Goal: Task Accomplishment & Management: Manage account settings

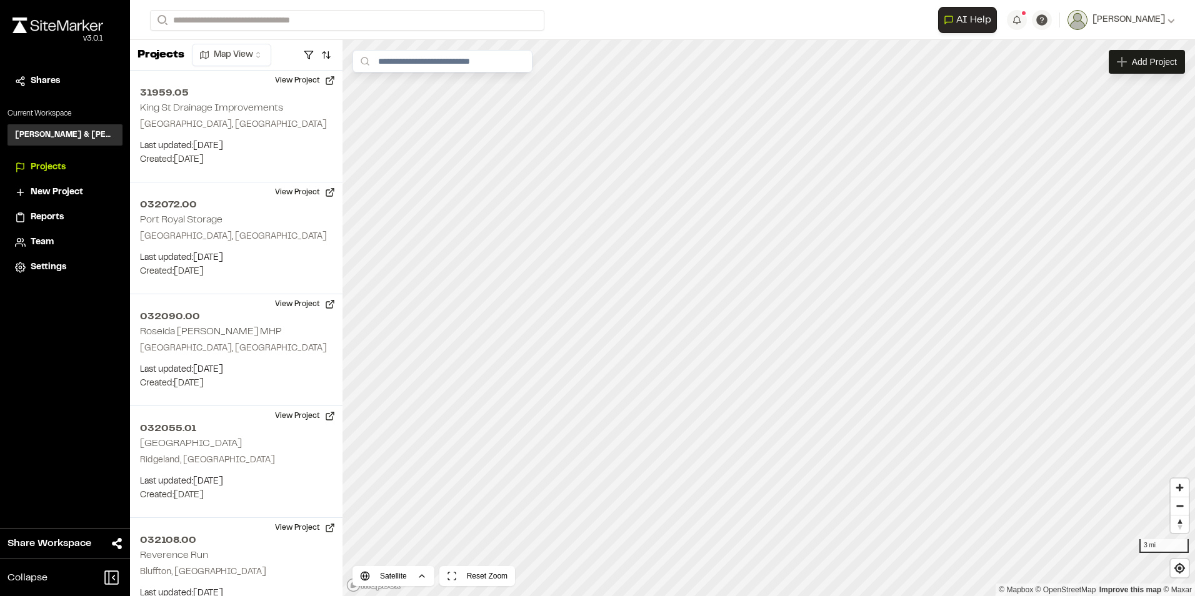
click at [56, 216] on span "Reports" at bounding box center [47, 218] width 33 height 14
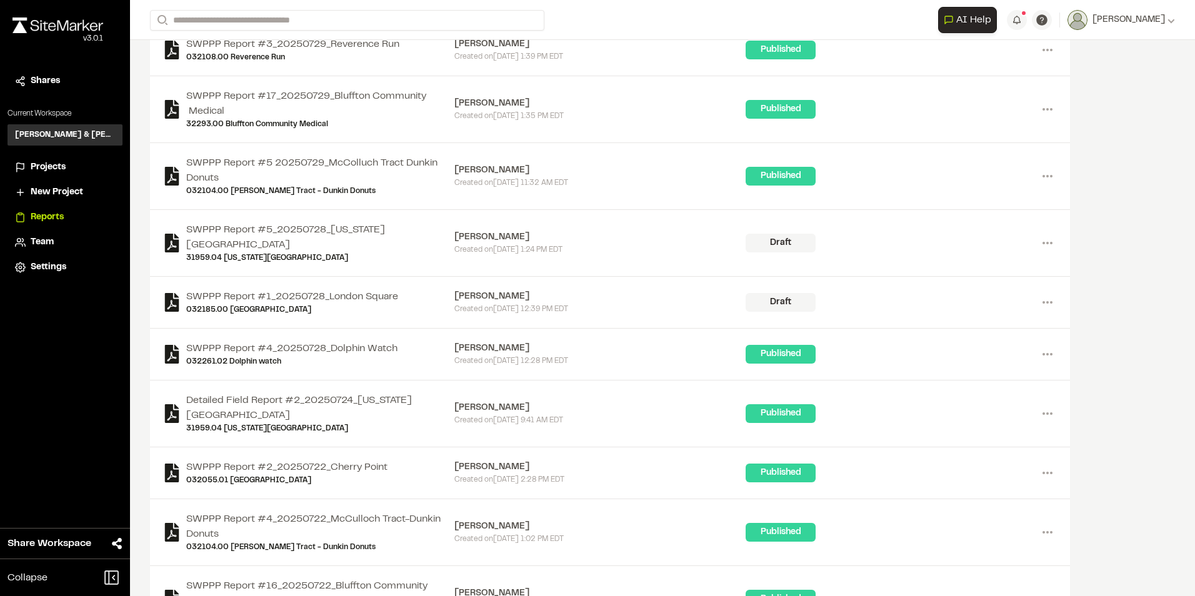
scroll to position [1375, 0]
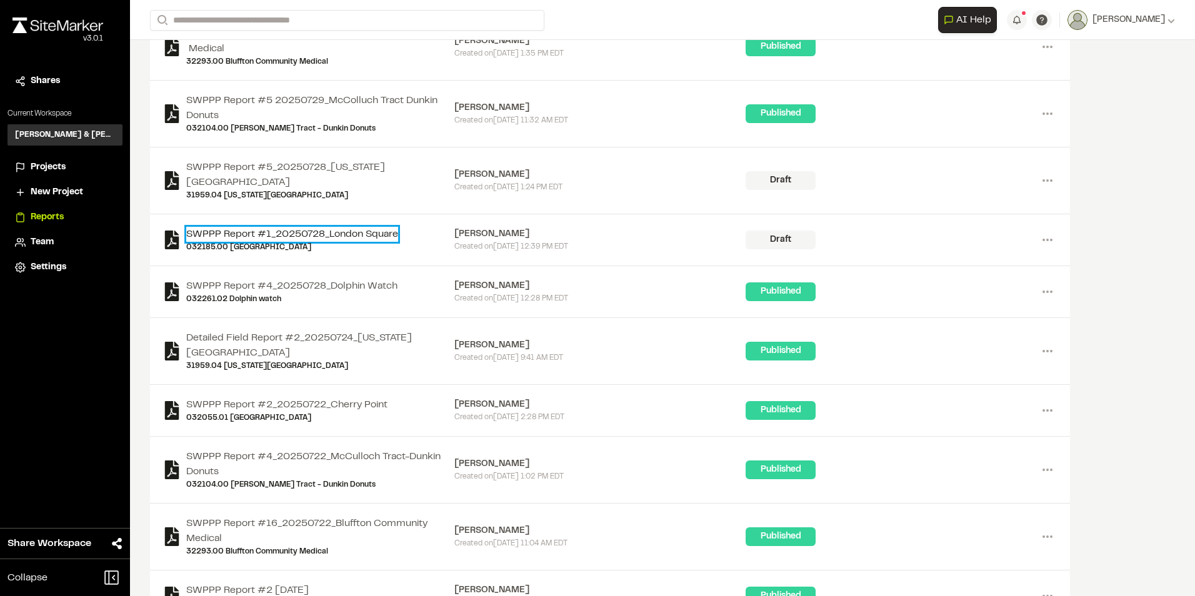
click at [366, 227] on link "SWPPP Report #1_20250728_London Square" at bounding box center [292, 234] width 212 height 15
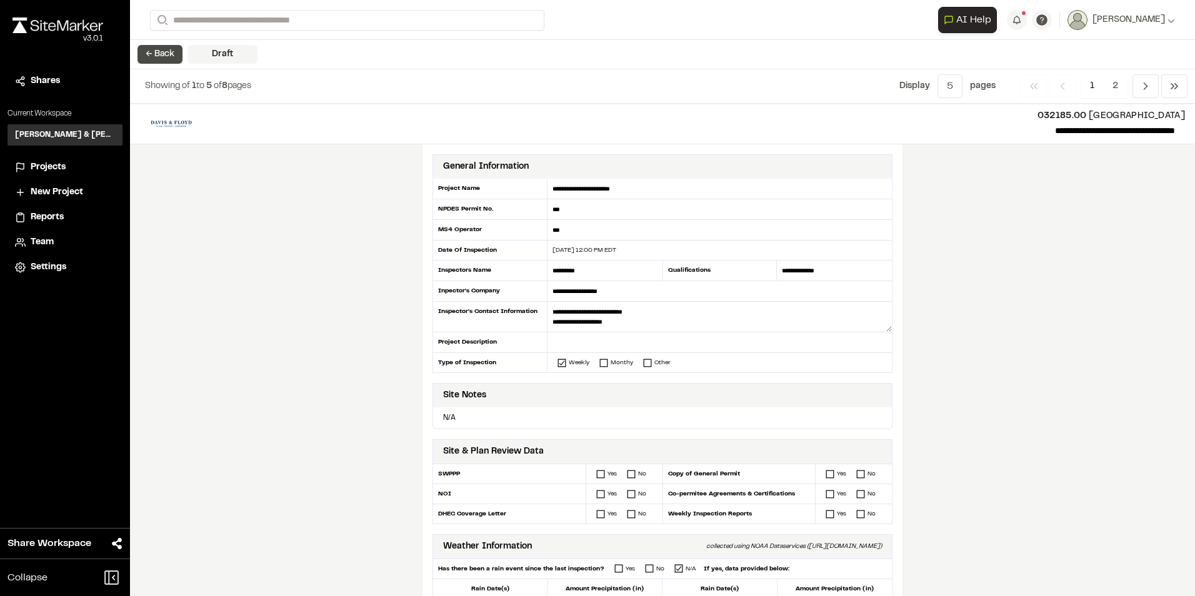
click at [163, 56] on button "← Back" at bounding box center [160, 54] width 45 height 19
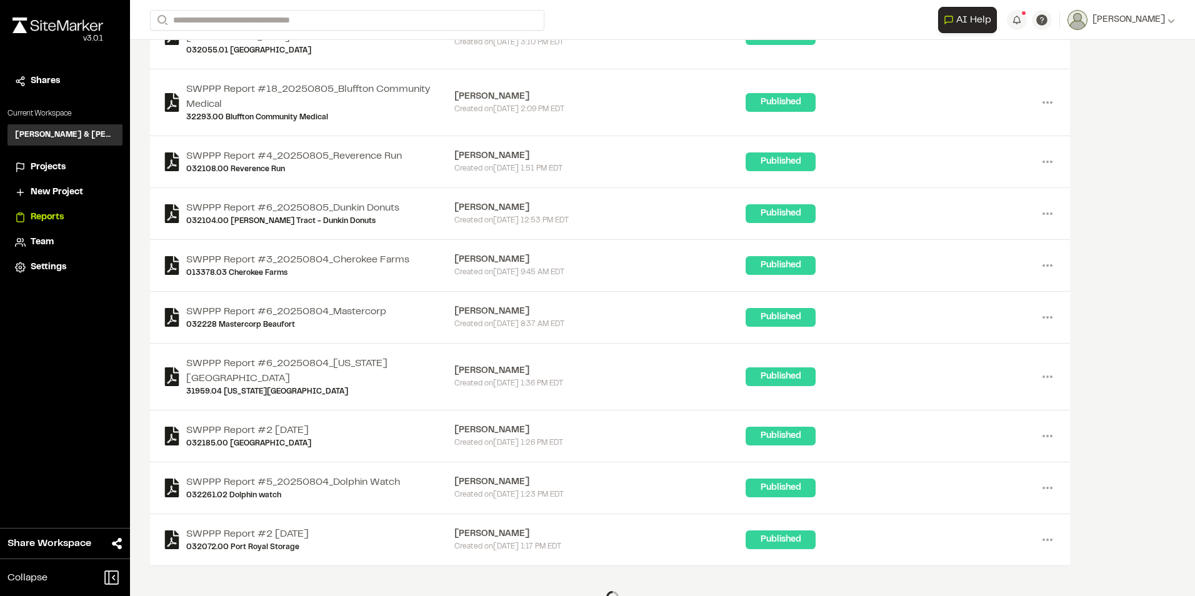
scroll to position [705, 0]
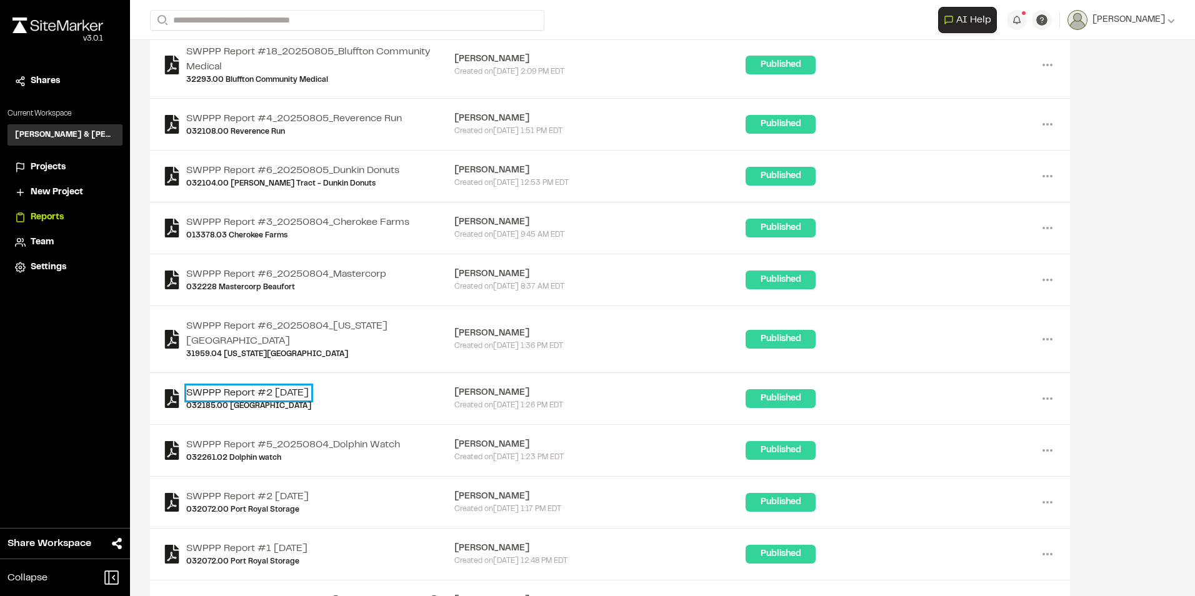
click at [239, 386] on link "SWPPP Report #2 [DATE]" at bounding box center [248, 393] width 125 height 15
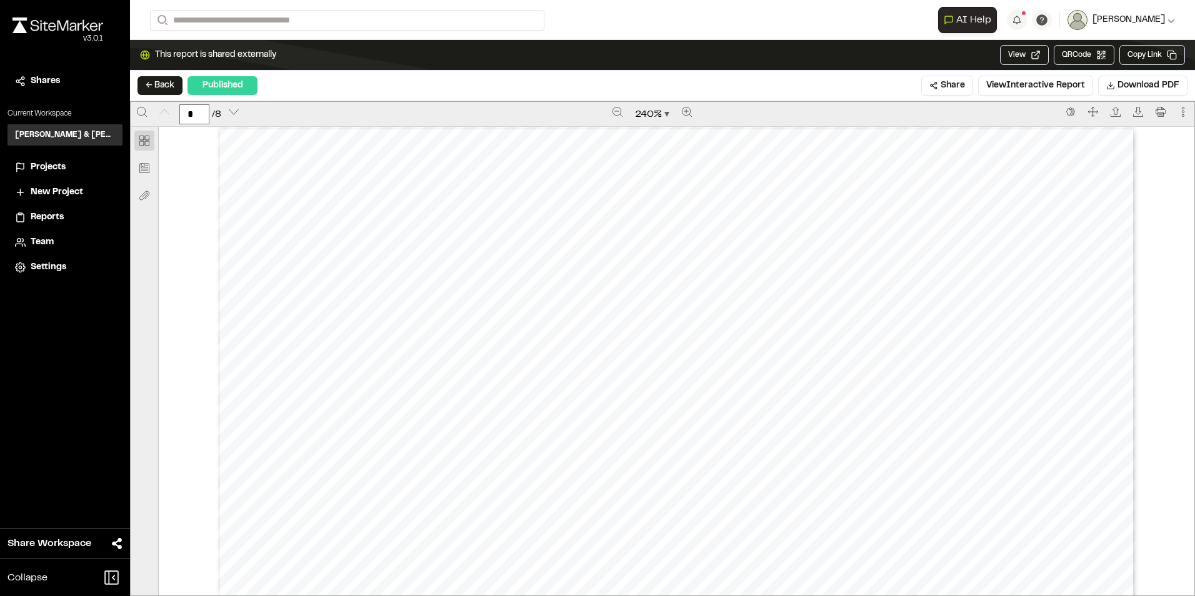
click at [1168, 18] on icon at bounding box center [1172, 20] width 8 height 8
click at [1140, 16] on span "[PERSON_NAME]" at bounding box center [1129, 20] width 73 height 14
click at [157, 94] on button "← Back" at bounding box center [160, 85] width 45 height 19
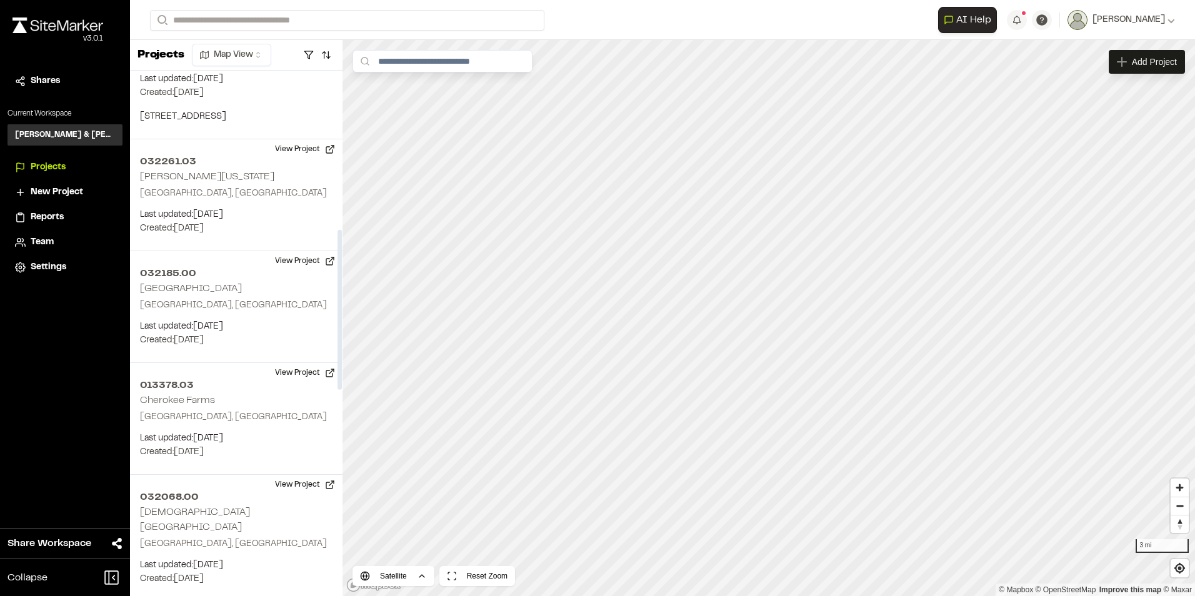
scroll to position [563, 0]
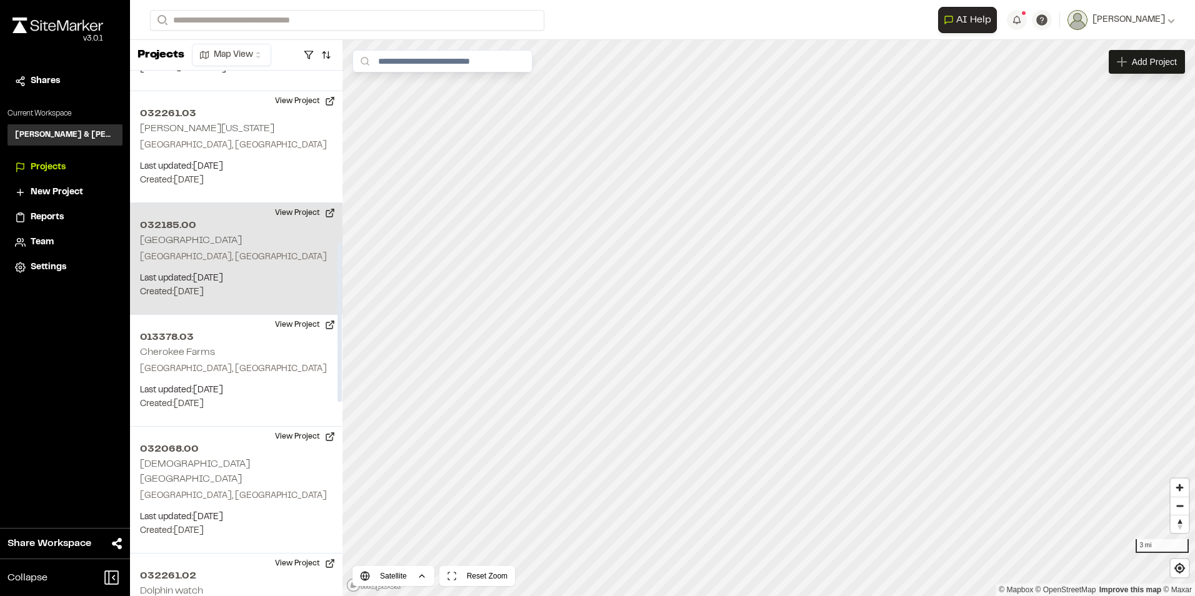
click at [188, 251] on p "[GEOGRAPHIC_DATA], [GEOGRAPHIC_DATA]" at bounding box center [236, 258] width 193 height 14
click at [755, 306] on div "032185.00 [GEOGRAPHIC_DATA]" at bounding box center [752, 305] width 19 height 19
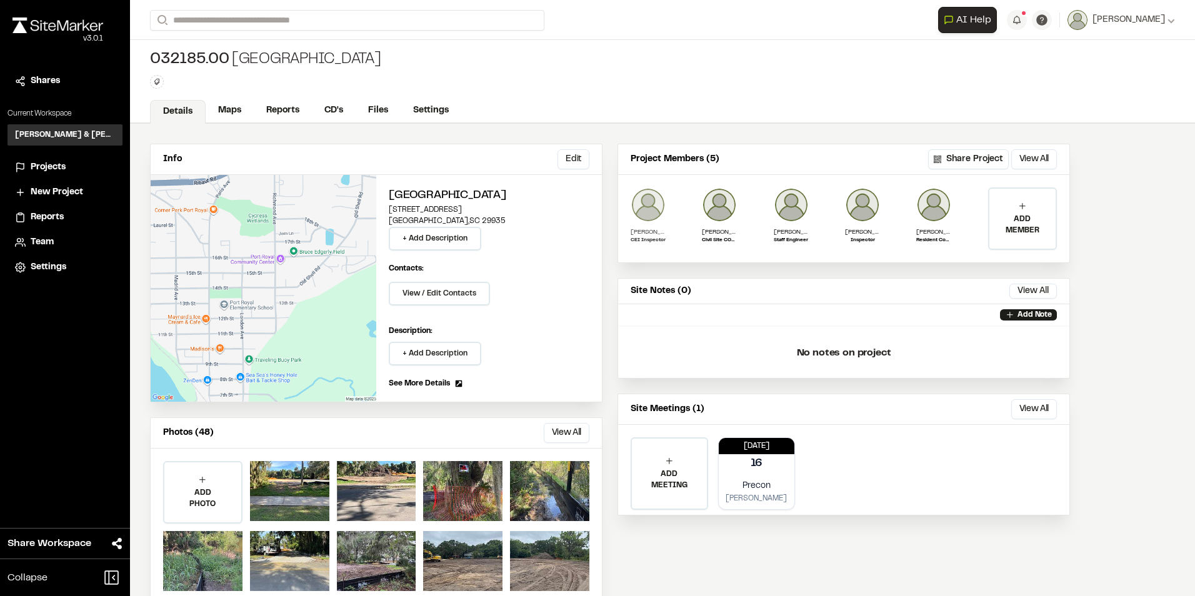
click at [643, 204] on img at bounding box center [648, 205] width 35 height 35
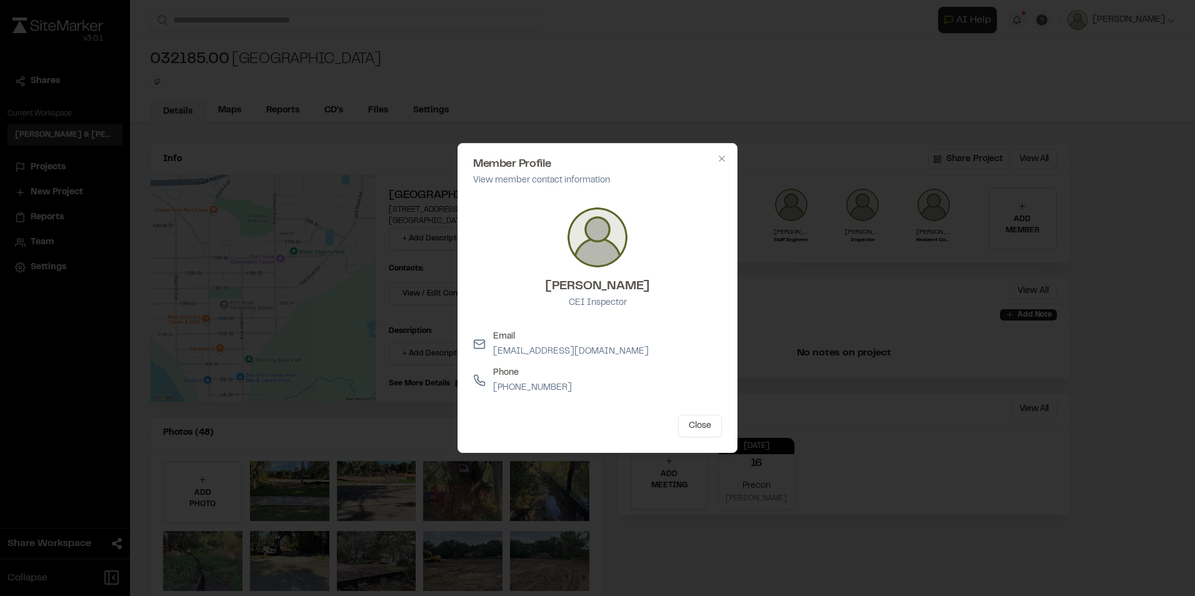
click at [981, 466] on div at bounding box center [597, 298] width 1195 height 596
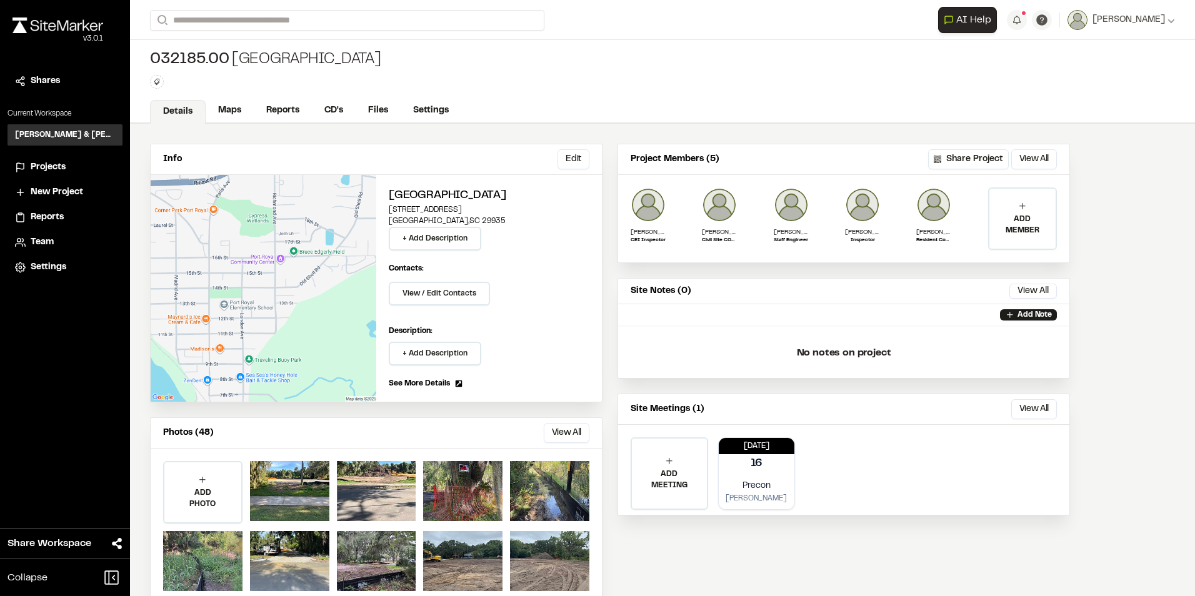
click at [50, 213] on span "Reports" at bounding box center [47, 218] width 33 height 14
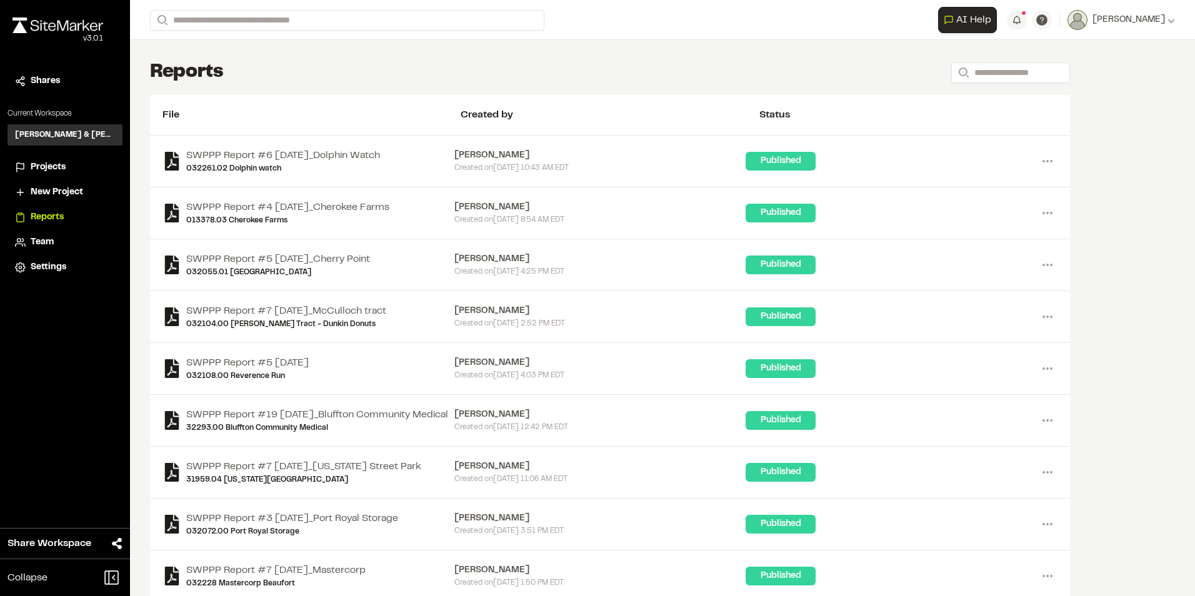
click at [54, 241] on div "Team" at bounding box center [73, 243] width 84 height 14
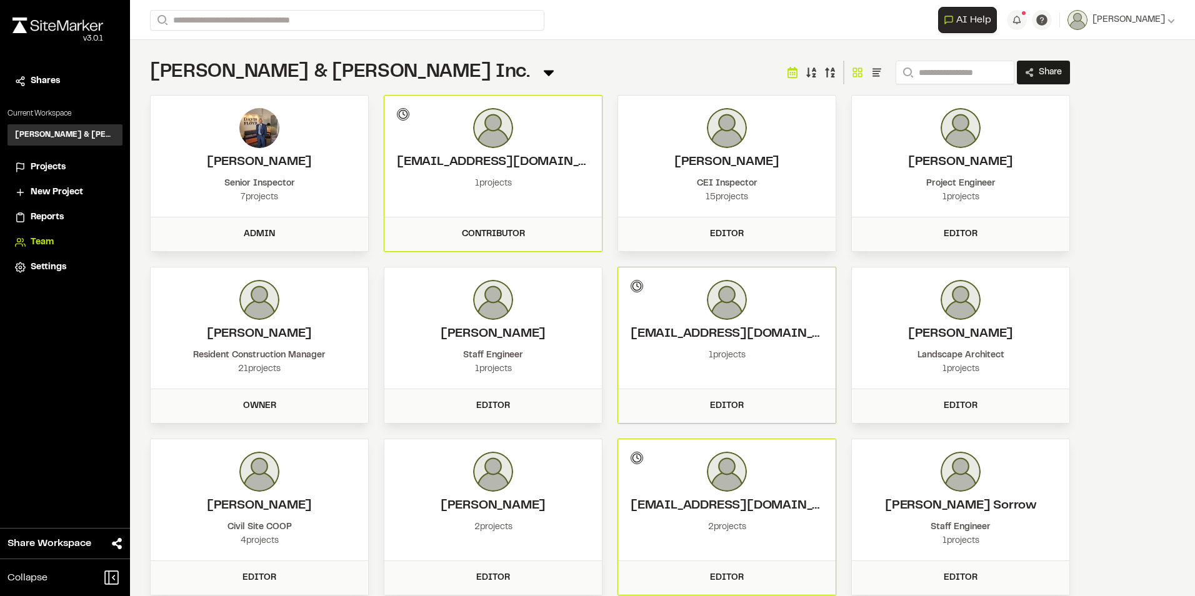
click at [53, 263] on span "Settings" at bounding box center [49, 268] width 36 height 14
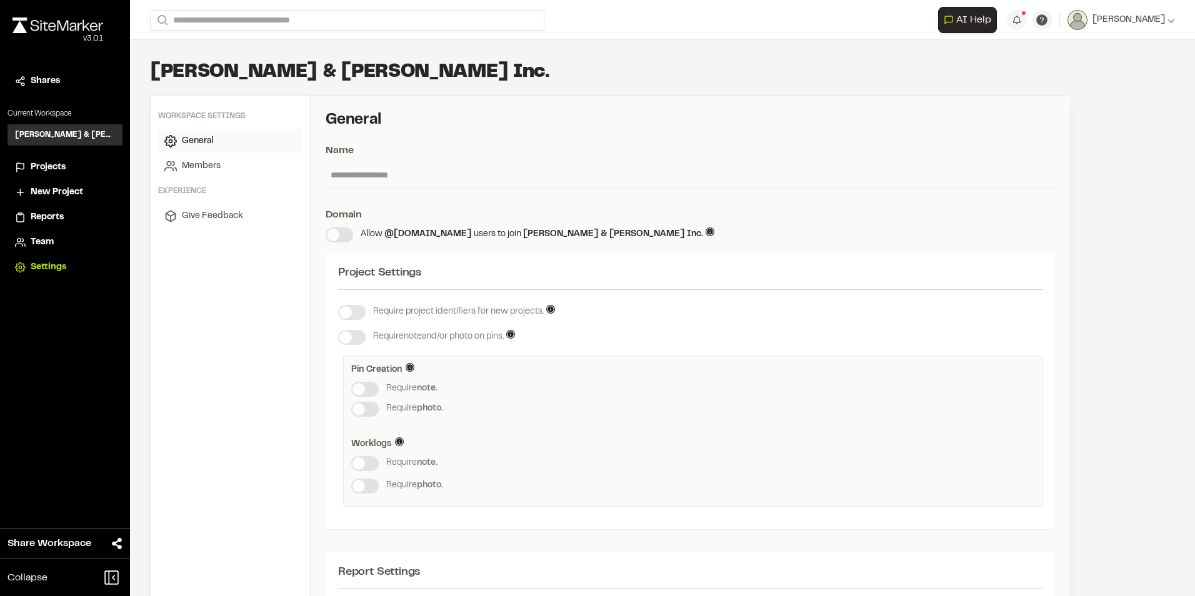
click at [65, 194] on span "New Project" at bounding box center [57, 193] width 53 height 14
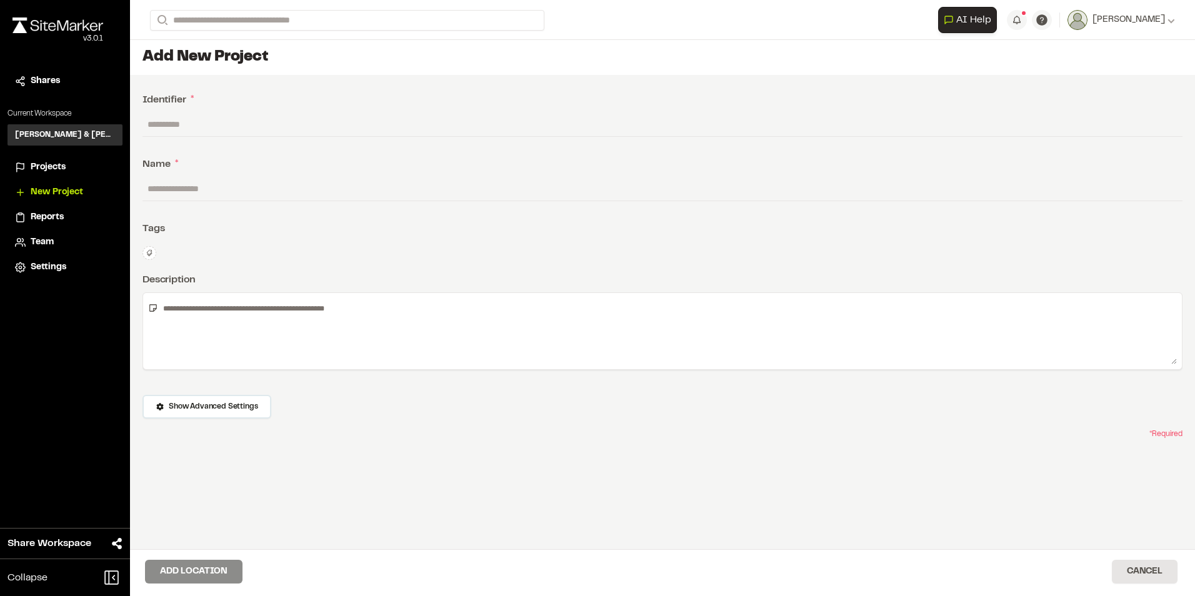
click at [60, 163] on span "Projects" at bounding box center [48, 168] width 35 height 14
click at [37, 161] on span "Projects" at bounding box center [48, 168] width 35 height 14
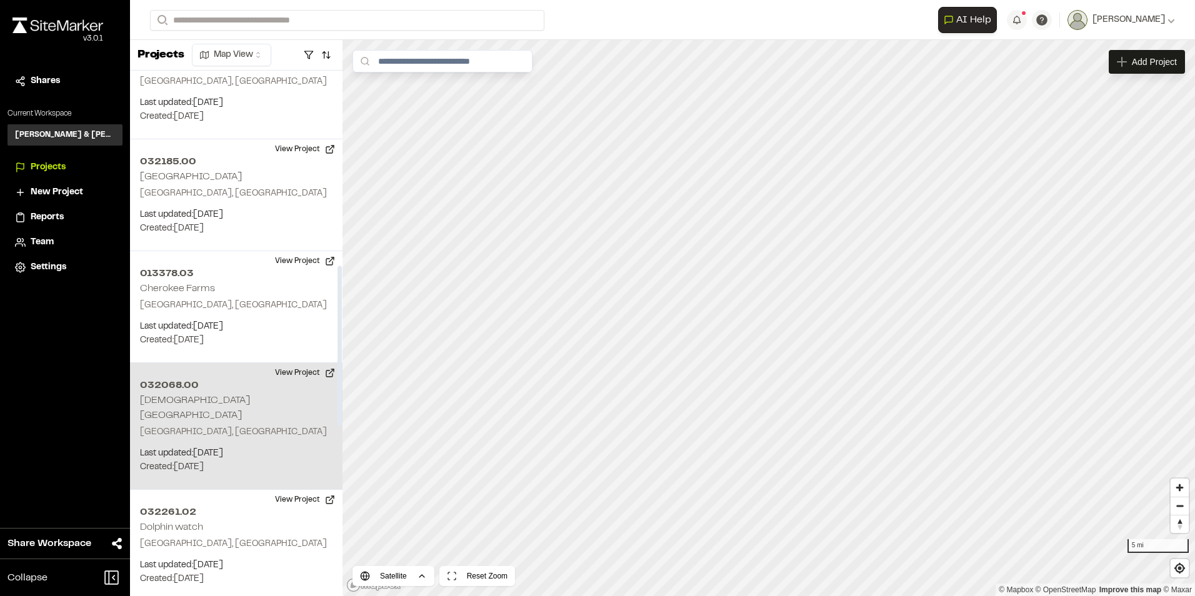
scroll to position [625, 0]
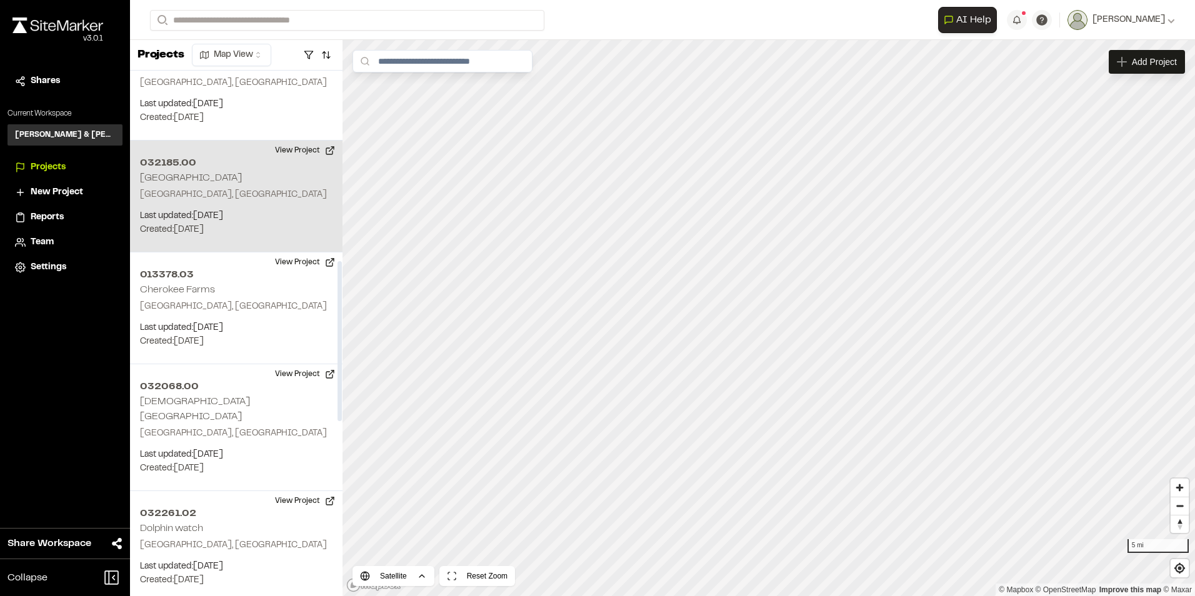
click at [220, 176] on div "032185.00 London Square Port Royal, SC Last updated: Aug 13, 2025 Budget: $ Cre…" at bounding box center [236, 197] width 213 height 112
click at [770, 325] on div "032185.00 London Square" at bounding box center [769, 318] width 19 height 19
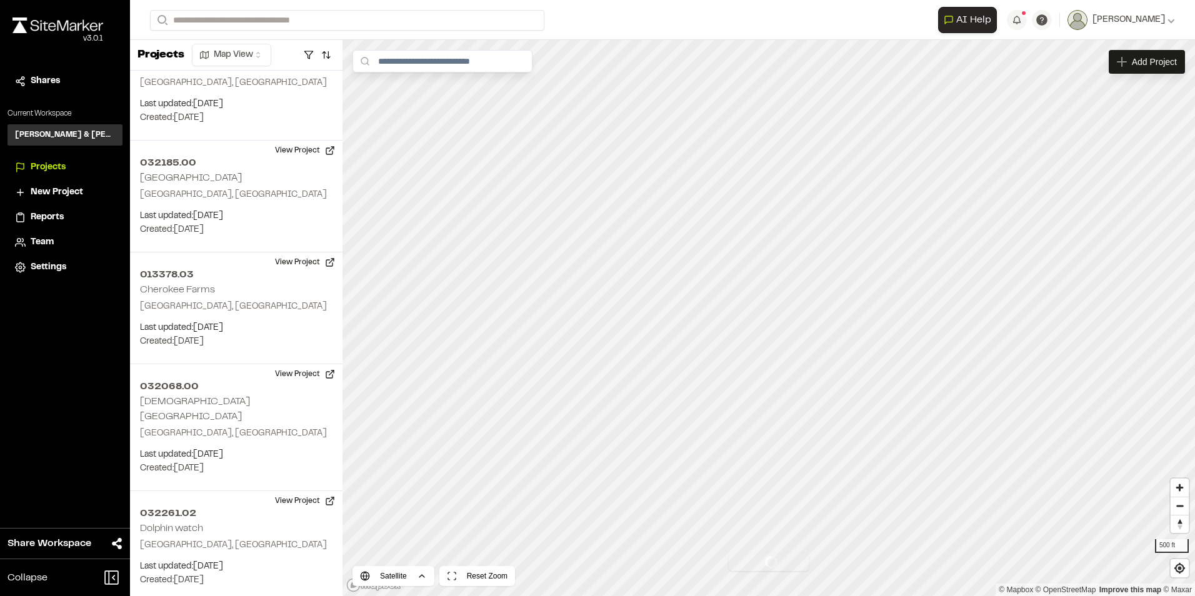
scroll to position [695, 0]
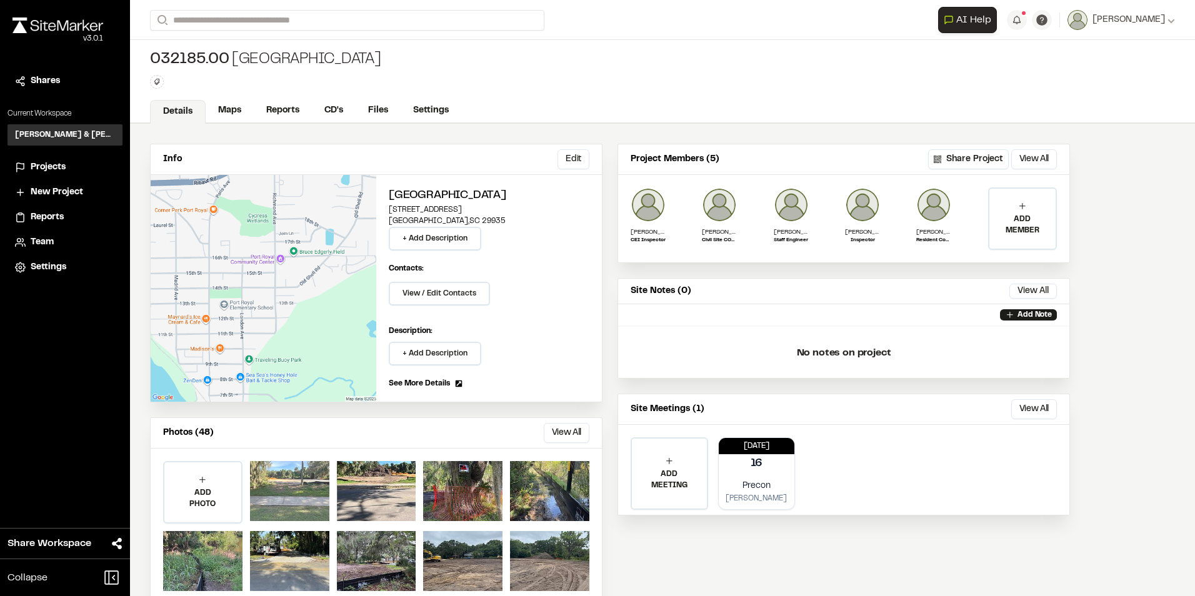
click at [316, 491] on div at bounding box center [289, 491] width 79 height 60
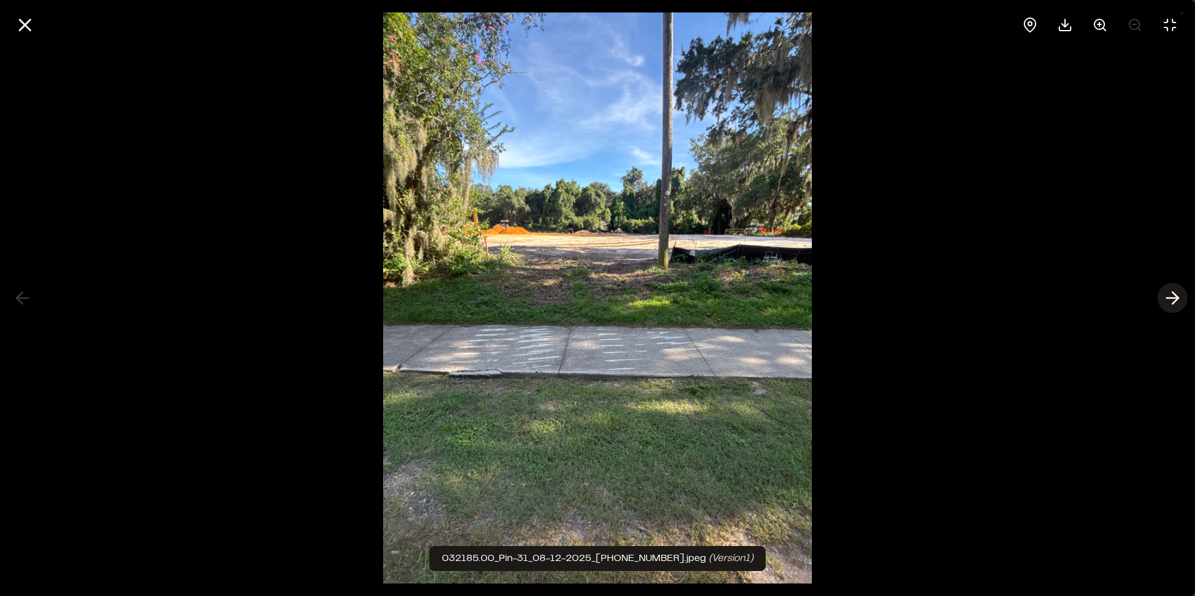
click at [1174, 297] on icon at bounding box center [1173, 298] width 20 height 21
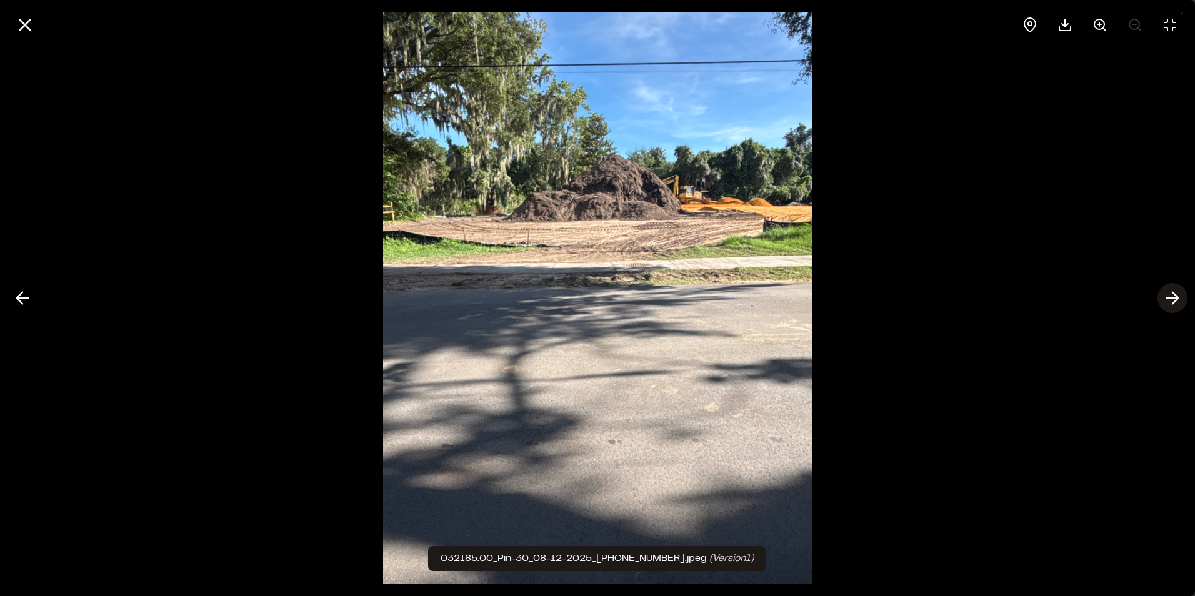
click at [1174, 297] on icon at bounding box center [1173, 298] width 20 height 21
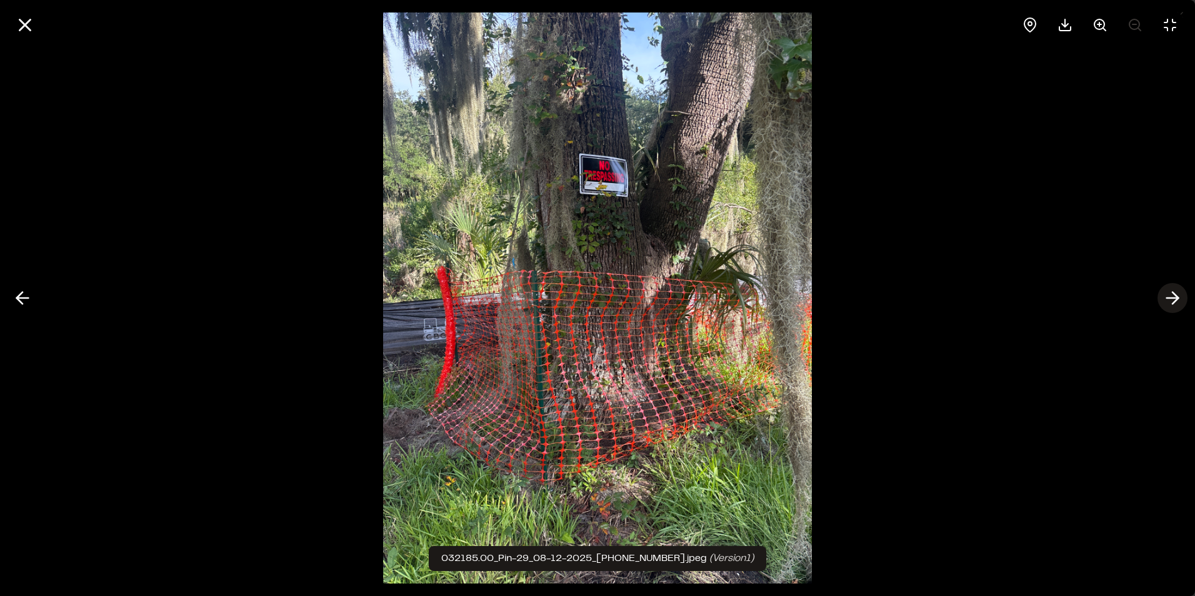
click at [1174, 297] on icon at bounding box center [1173, 298] width 20 height 21
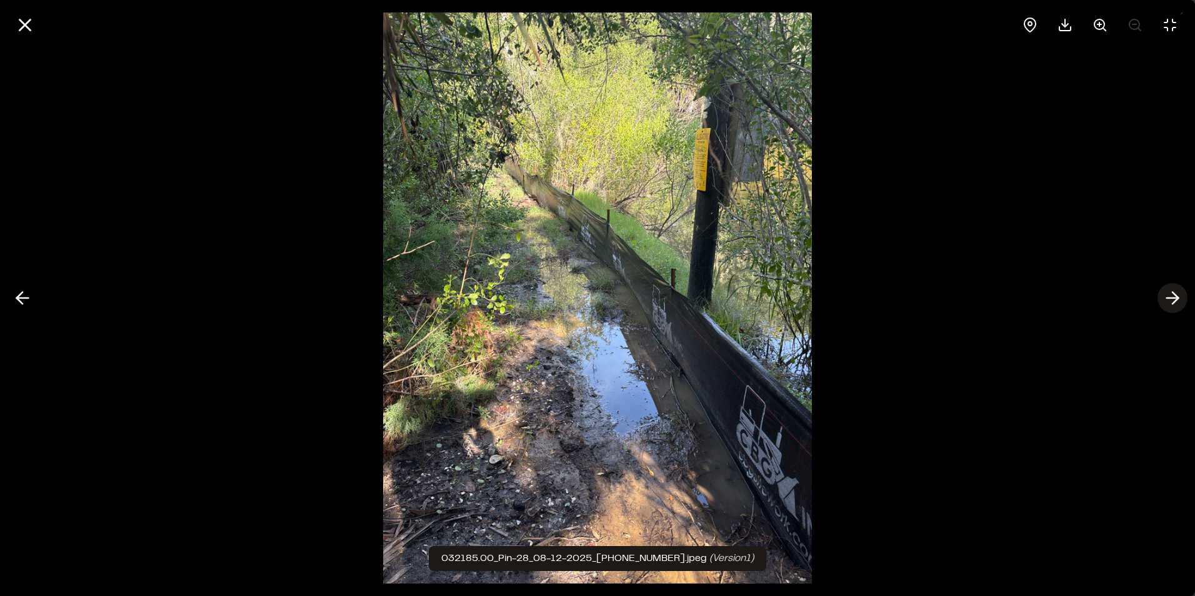
click at [1174, 297] on icon at bounding box center [1173, 298] width 20 height 21
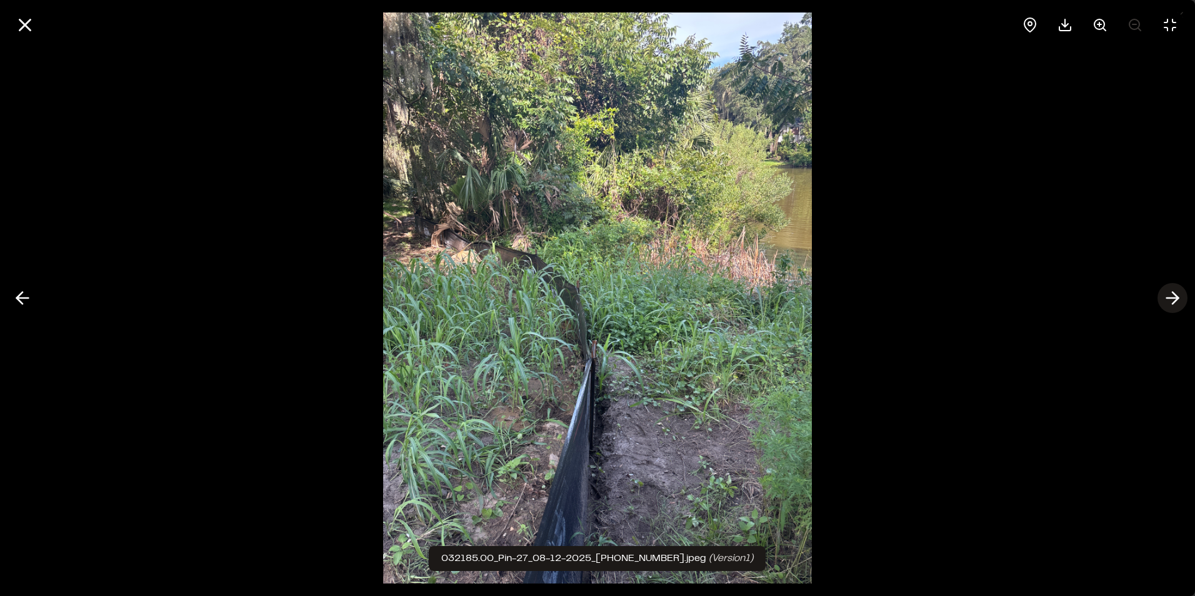
click at [1174, 297] on icon at bounding box center [1173, 298] width 20 height 21
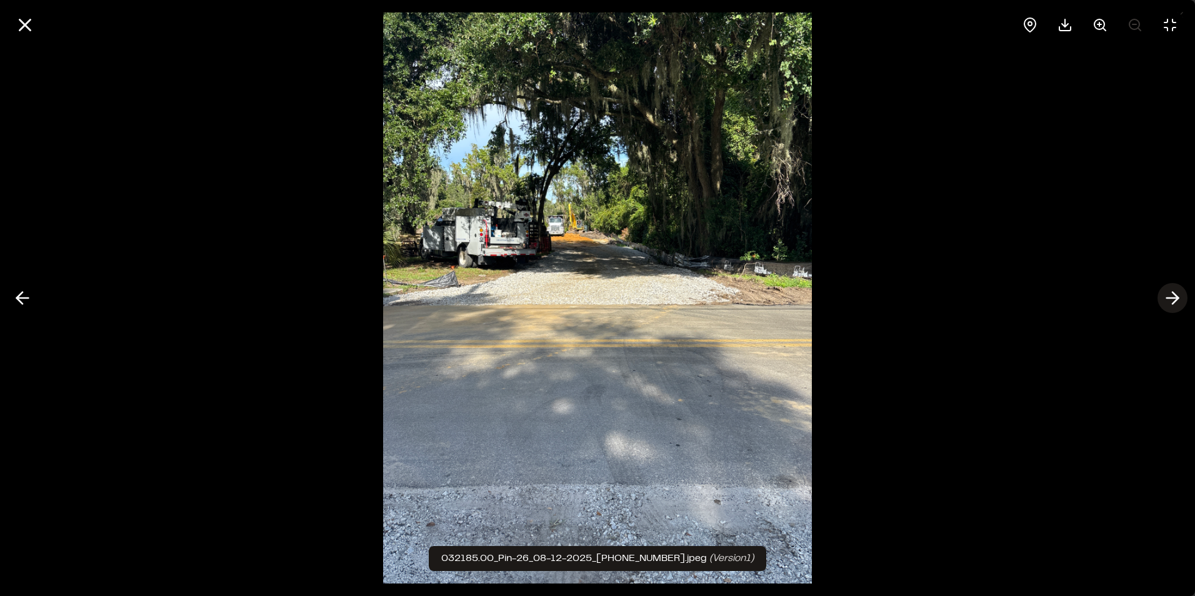
click at [1174, 297] on icon at bounding box center [1173, 298] width 20 height 21
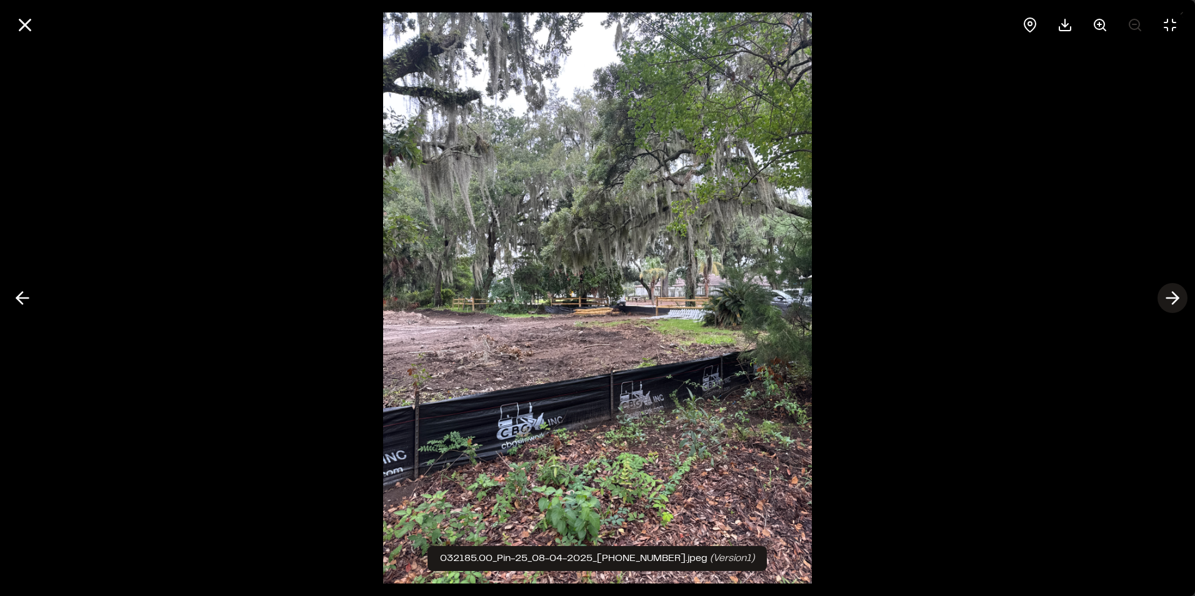
click at [1174, 297] on icon at bounding box center [1173, 298] width 20 height 21
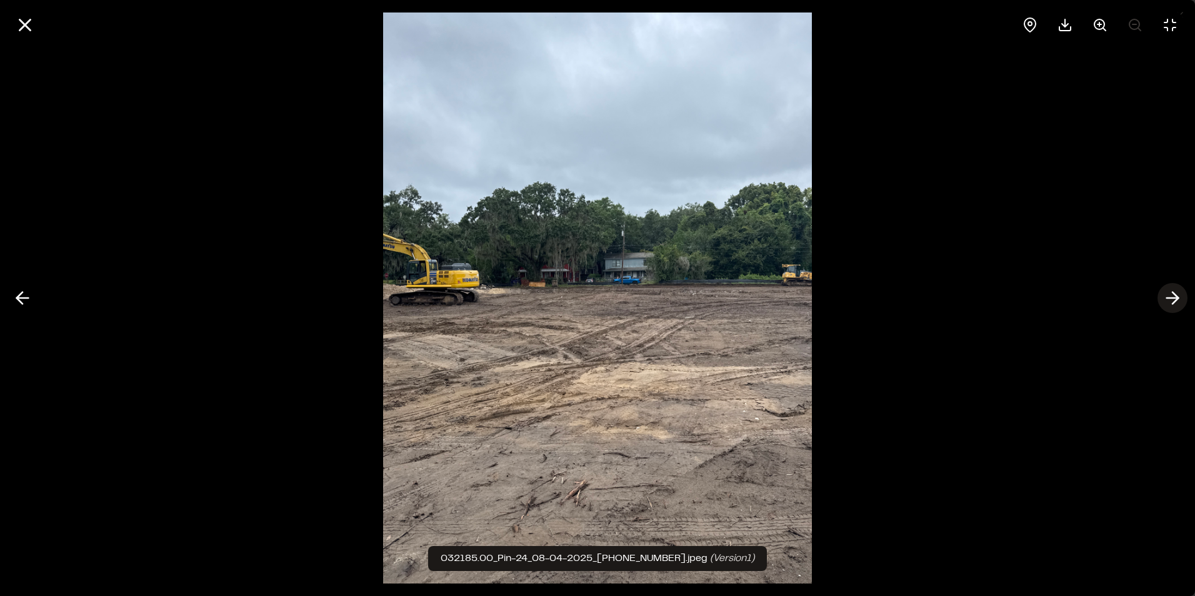
click at [1174, 297] on icon at bounding box center [1173, 298] width 20 height 21
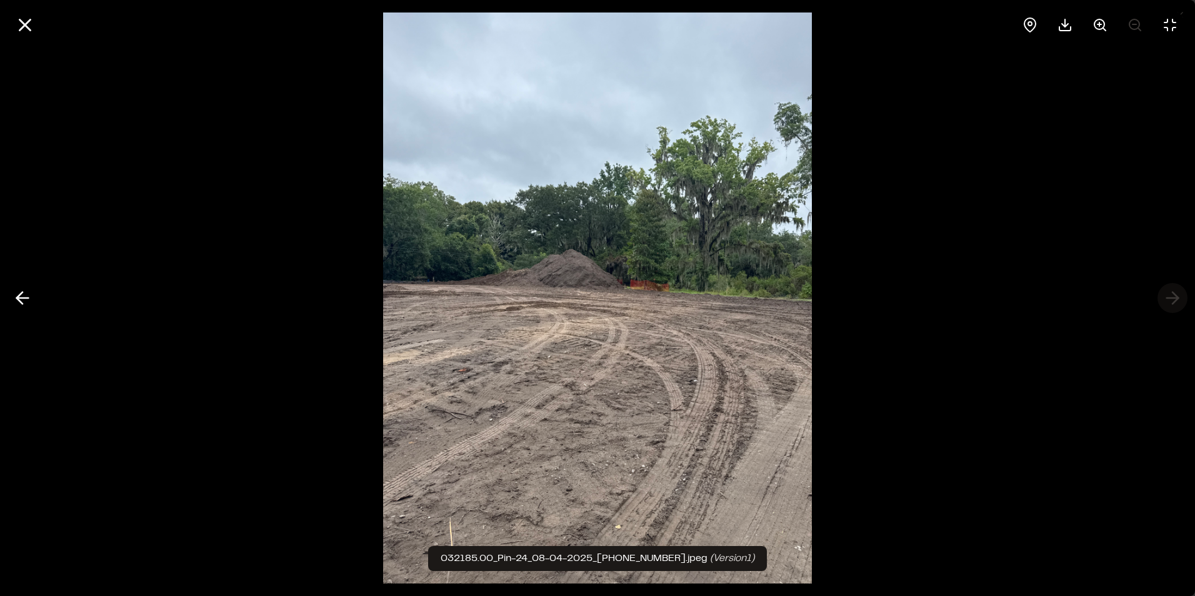
click at [1174, 297] on div at bounding box center [597, 298] width 1195 height 596
click at [26, 30] on icon at bounding box center [24, 24] width 21 height 21
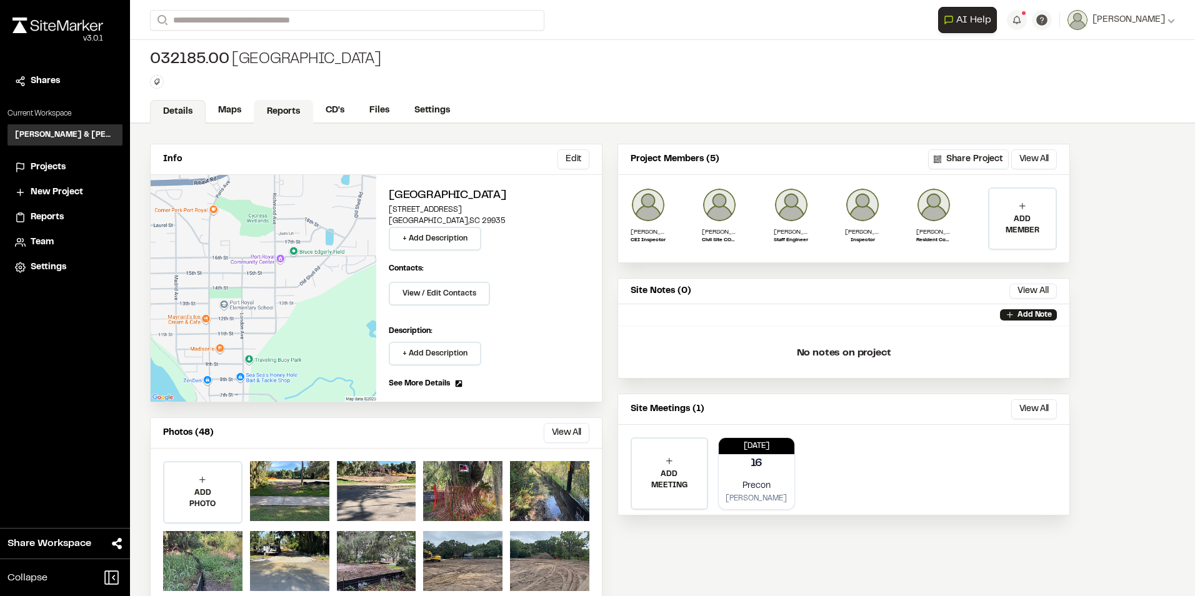
click at [283, 109] on link "Reports" at bounding box center [283, 112] width 59 height 24
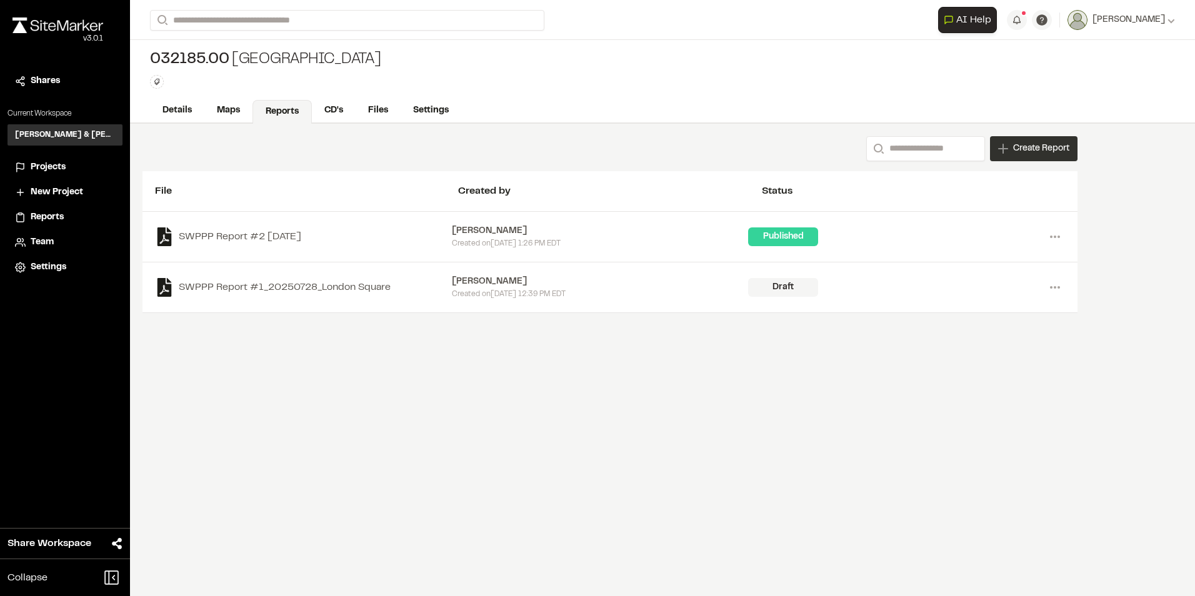
click at [1048, 149] on span "Create Report" at bounding box center [1041, 149] width 56 height 14
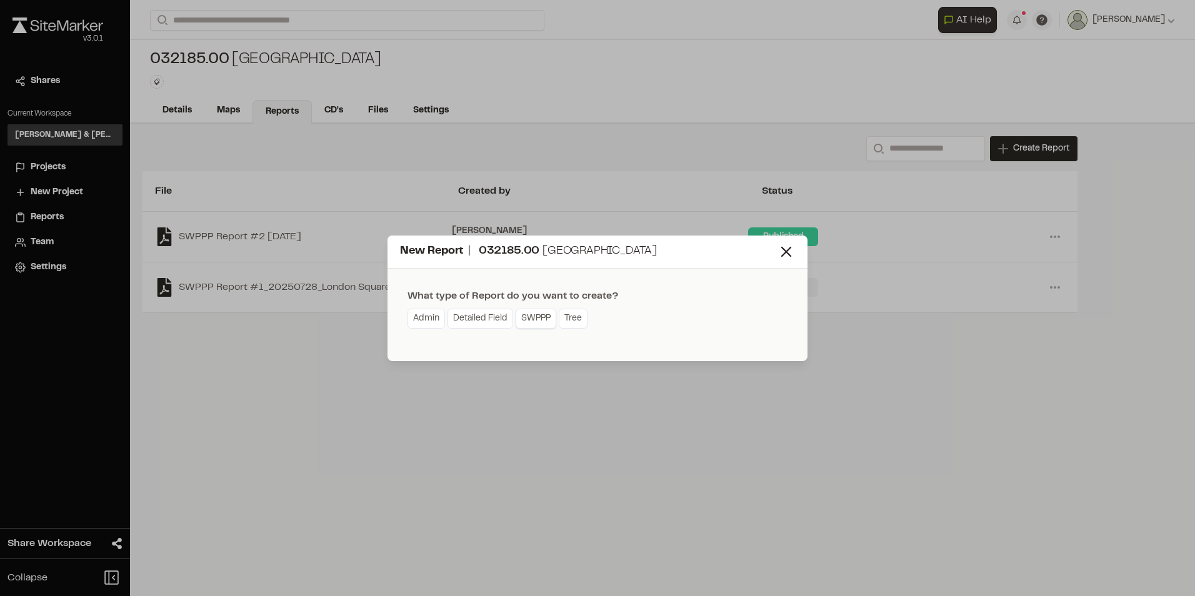
click at [531, 319] on link "SWPPP" at bounding box center [536, 319] width 41 height 20
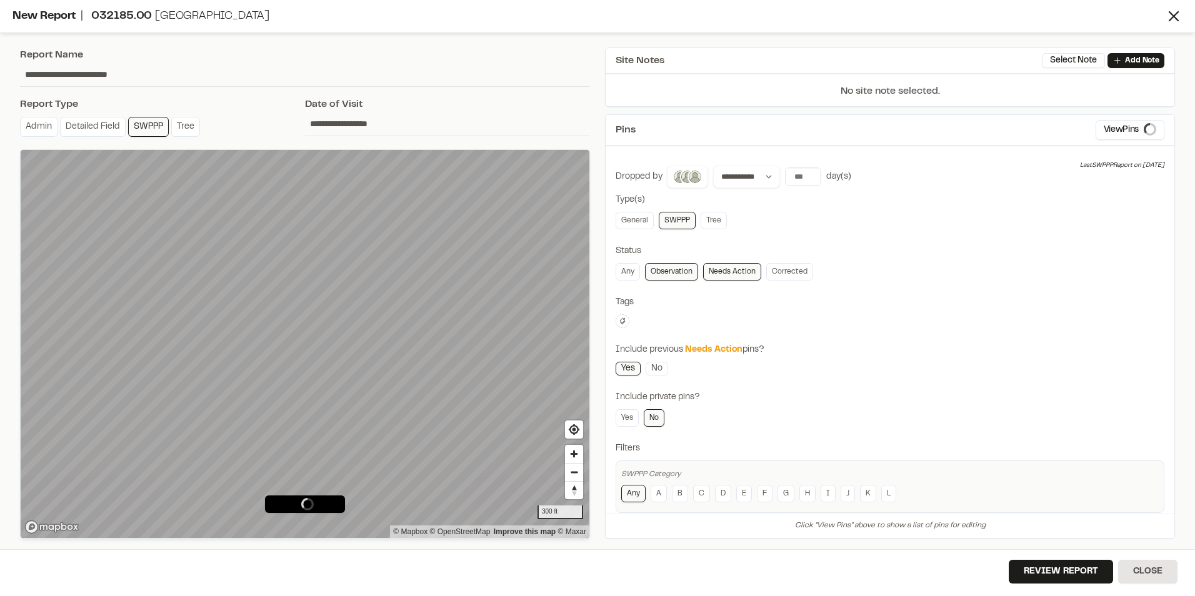
type input "**********"
click at [810, 177] on input "*" at bounding box center [803, 177] width 35 height 18
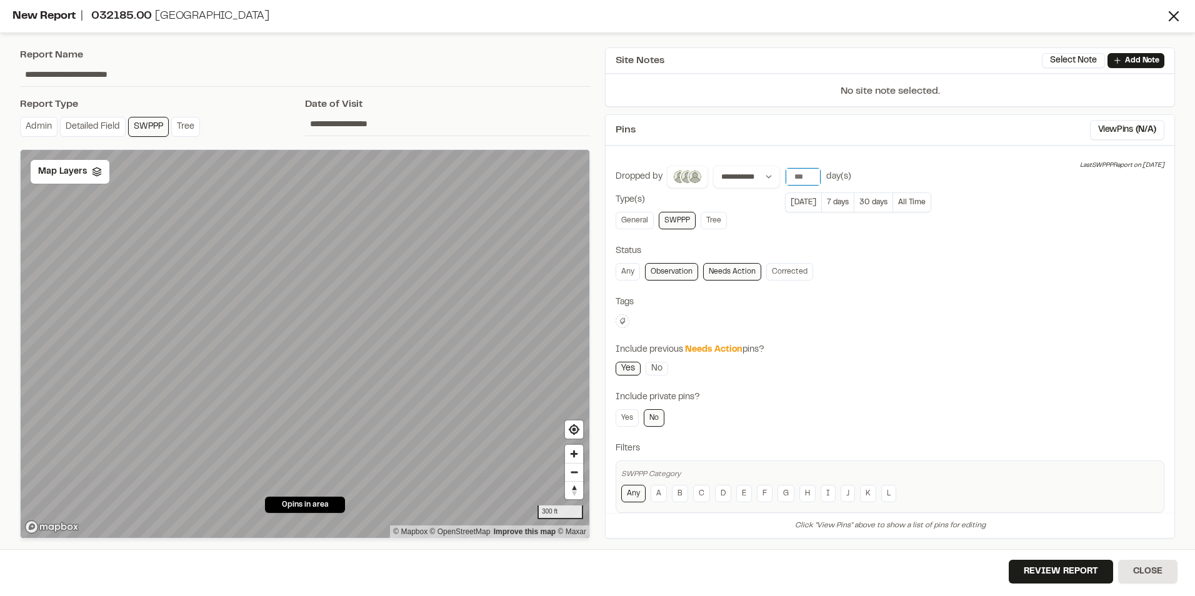
click at [810, 177] on input "*" at bounding box center [803, 177] width 35 height 18
type input "*"
click at [811, 171] on input "*" at bounding box center [803, 177] width 35 height 18
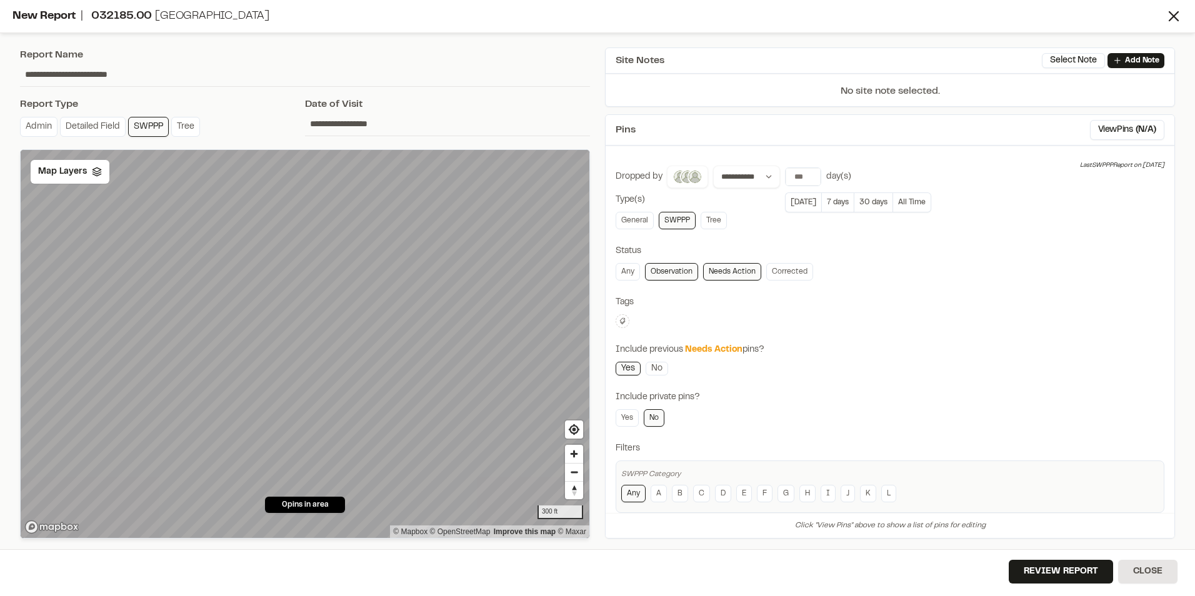
click at [688, 179] on img at bounding box center [695, 176] width 15 height 15
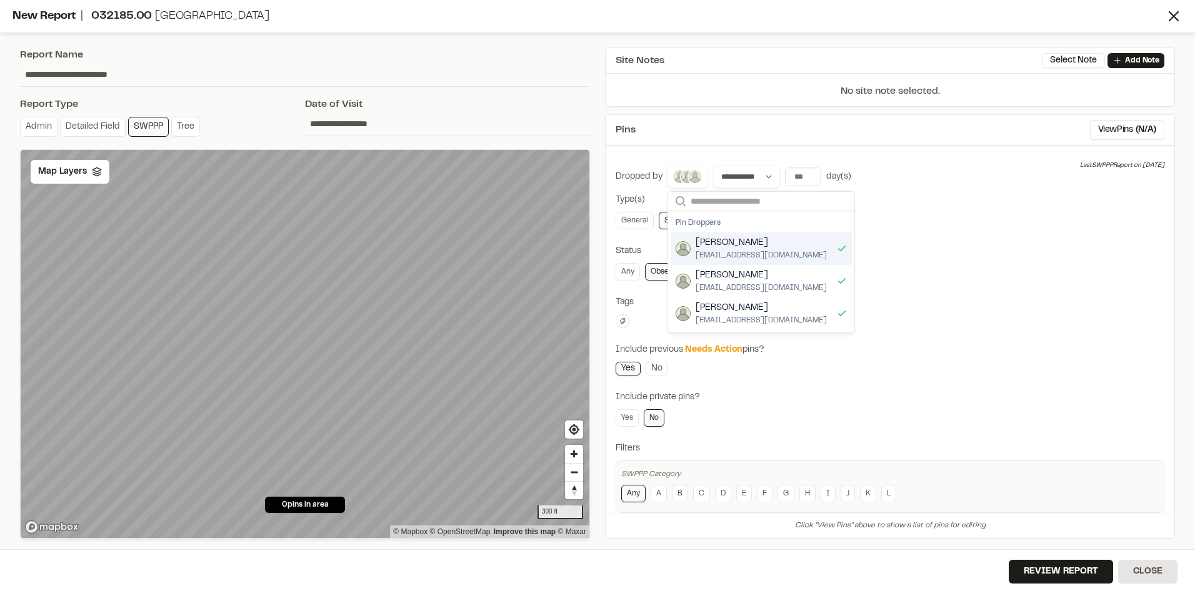
click at [681, 171] on img at bounding box center [680, 176] width 15 height 15
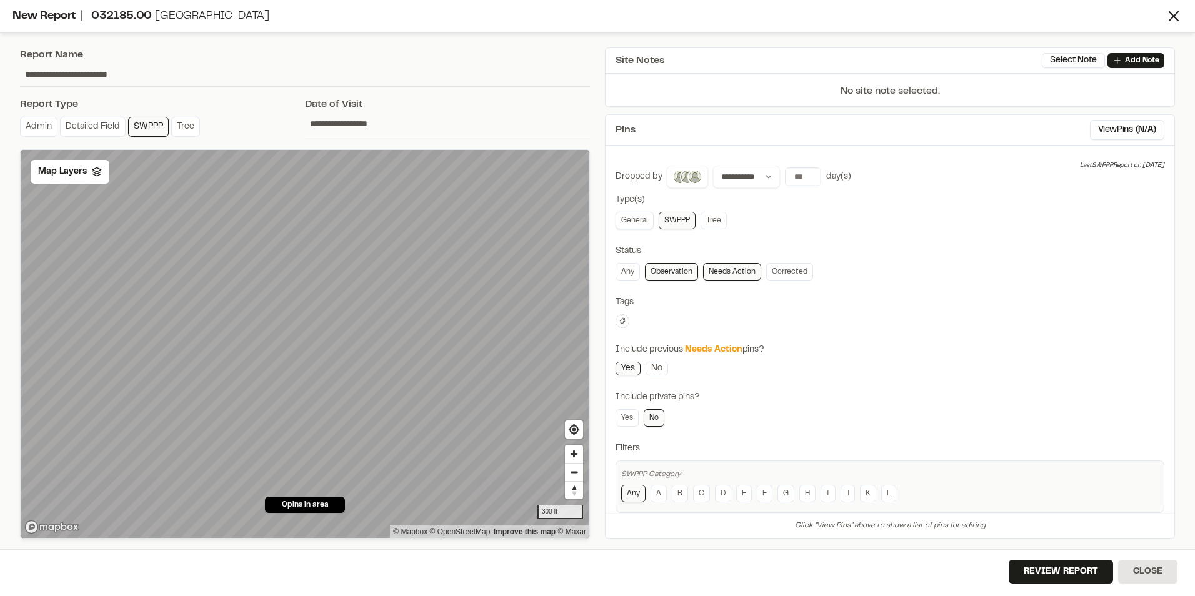
click at [626, 214] on link "General" at bounding box center [635, 221] width 38 height 18
click at [625, 269] on link "Any" at bounding box center [628, 272] width 24 height 18
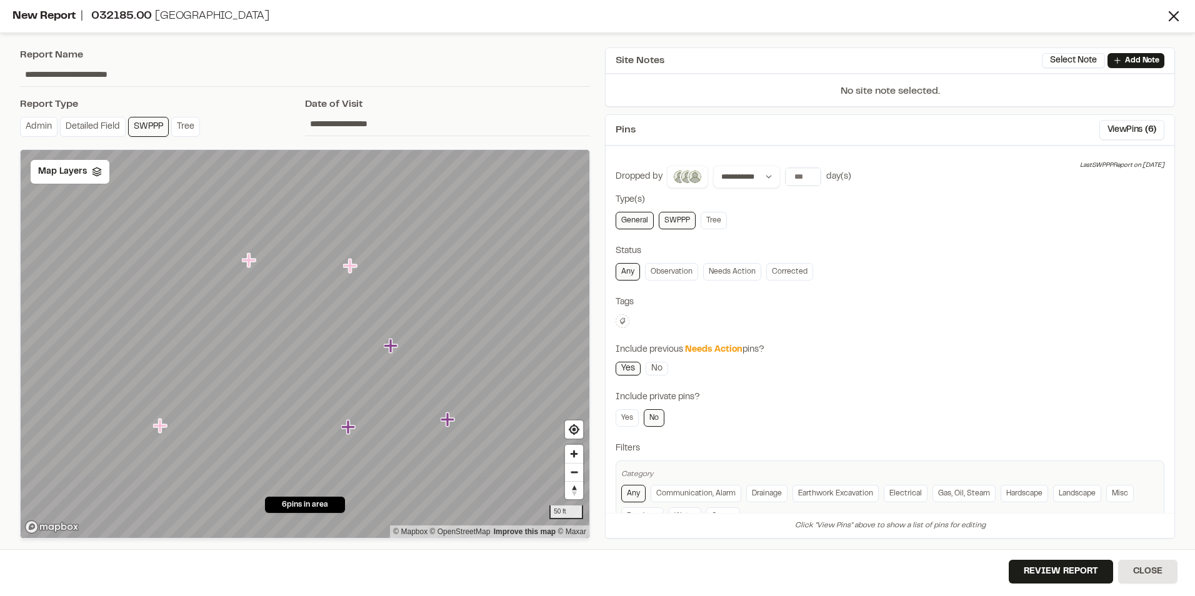
click at [621, 319] on icon at bounding box center [623, 322] width 8 height 8
click at [658, 396] on span "SWPPP" at bounding box center [696, 400] width 144 height 14
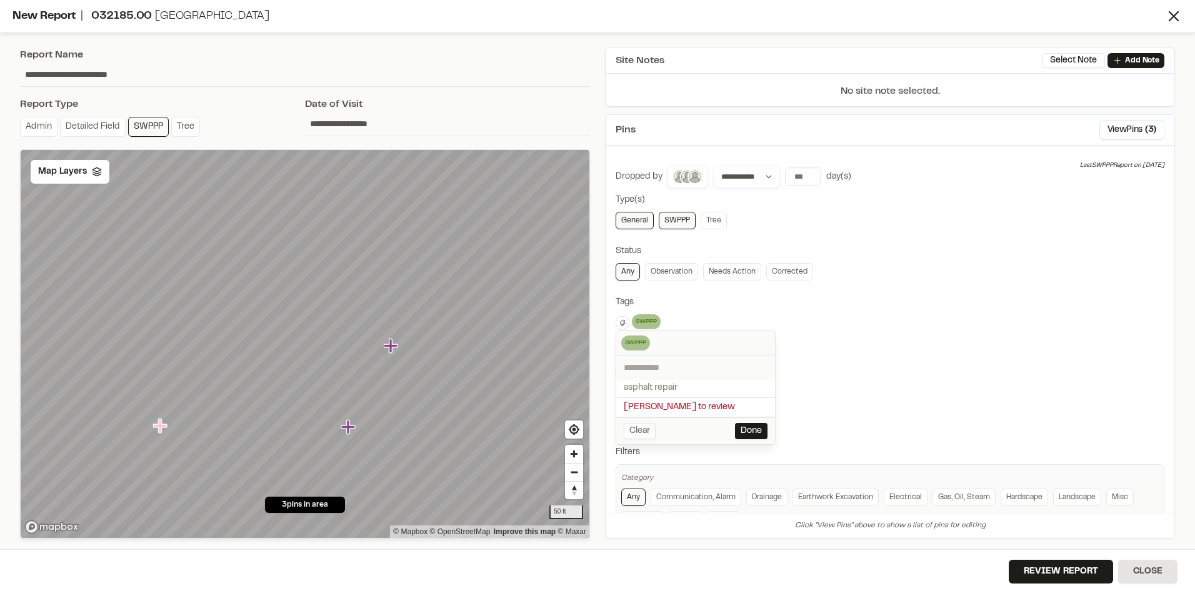
click at [634, 498] on div at bounding box center [597, 298] width 1195 height 596
click at [634, 498] on link "Any" at bounding box center [633, 498] width 24 height 18
click at [660, 425] on link "No" at bounding box center [654, 422] width 21 height 18
click at [655, 421] on link "No" at bounding box center [654, 422] width 21 height 18
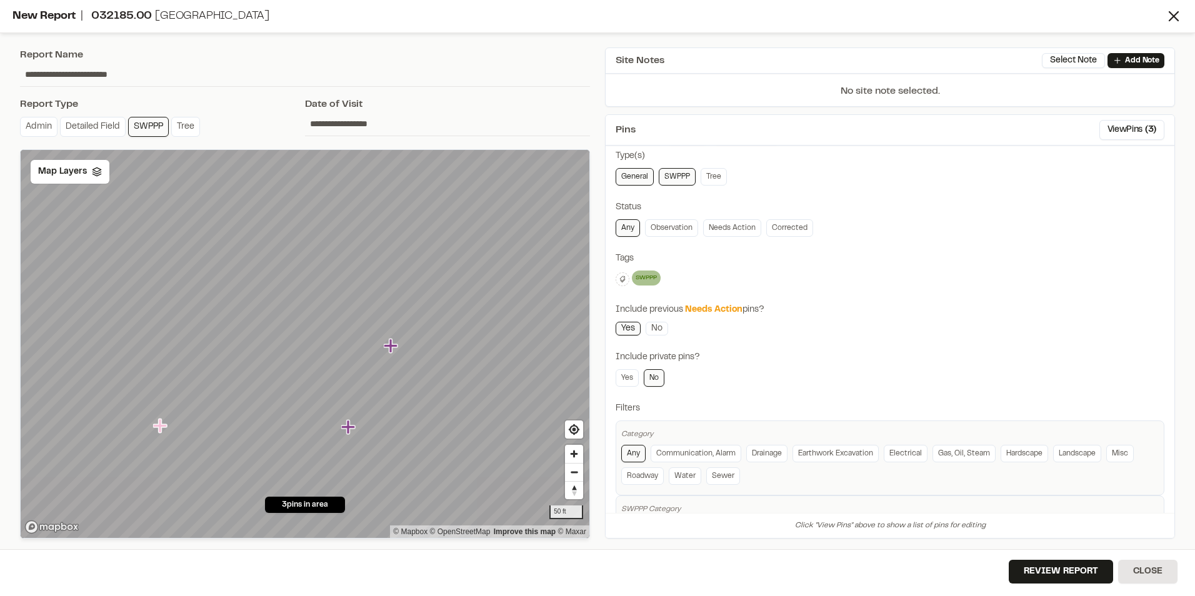
scroll to position [96, 0]
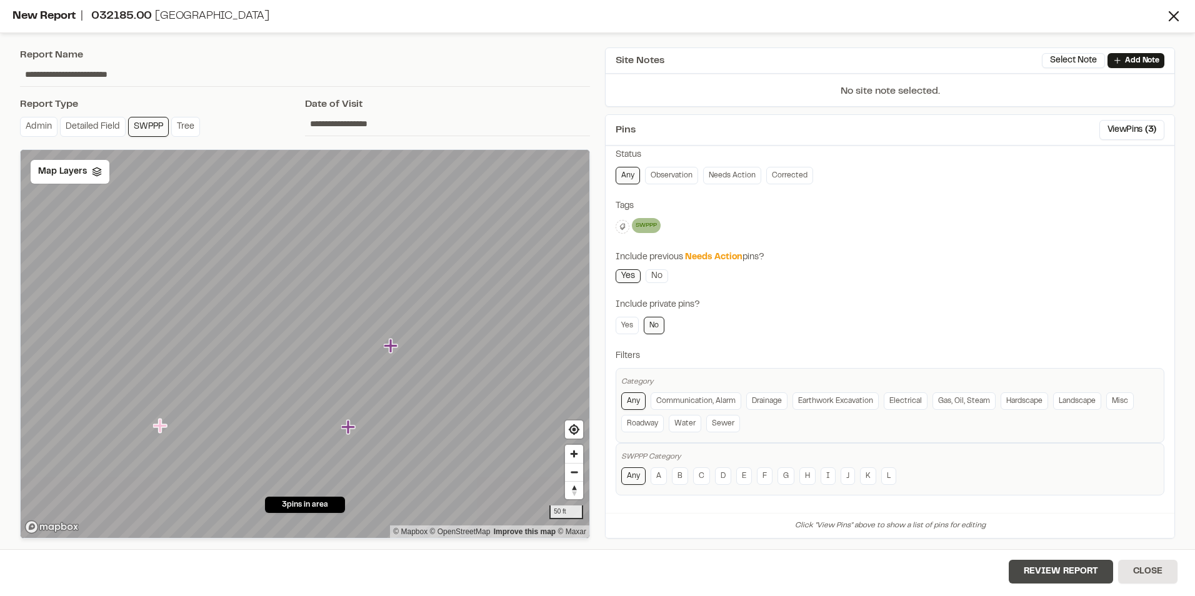
click at [1054, 573] on button "Review Report" at bounding box center [1061, 572] width 104 height 24
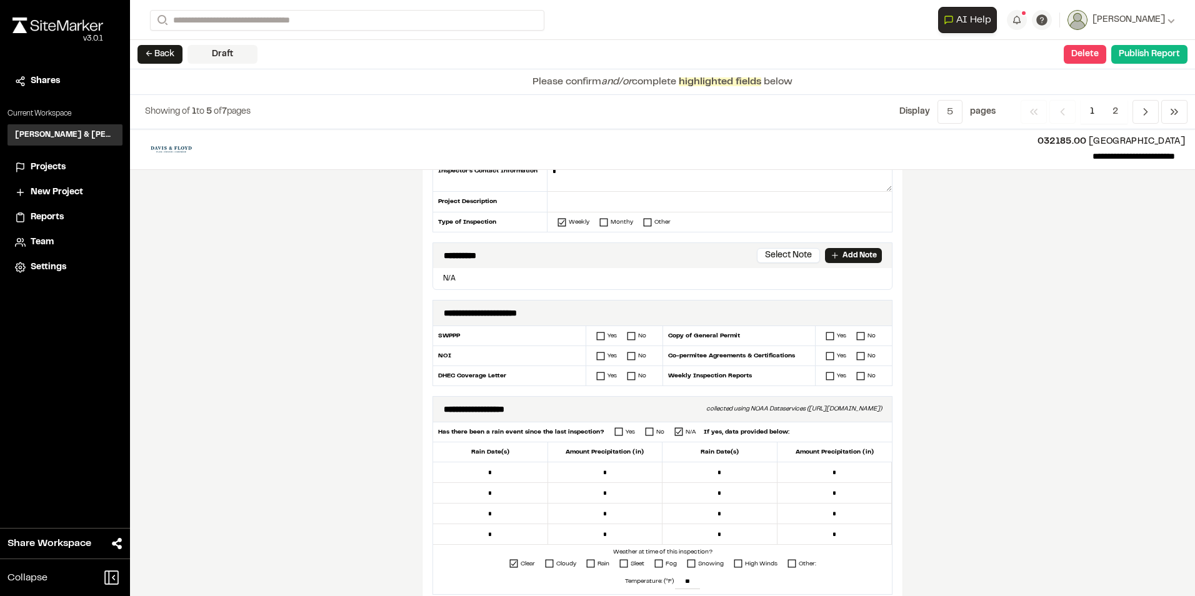
scroll to position [188, 0]
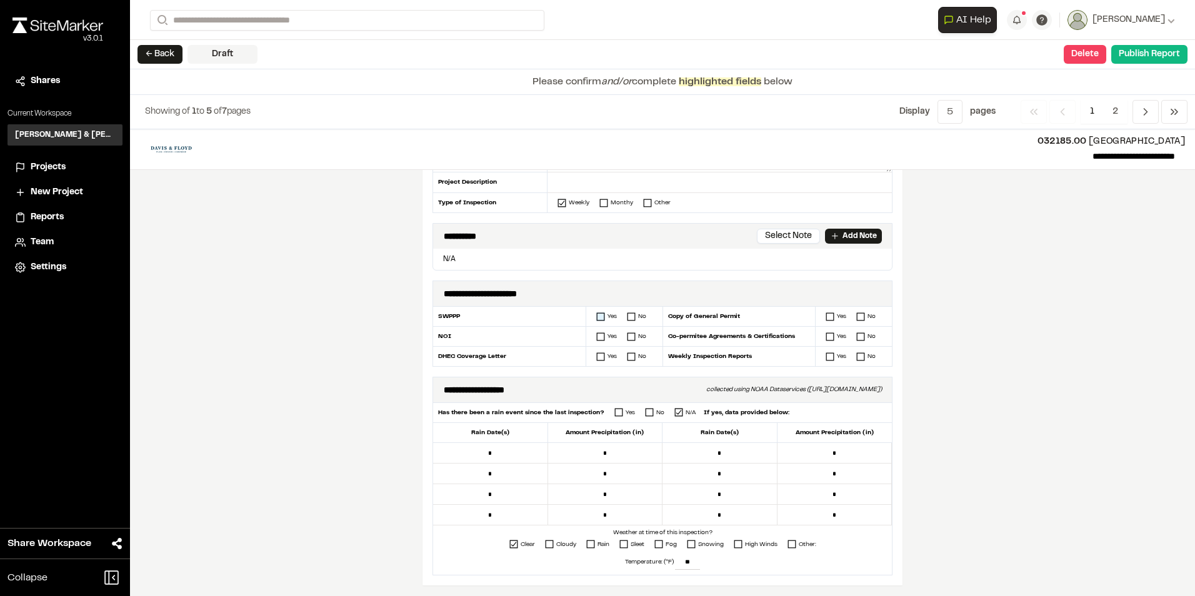
click at [596, 315] on icon at bounding box center [600, 317] width 9 height 9
click at [597, 333] on rect at bounding box center [601, 337] width 8 height 8
click at [595, 352] on div "Yes No" at bounding box center [624, 356] width 76 height 19
click at [596, 354] on icon at bounding box center [600, 357] width 9 height 9
click at [828, 313] on icon at bounding box center [830, 317] width 9 height 9
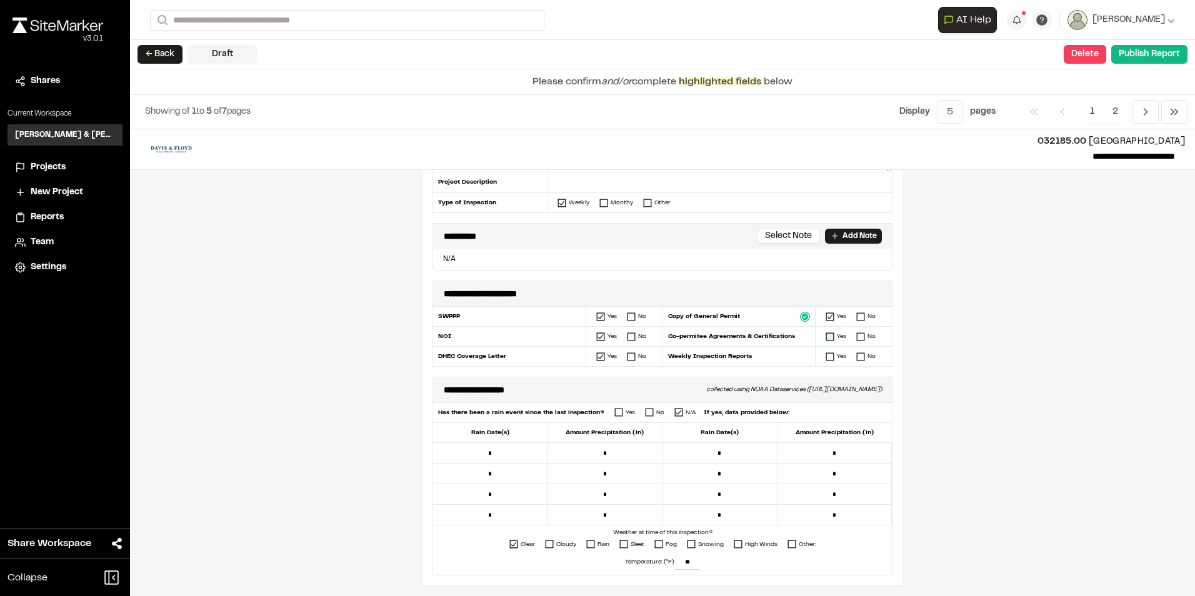
click at [826, 333] on rect at bounding box center [830, 337] width 8 height 8
click at [826, 353] on rect at bounding box center [830, 357] width 8 height 8
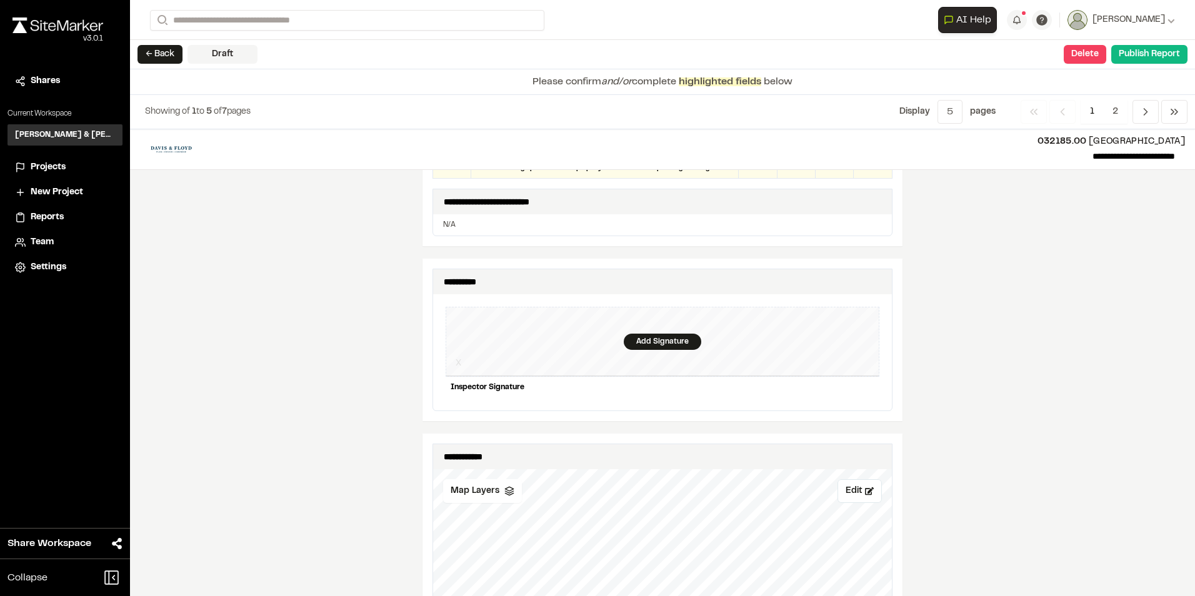
scroll to position [1125, 0]
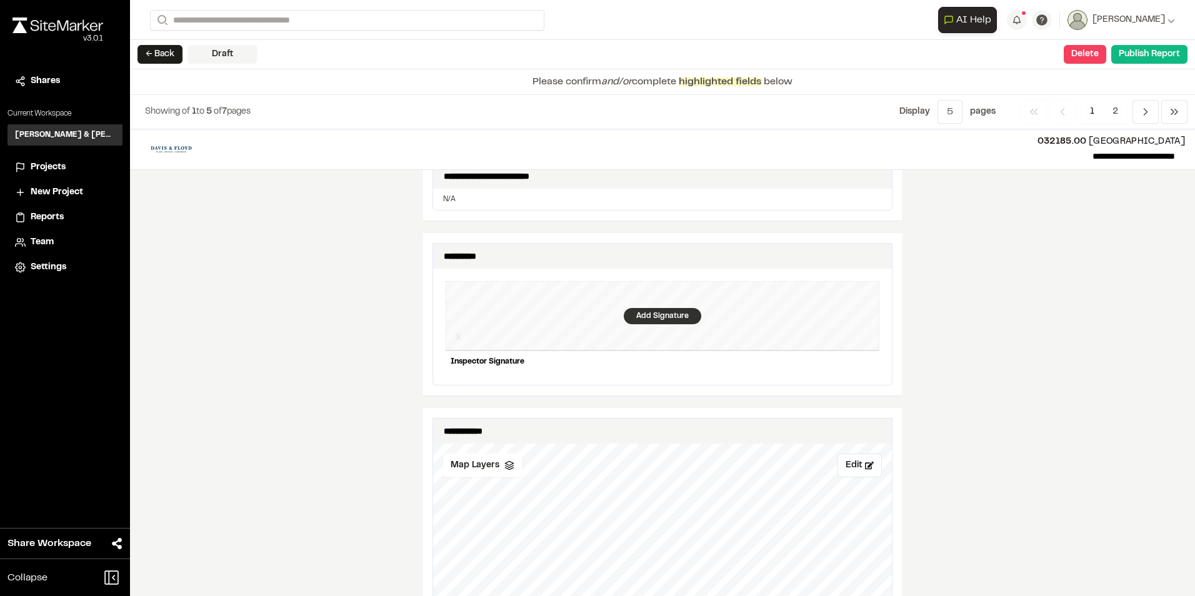
click at [656, 308] on div "Add Signature" at bounding box center [663, 316] width 78 height 16
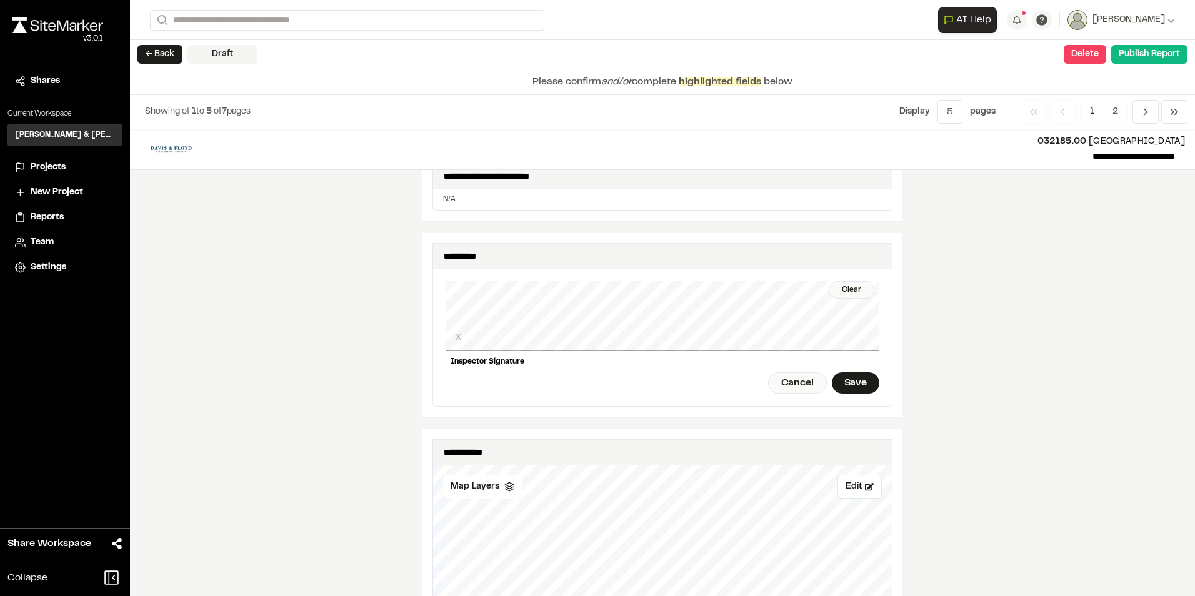
click at [878, 324] on div "**********" at bounding box center [663, 325] width 460 height 164
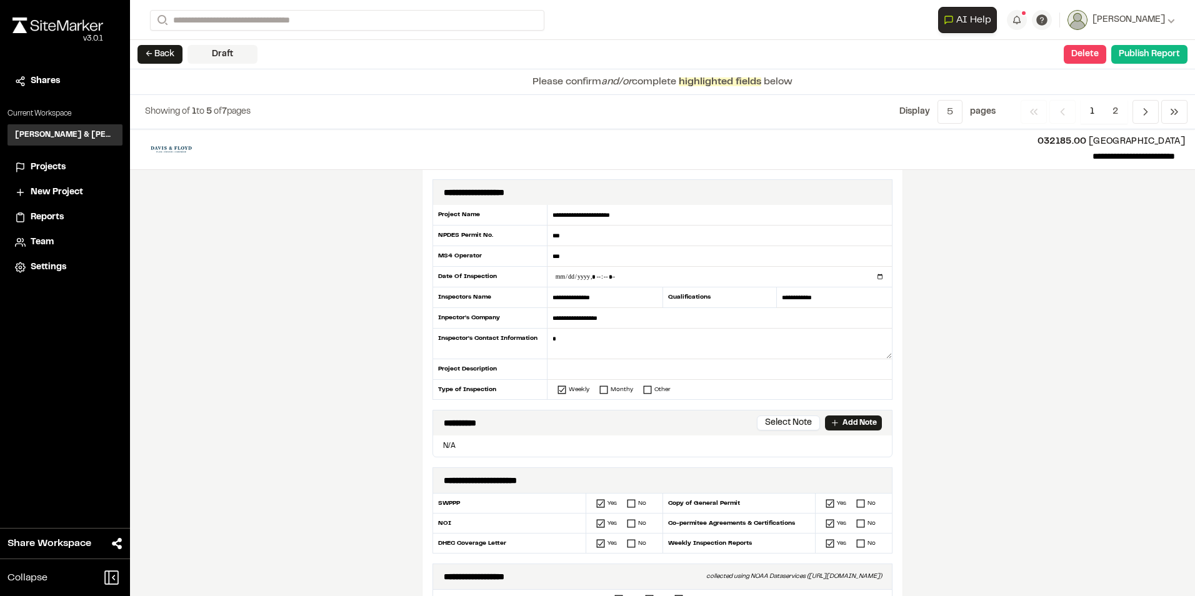
scroll to position [0, 0]
click at [569, 274] on input "datetime-local" at bounding box center [720, 278] width 344 height 20
click at [607, 274] on input "datetime-local" at bounding box center [720, 278] width 344 height 20
type input "**********"
click at [655, 320] on input "**********" at bounding box center [720, 319] width 344 height 21
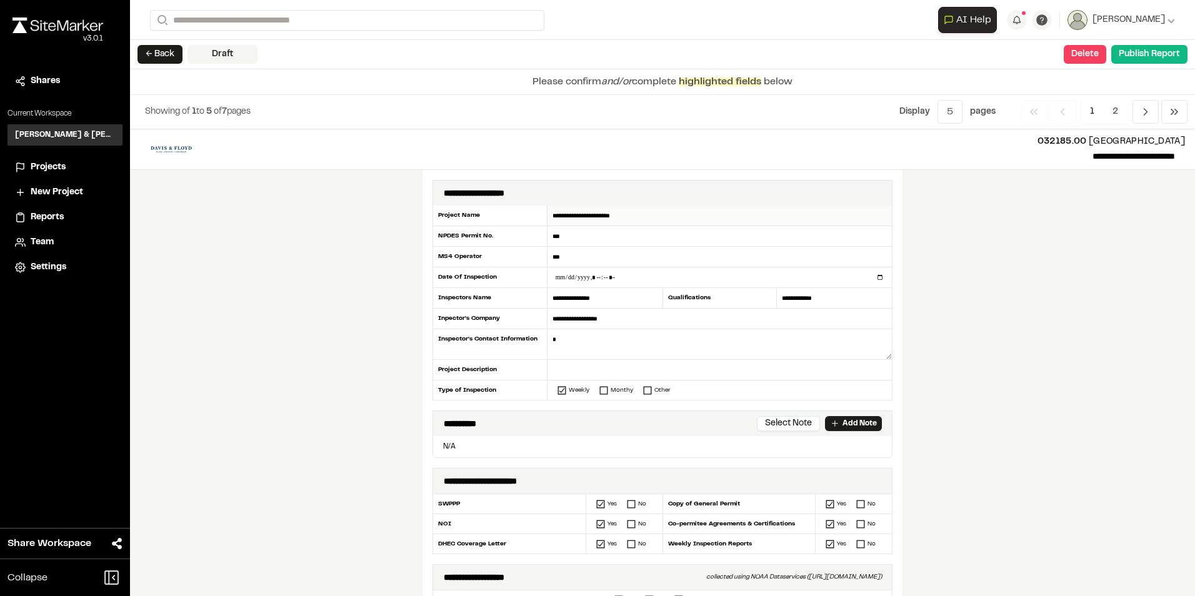
click at [644, 213] on input "**********" at bounding box center [720, 216] width 344 height 21
type input "**********"
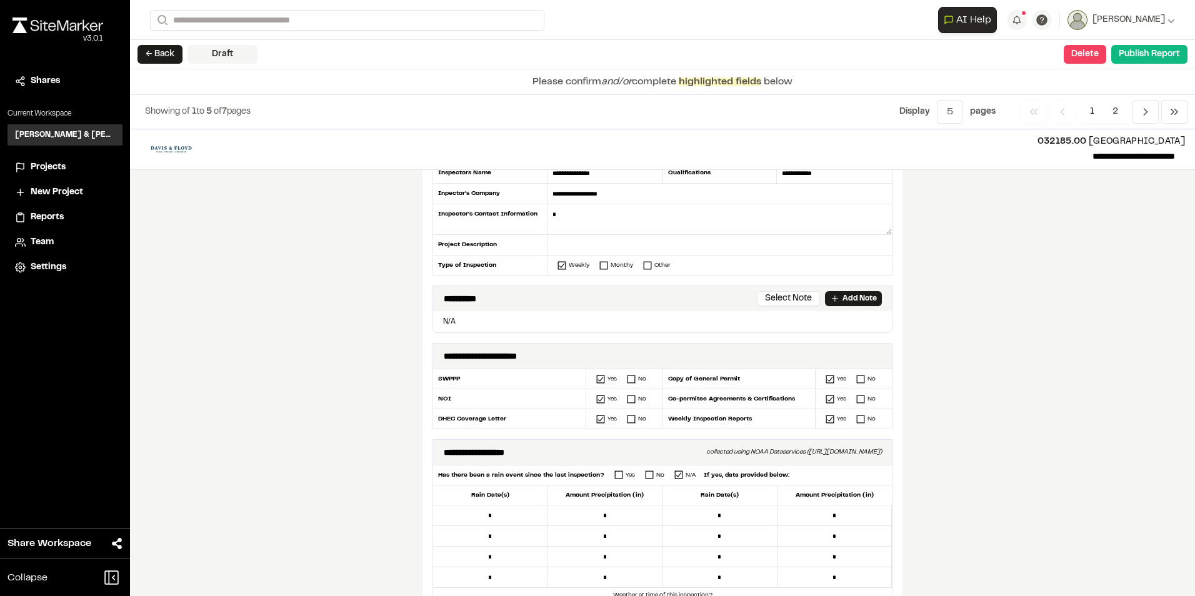
scroll to position [313, 0]
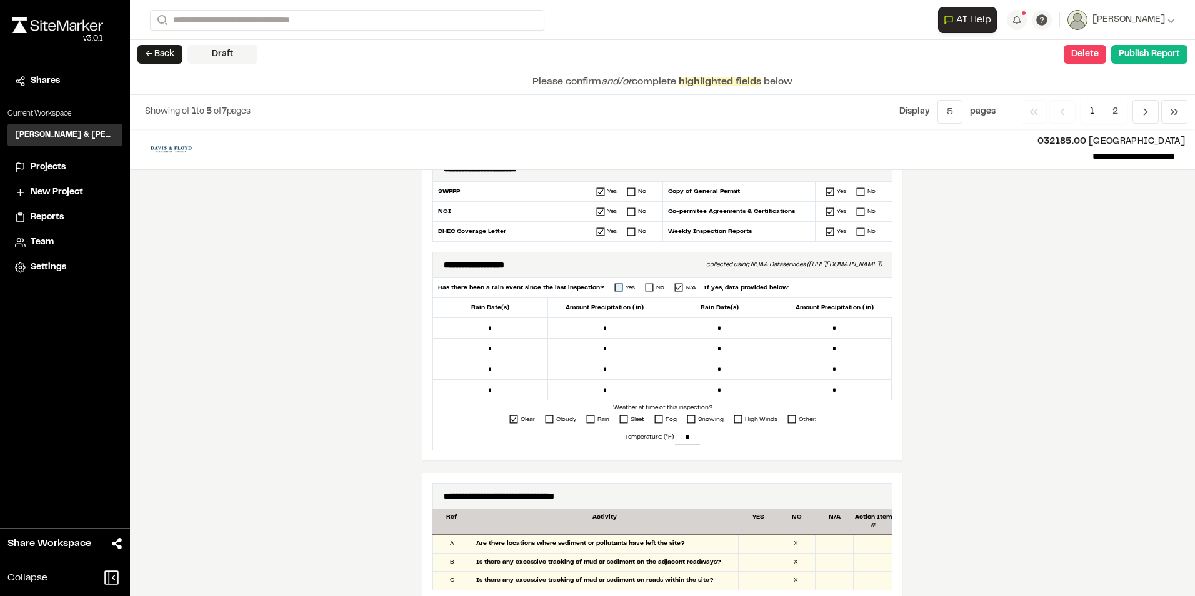
click at [615, 288] on icon at bounding box center [619, 287] width 9 height 9
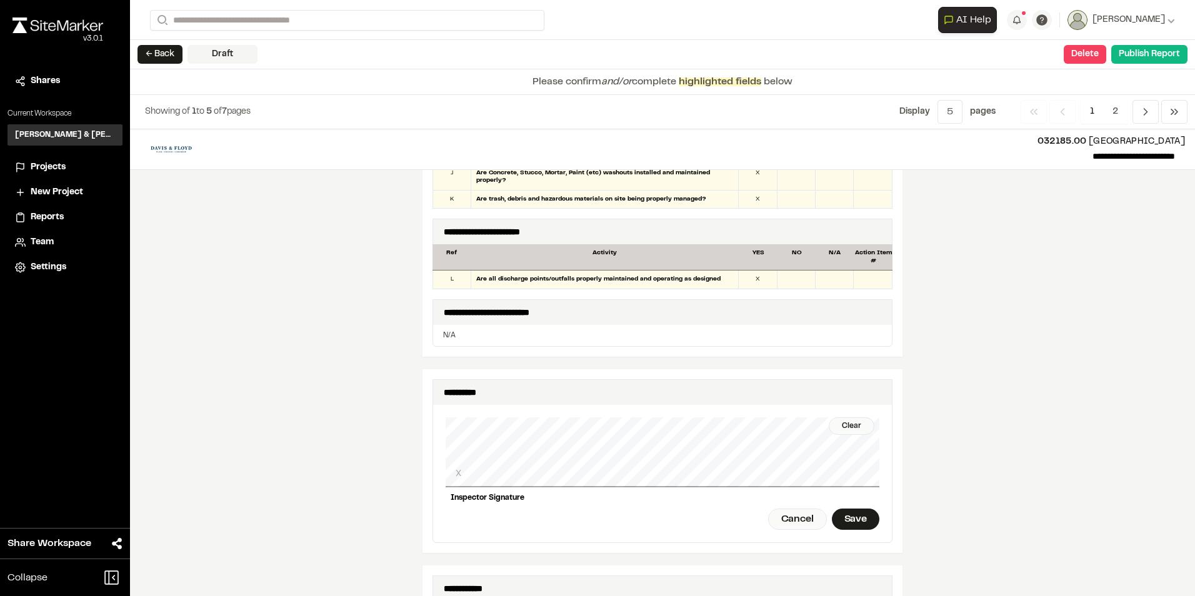
scroll to position [970, 0]
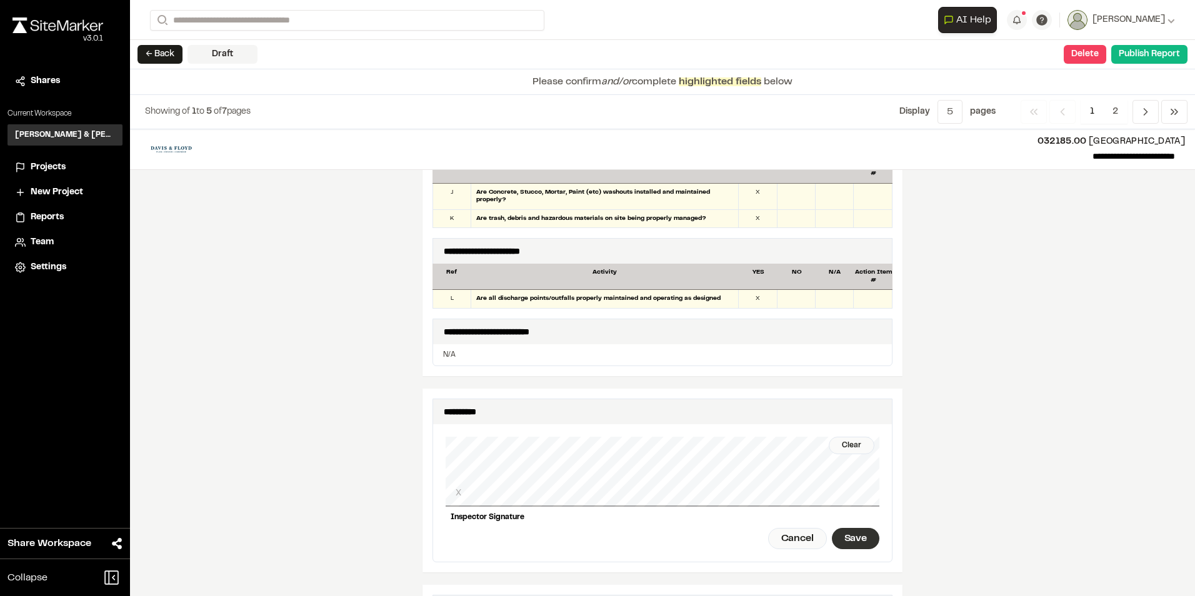
click at [852, 528] on div "Save" at bounding box center [856, 538] width 48 height 21
click at [793, 535] on div "Done" at bounding box center [786, 538] width 51 height 21
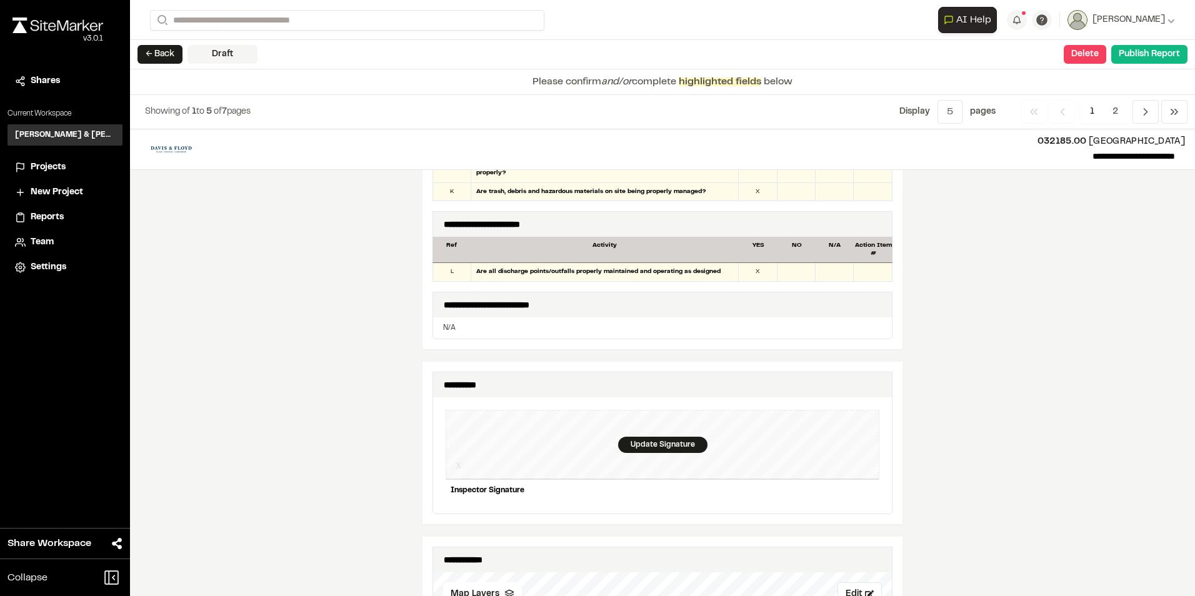
scroll to position [1000, 0]
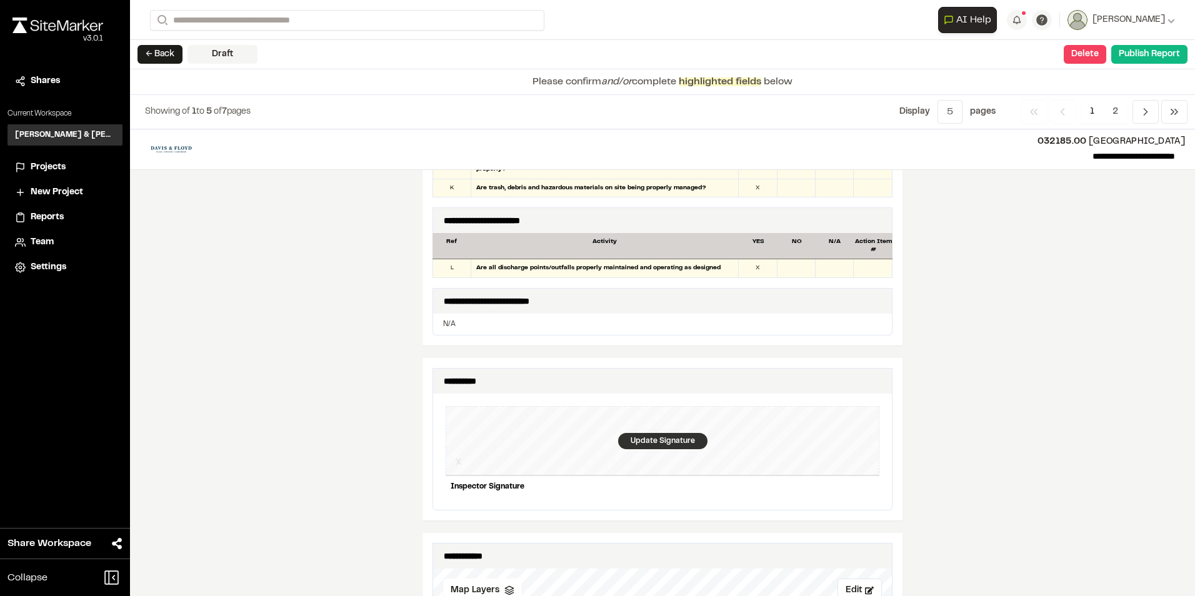
click at [648, 436] on div "Update Signature" at bounding box center [662, 441] width 89 height 16
click at [855, 500] on div "Save" at bounding box center [856, 508] width 48 height 21
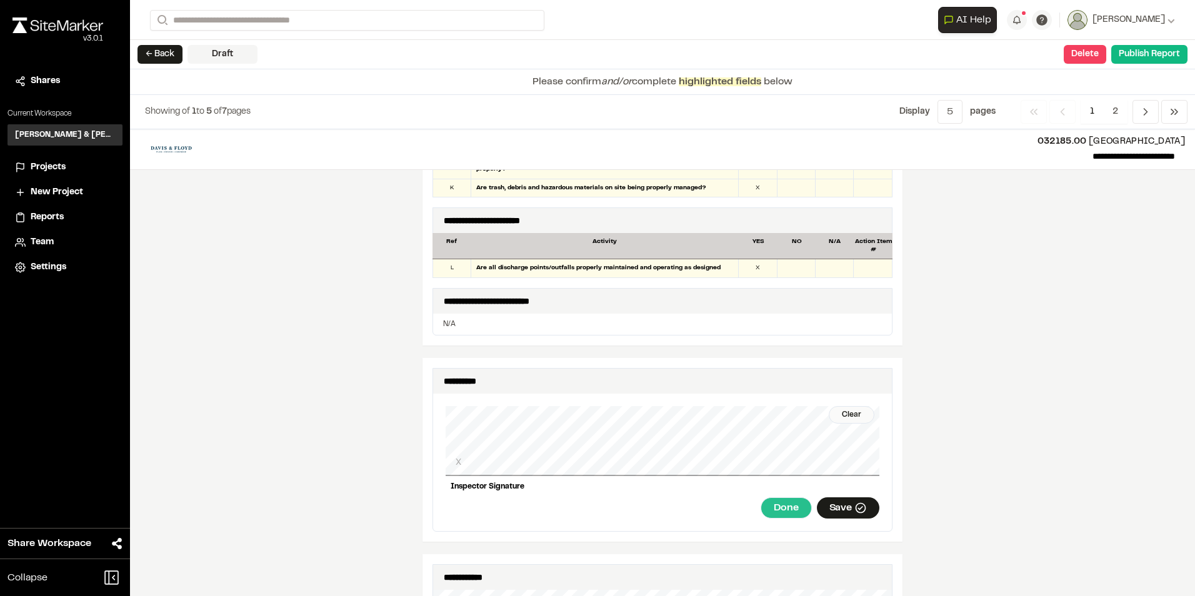
click at [789, 506] on div "Done" at bounding box center [786, 508] width 51 height 21
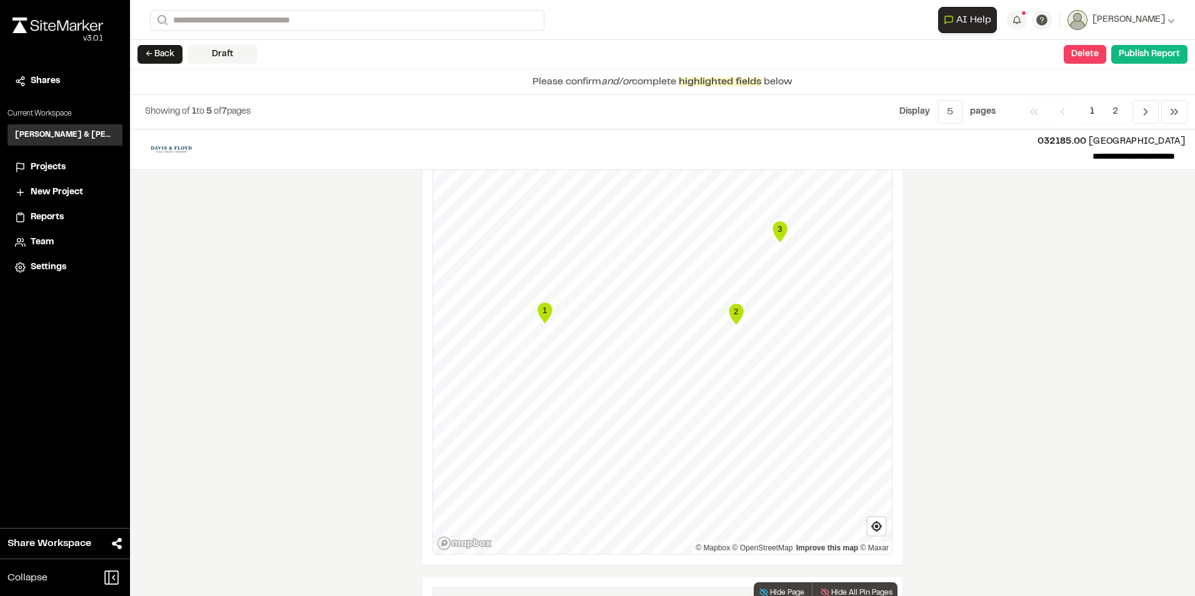
scroll to position [1511, 0]
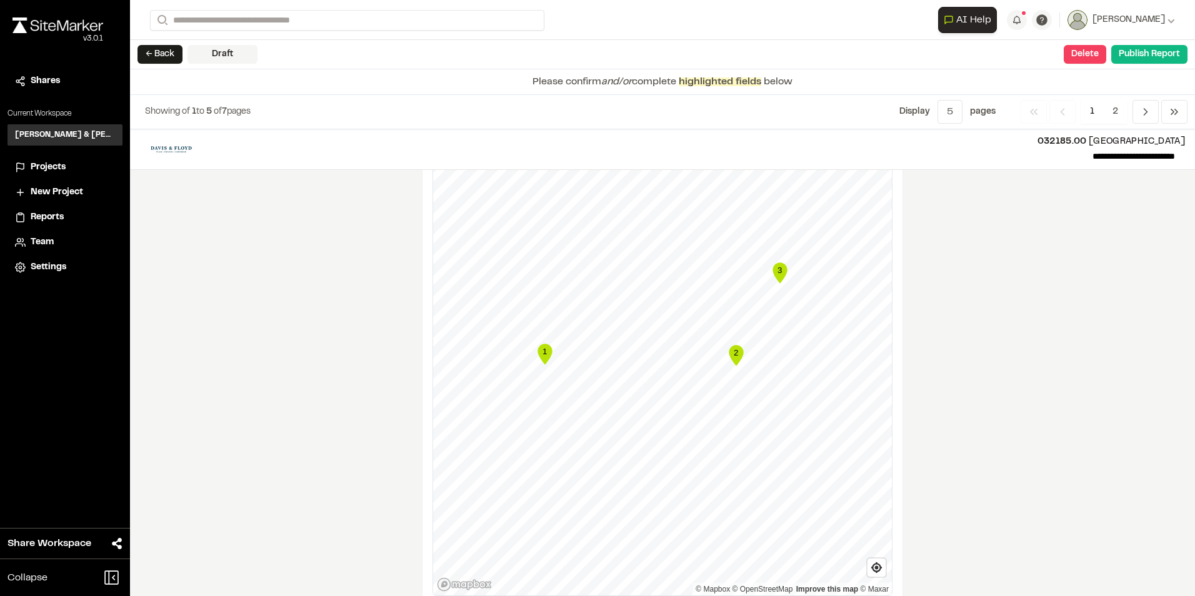
click at [735, 351] on icon "Map marker" at bounding box center [736, 355] width 14 height 21
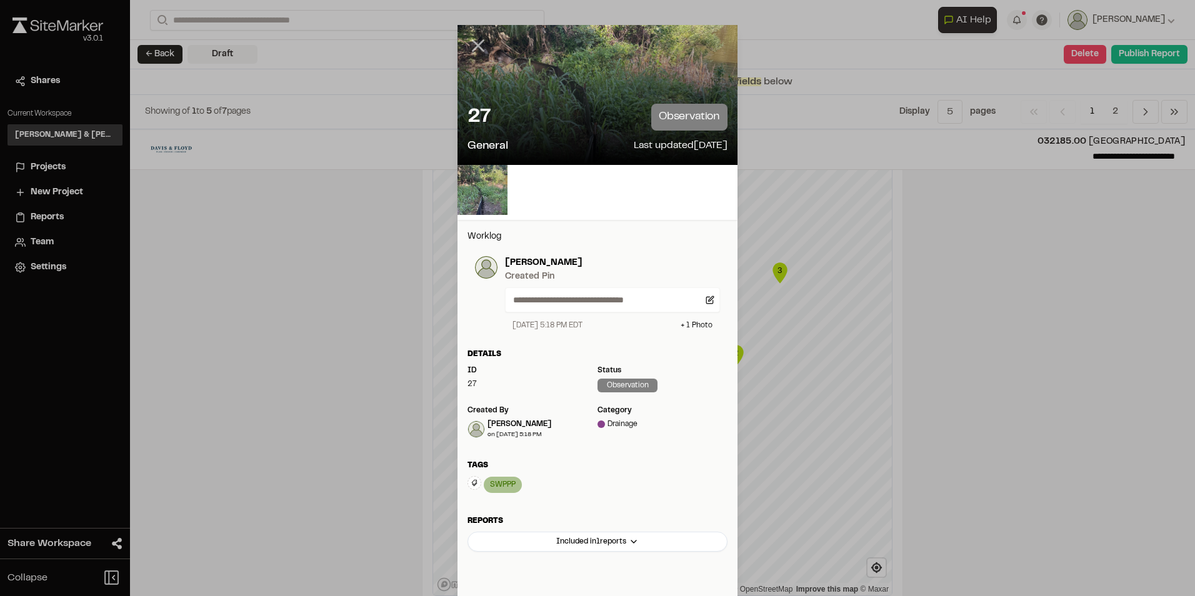
click at [477, 44] on icon at bounding box center [478, 45] width 21 height 21
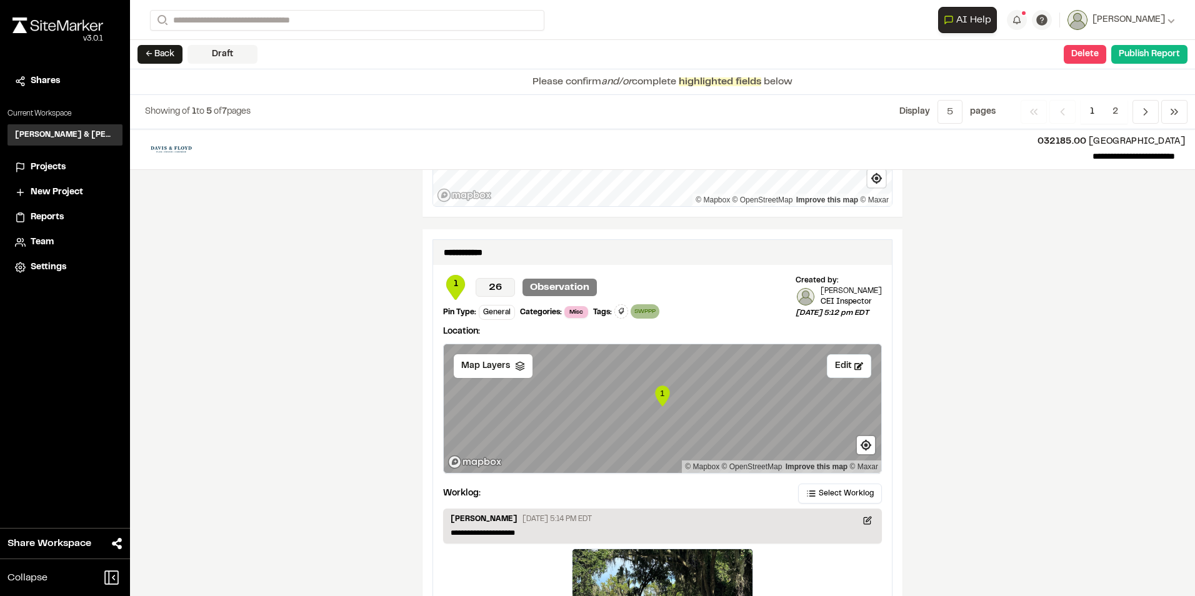
scroll to position [1886, 0]
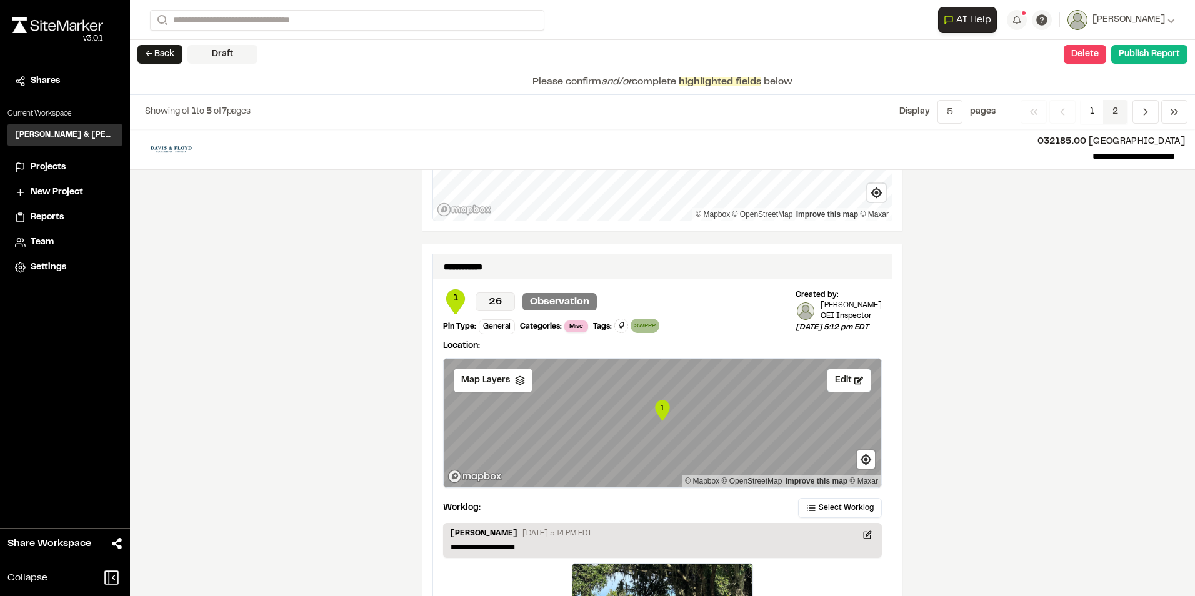
click at [1118, 113] on span "2" at bounding box center [1115, 112] width 24 height 24
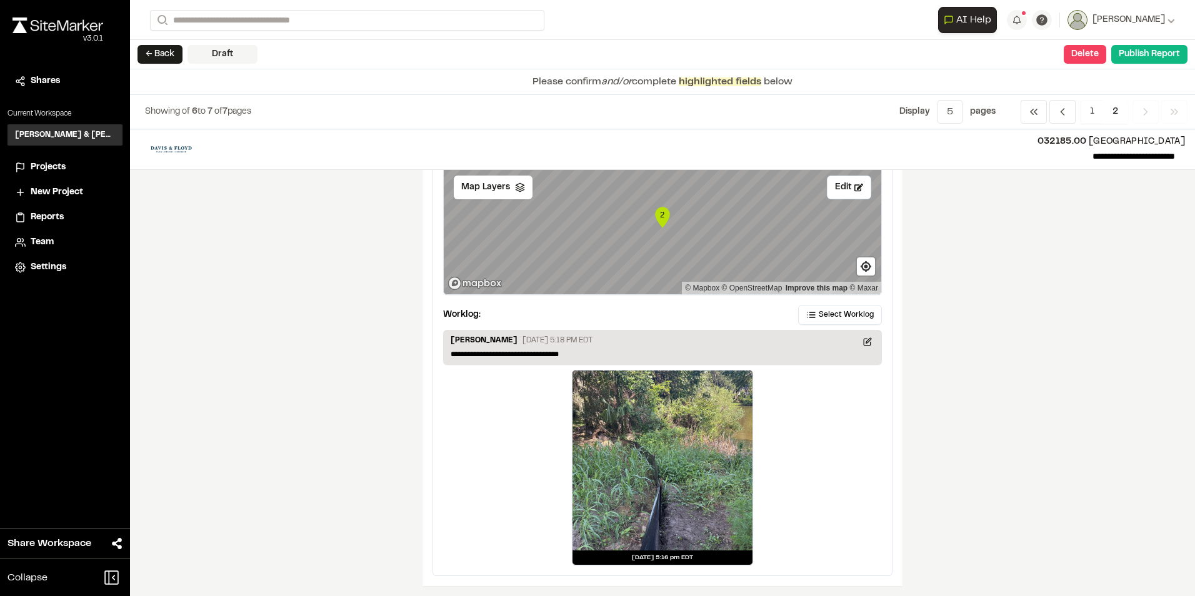
scroll to position [0, 0]
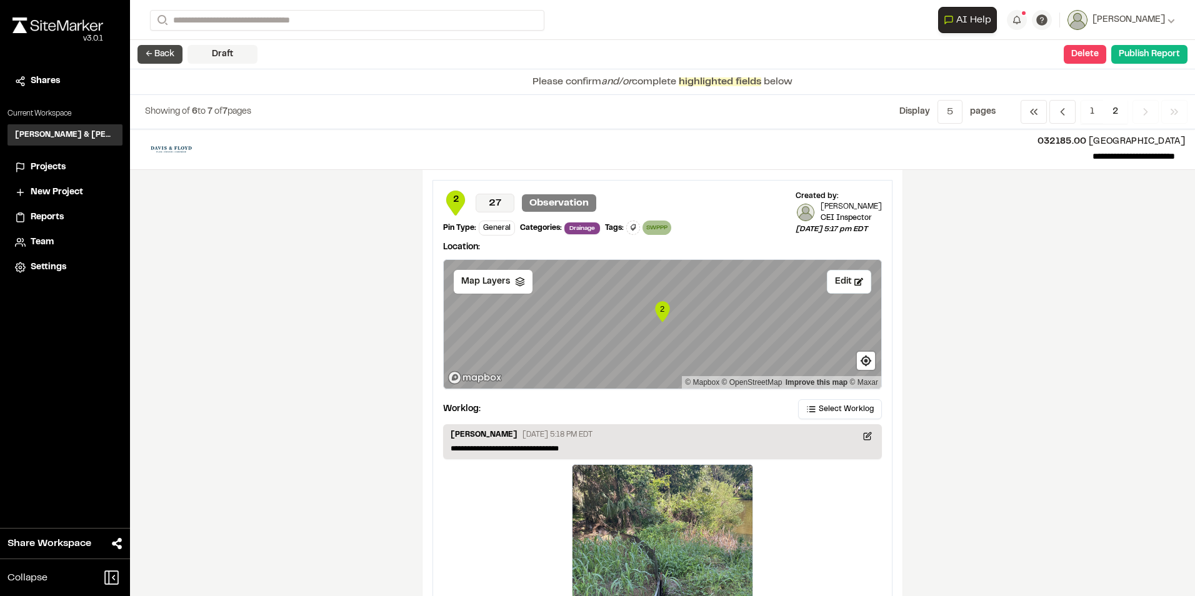
click at [170, 53] on button "← Back" at bounding box center [160, 54] width 45 height 19
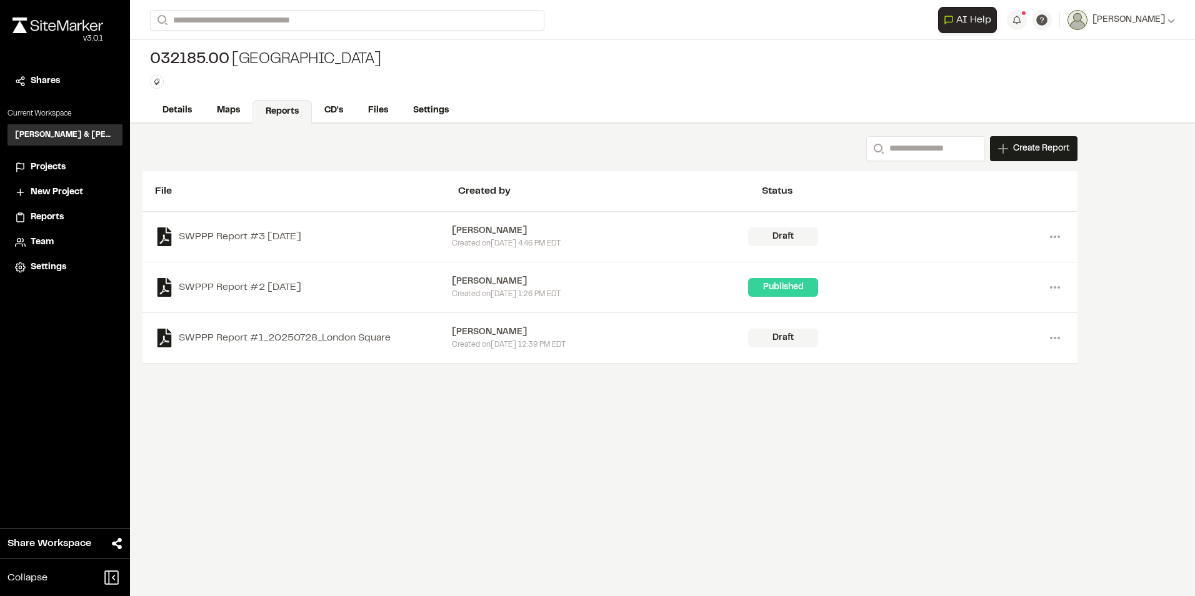
click at [773, 234] on div "Draft" at bounding box center [783, 237] width 70 height 19
click at [534, 233] on div "[PERSON_NAME]" at bounding box center [600, 231] width 297 height 14
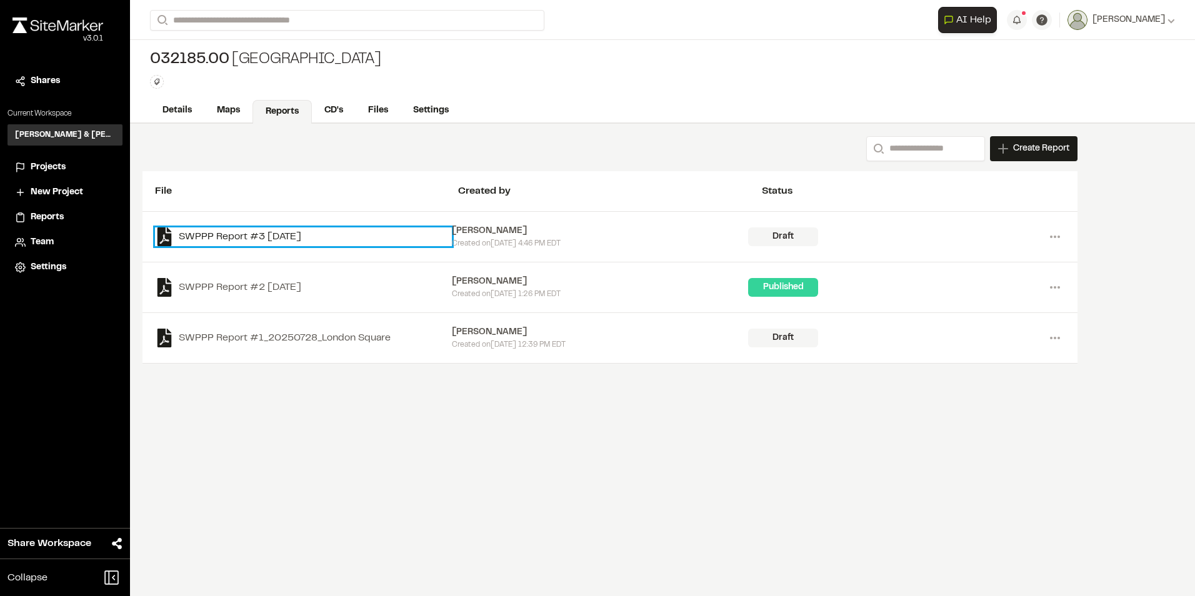
click at [296, 233] on link "SWPPP Report #3 [DATE]" at bounding box center [303, 237] width 297 height 19
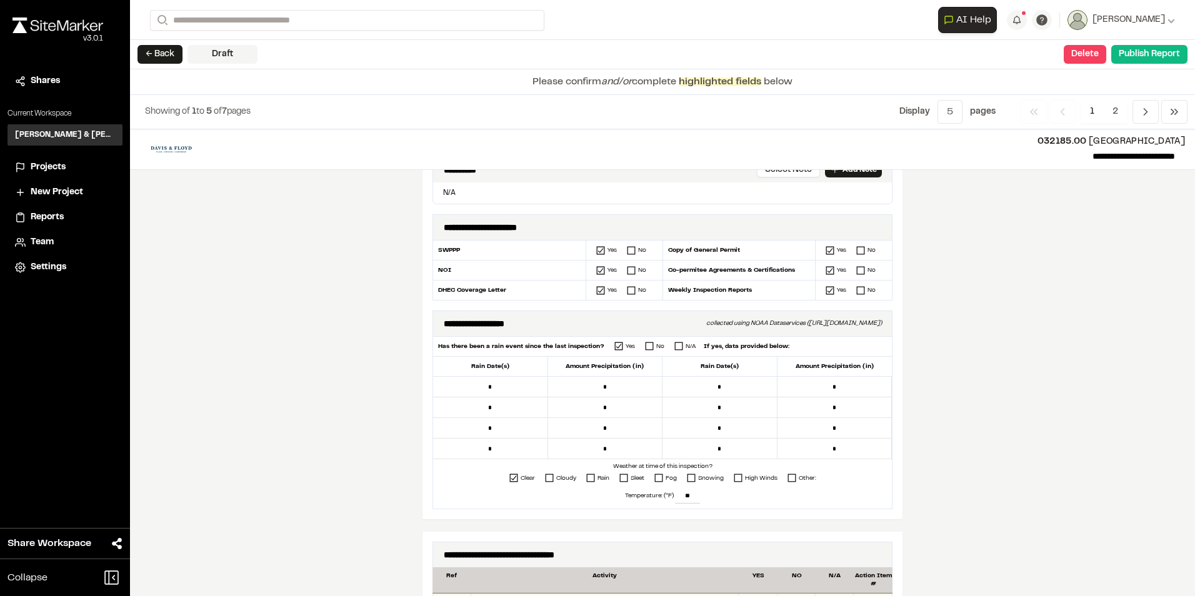
scroll to position [323, 0]
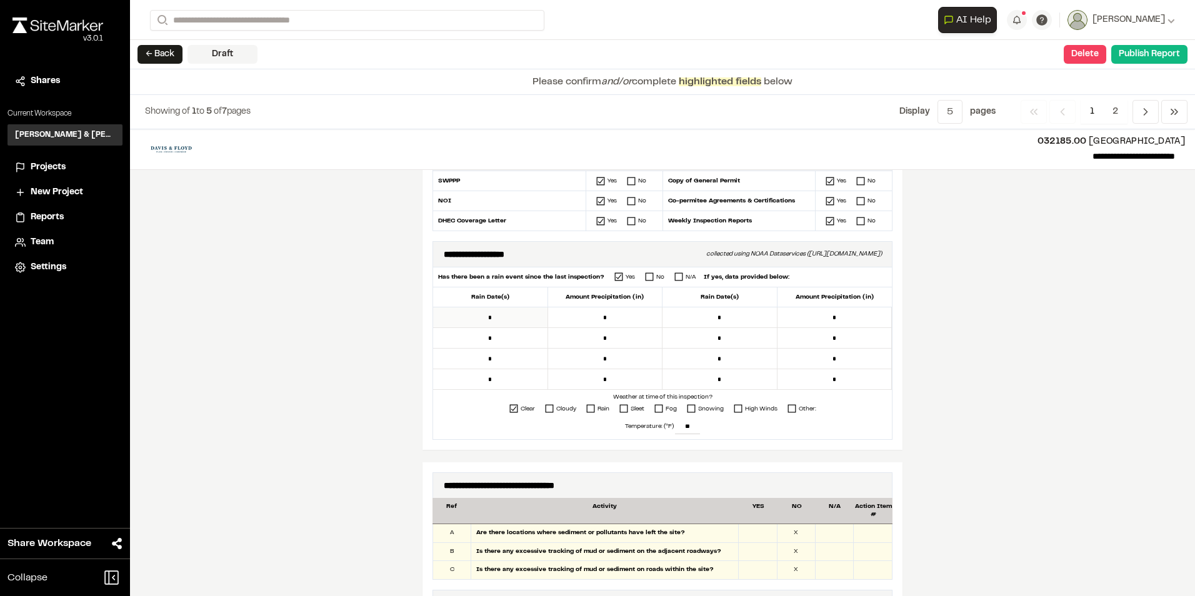
click at [506, 320] on input "*" at bounding box center [490, 318] width 115 height 21
click at [502, 316] on input "*" at bounding box center [490, 318] width 115 height 21
click at [483, 321] on input "*" at bounding box center [490, 318] width 115 height 21
click at [594, 318] on input "*" at bounding box center [605, 318] width 115 height 21
type input "*****"
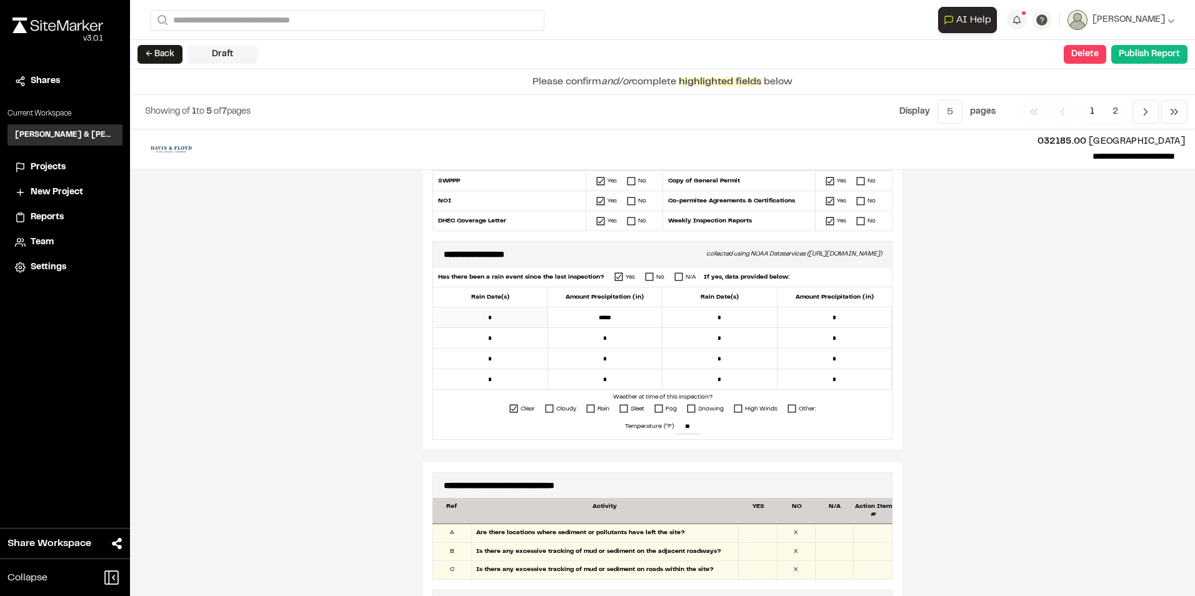
click at [483, 320] on input "*" at bounding box center [490, 318] width 115 height 21
click at [520, 321] on input "**********" at bounding box center [490, 318] width 115 height 21
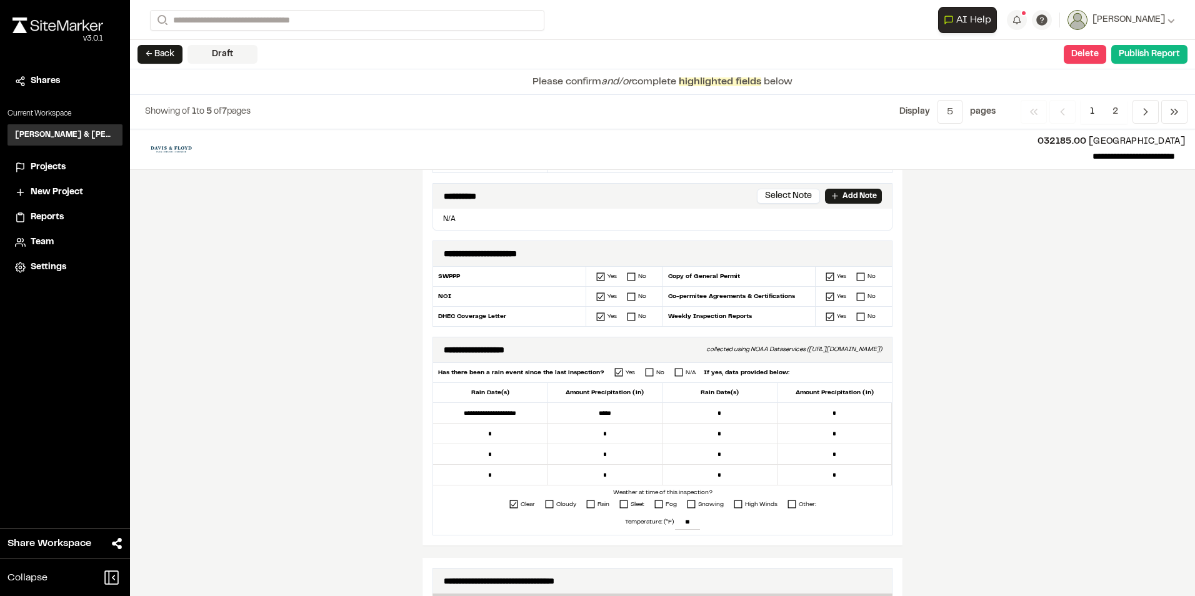
scroll to position [250, 0]
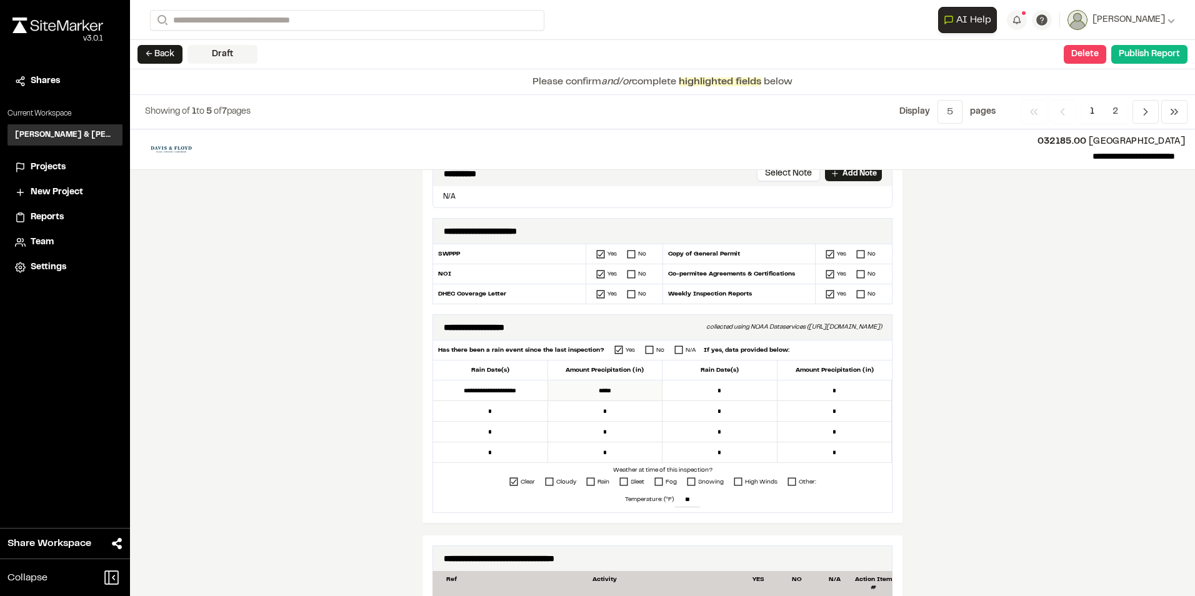
type input "**********"
click at [618, 389] on input "*****" at bounding box center [605, 391] width 115 height 21
type input "****"
click at [461, 389] on input "**********" at bounding box center [490, 391] width 115 height 21
click at [486, 391] on input "**********" at bounding box center [490, 391] width 115 height 21
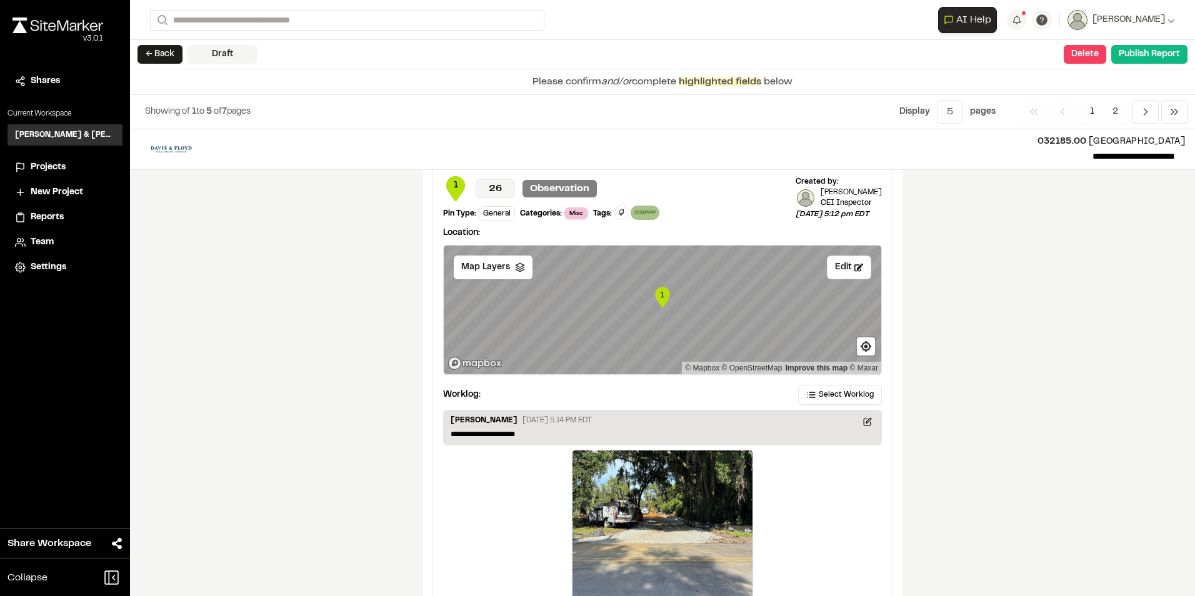
scroll to position [2074, 0]
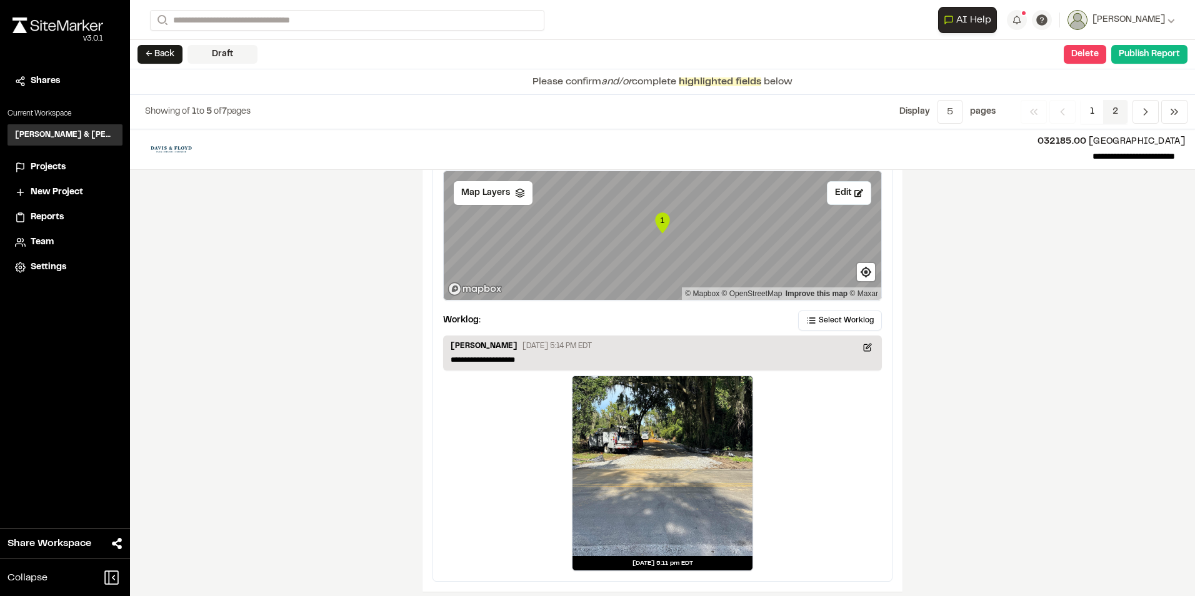
type input "**********"
click at [1119, 106] on span "2" at bounding box center [1115, 112] width 24 height 24
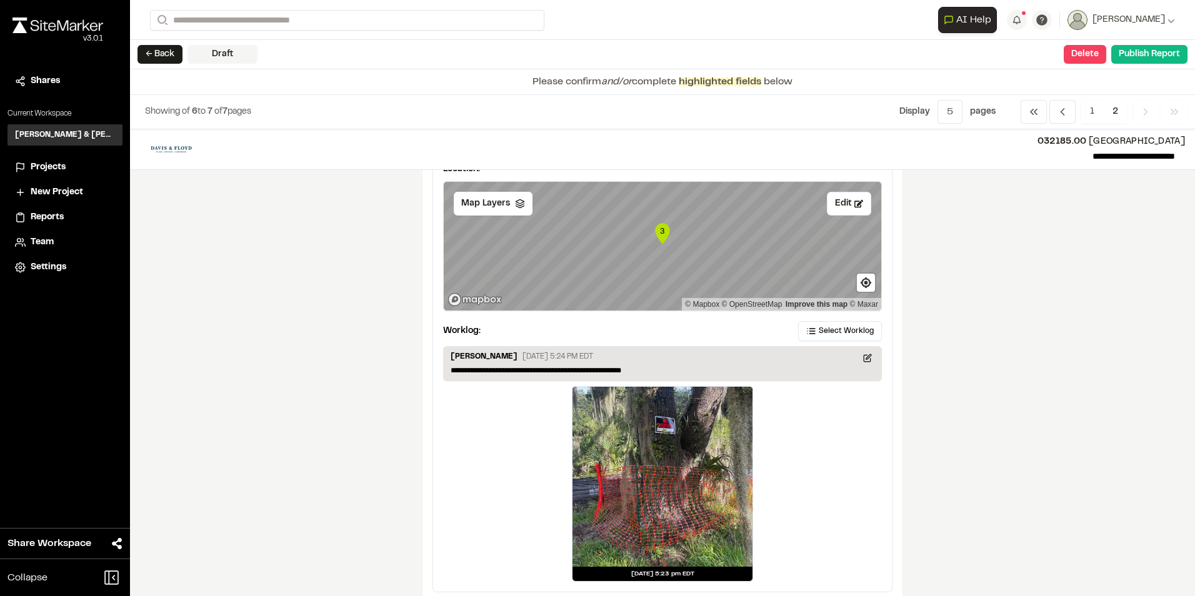
scroll to position [620, 0]
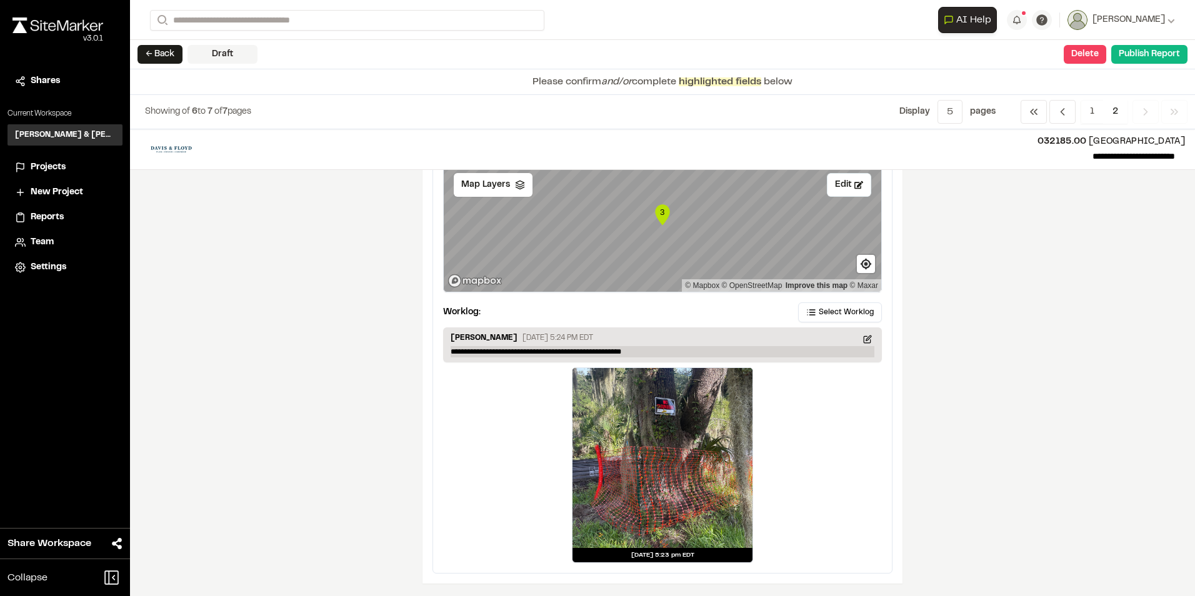
click at [506, 350] on p "**********" at bounding box center [663, 351] width 424 height 11
click at [533, 347] on p "**********" at bounding box center [663, 351] width 424 height 11
click at [635, 349] on p "**********" at bounding box center [663, 351] width 424 height 11
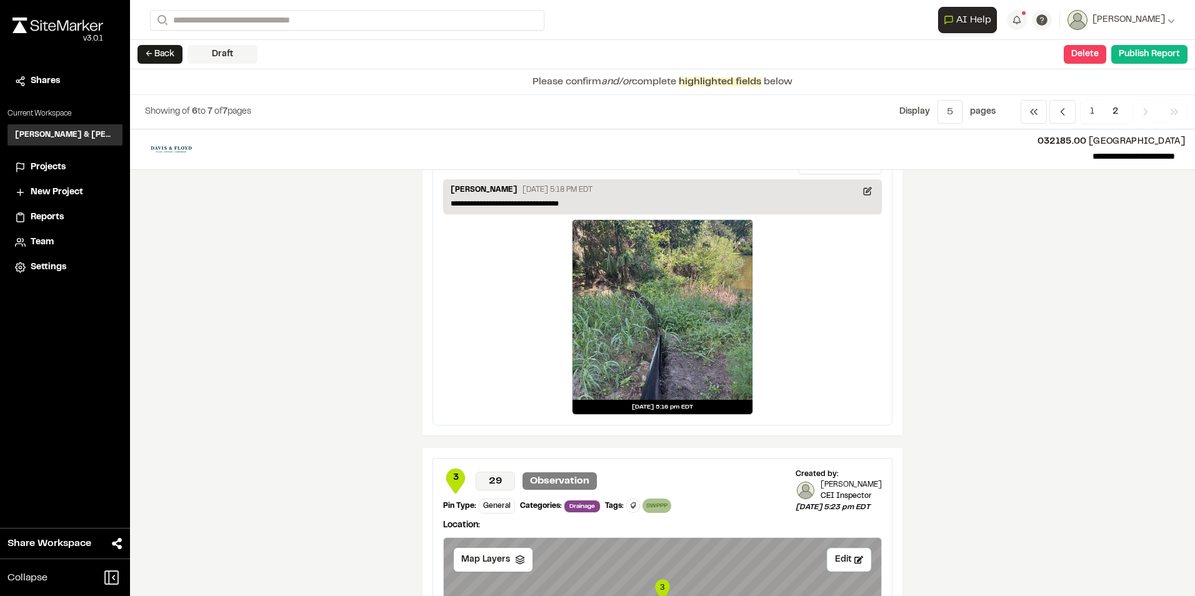
scroll to position [0, 0]
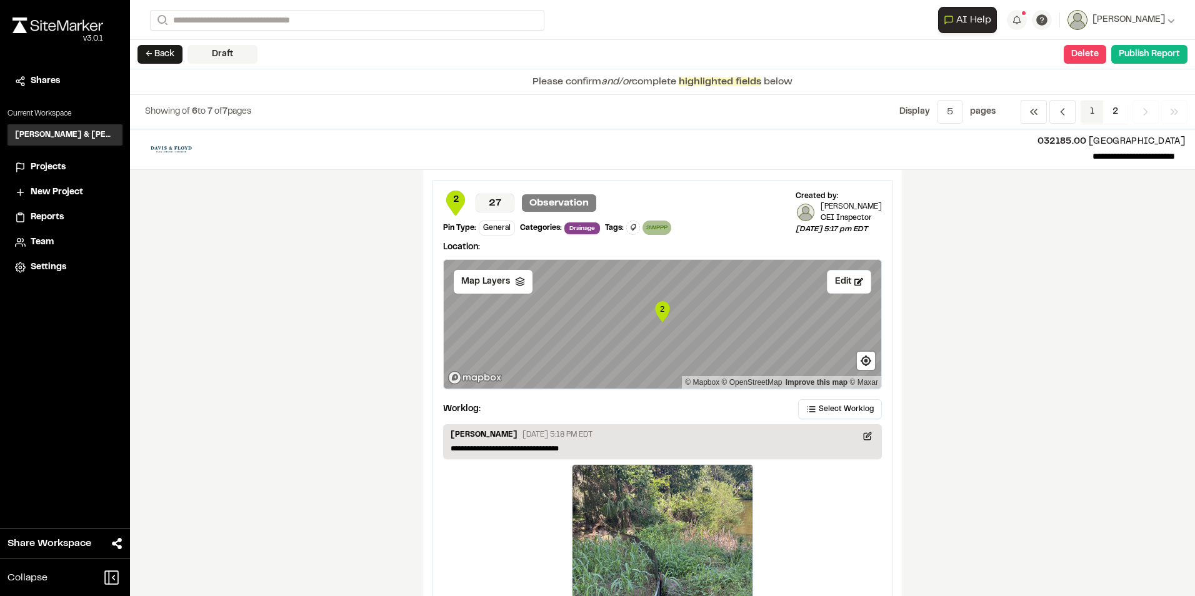
click at [1089, 109] on span "1" at bounding box center [1092, 112] width 23 height 24
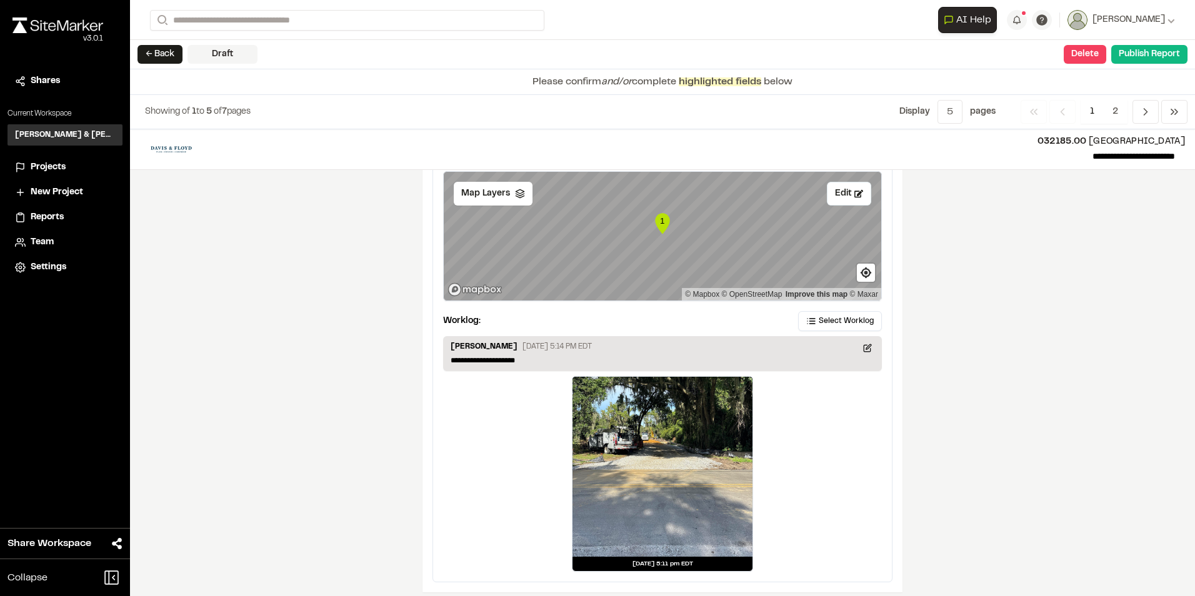
scroll to position [2074, 0]
click at [1150, 61] on button "Publish Report" at bounding box center [1150, 54] width 76 height 19
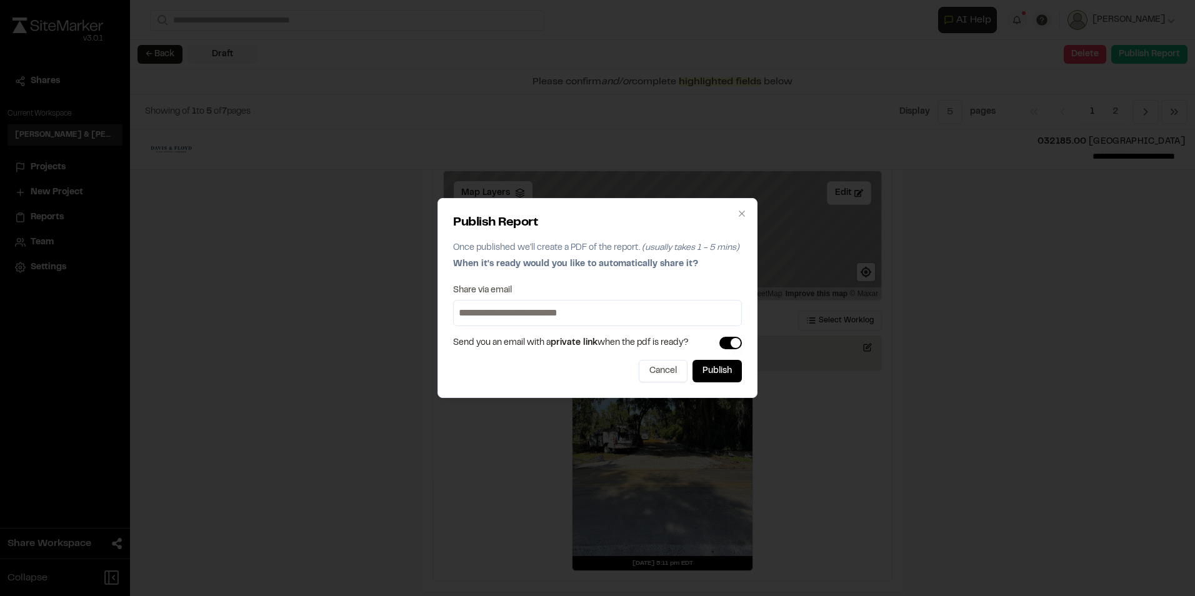
click at [501, 288] on label "Share via email" at bounding box center [482, 290] width 59 height 9
click at [594, 312] on input at bounding box center [597, 313] width 283 height 20
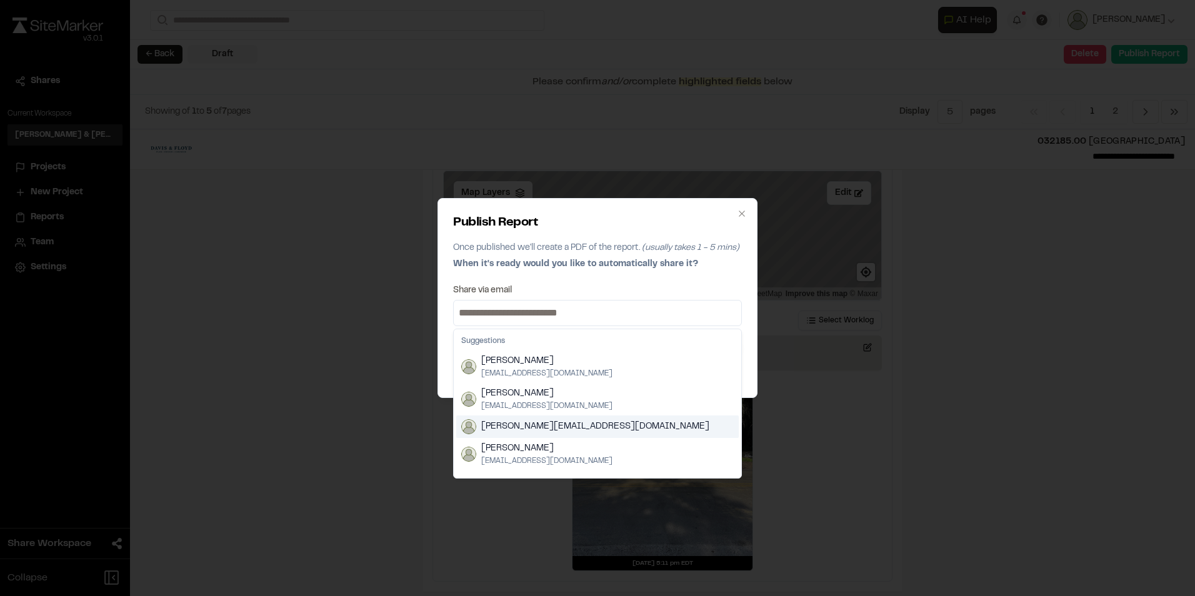
click at [409, 418] on div "Publish Report Once published we'll create a PDF of the report. (usually takes …" at bounding box center [597, 298] width 1195 height 596
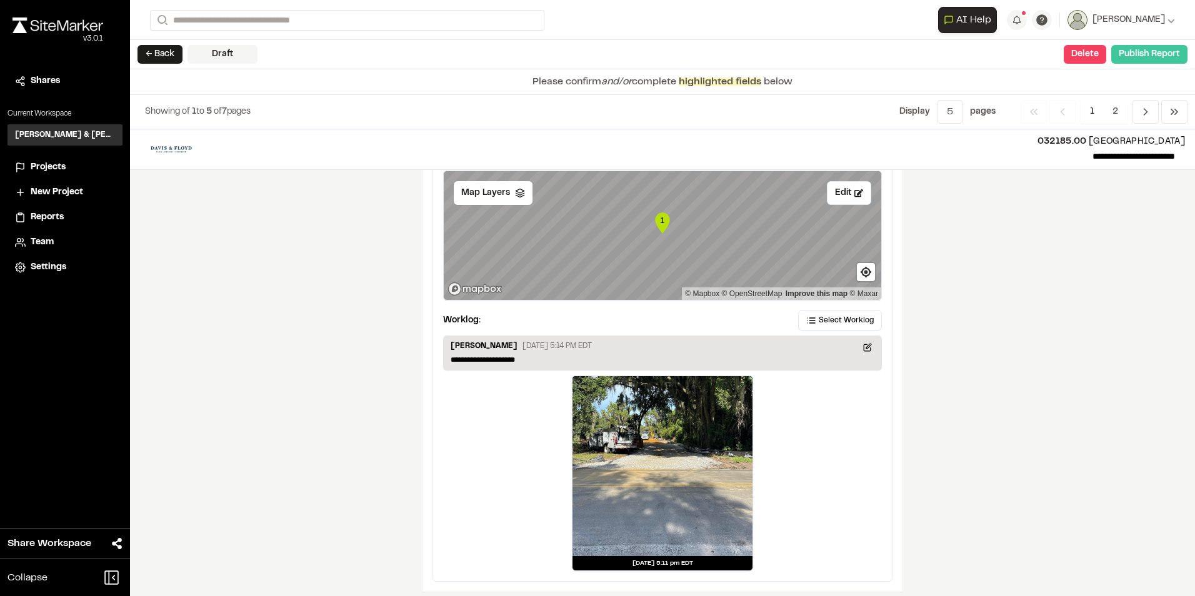
click at [1148, 49] on button "Publish Report" at bounding box center [1150, 54] width 76 height 19
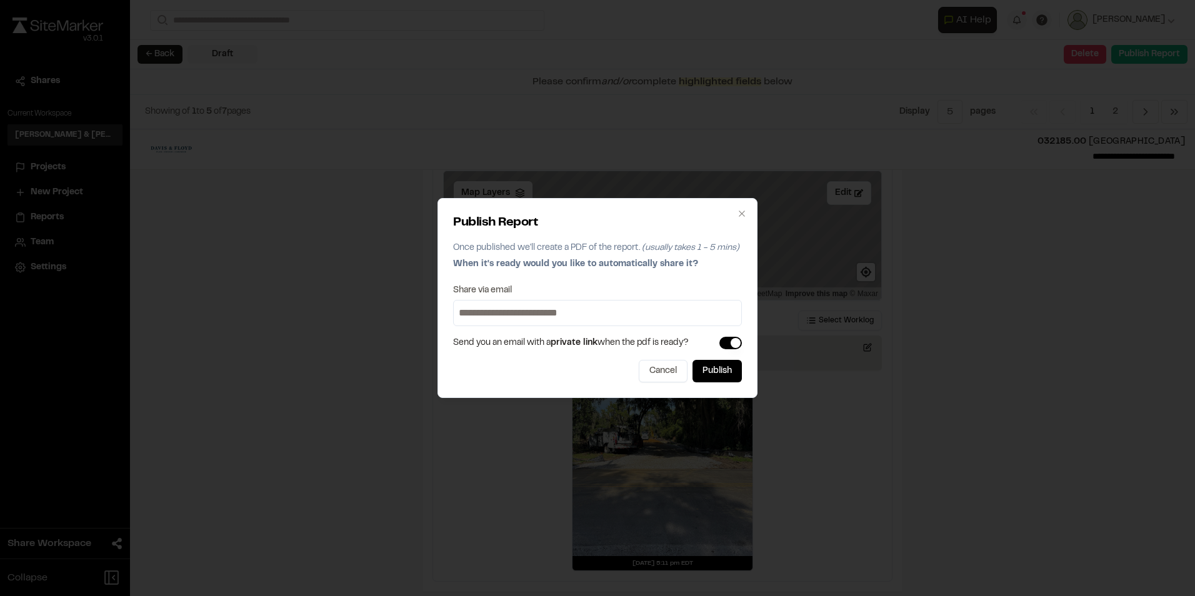
click at [573, 317] on input at bounding box center [597, 313] width 283 height 20
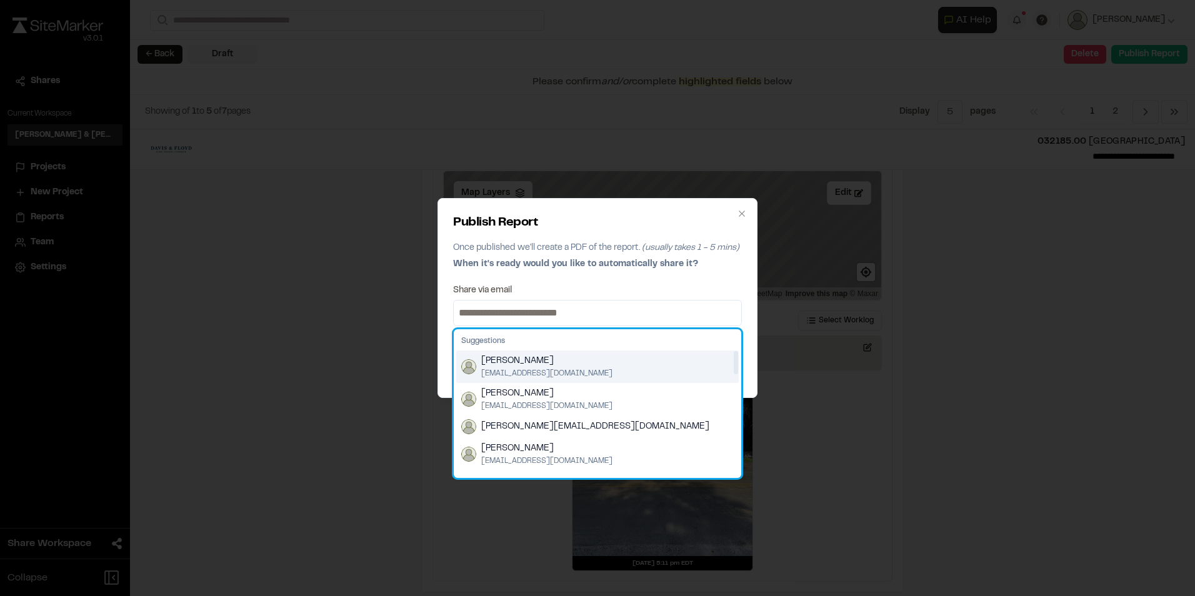
click at [525, 368] on span "[PERSON_NAME]" at bounding box center [546, 361] width 131 height 14
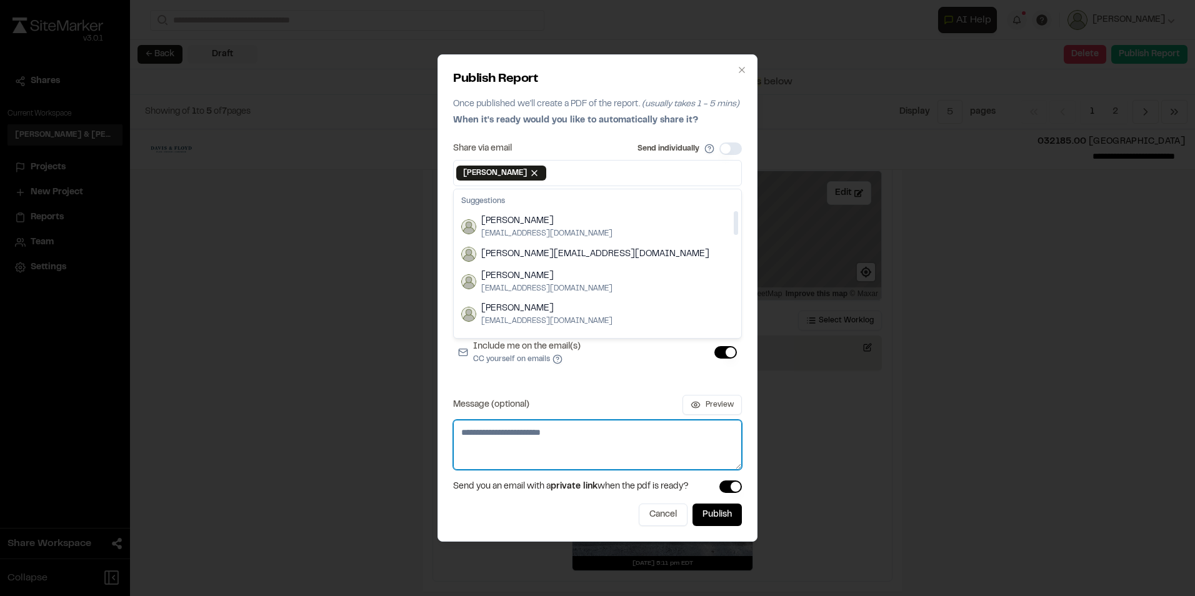
click at [586, 443] on textarea "Message (optional)" at bounding box center [597, 445] width 289 height 50
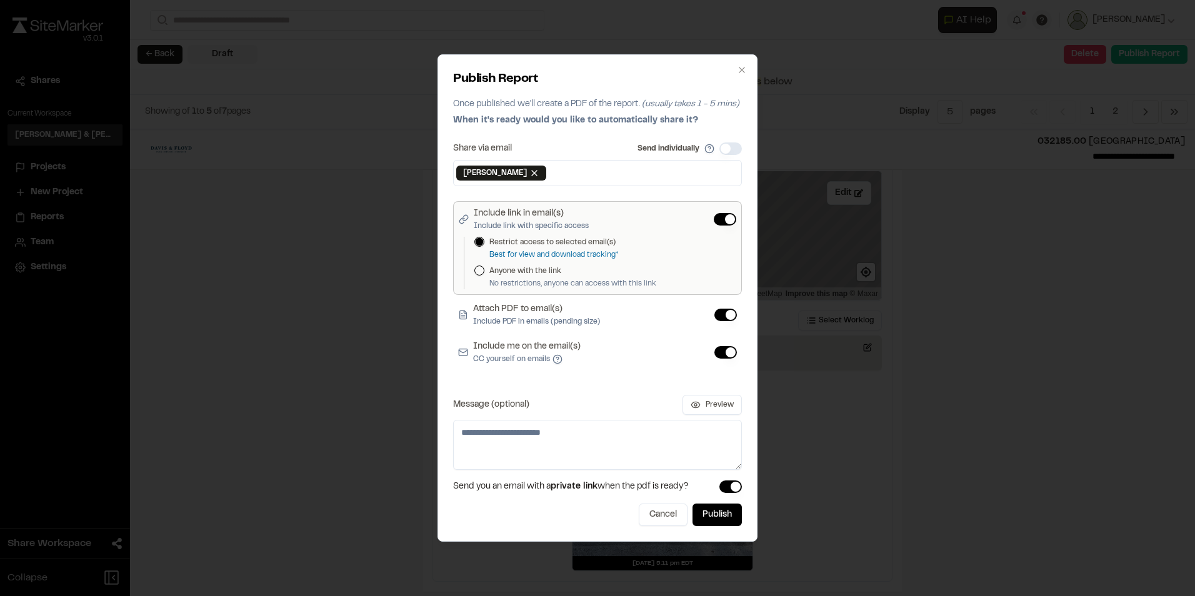
click at [730, 314] on button "Attach PDF to email(s) Include PDF in emails (pending size)" at bounding box center [726, 315] width 23 height 13
click at [723, 349] on button "Include me on the email(s) CC yourself on emails" at bounding box center [726, 352] width 23 height 13
click at [729, 518] on button "Publish" at bounding box center [717, 515] width 49 height 23
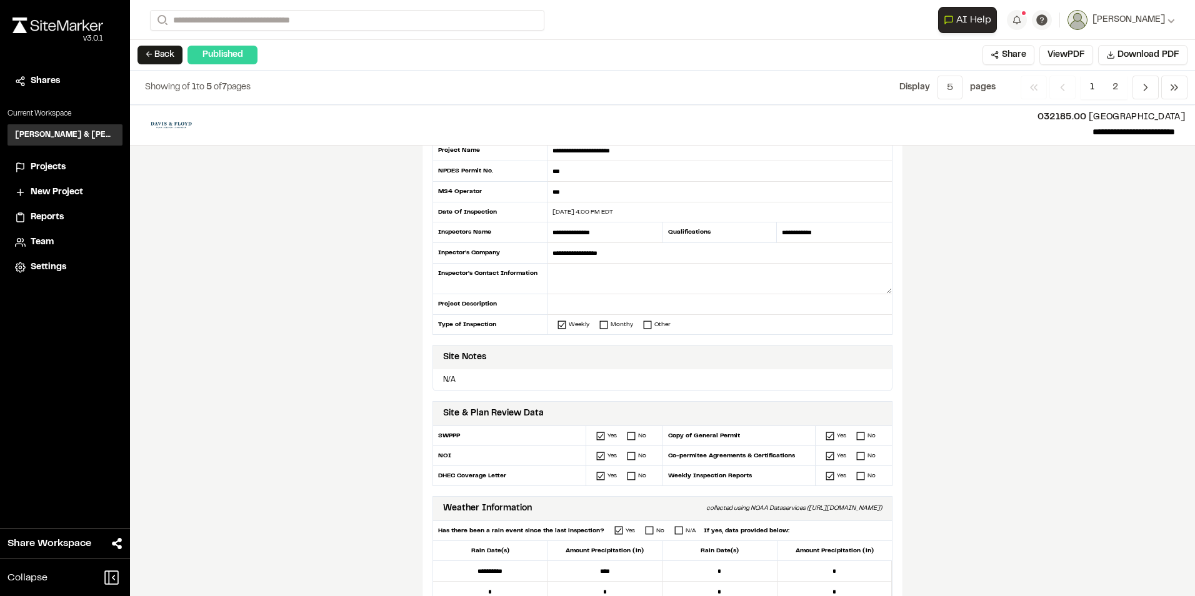
scroll to position [0, 0]
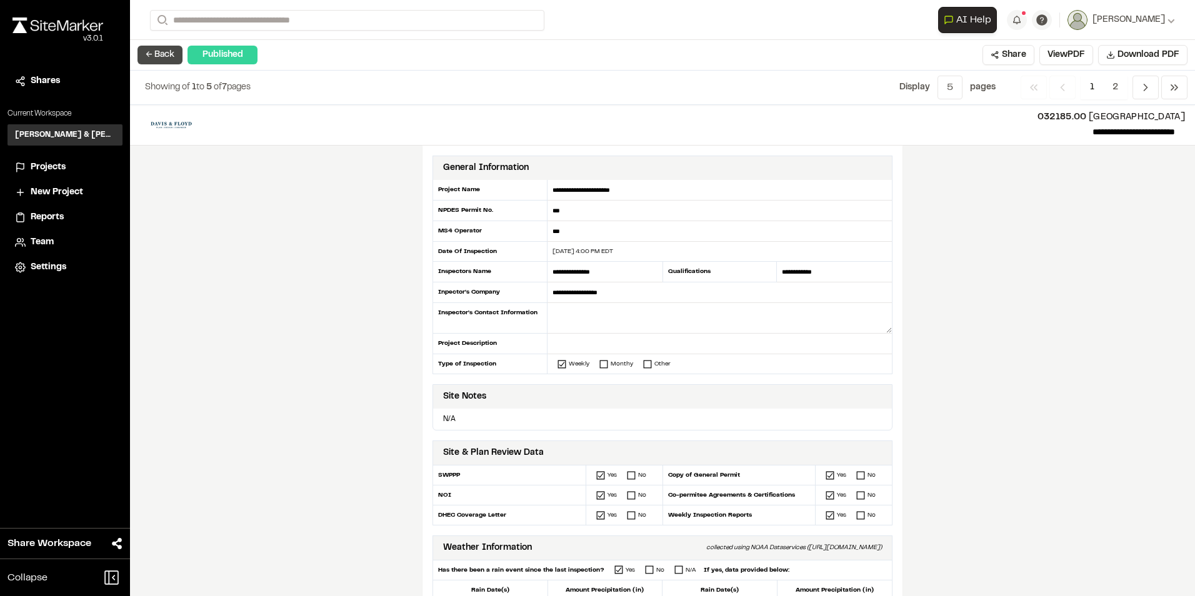
click at [175, 56] on button "← Back" at bounding box center [160, 55] width 45 height 19
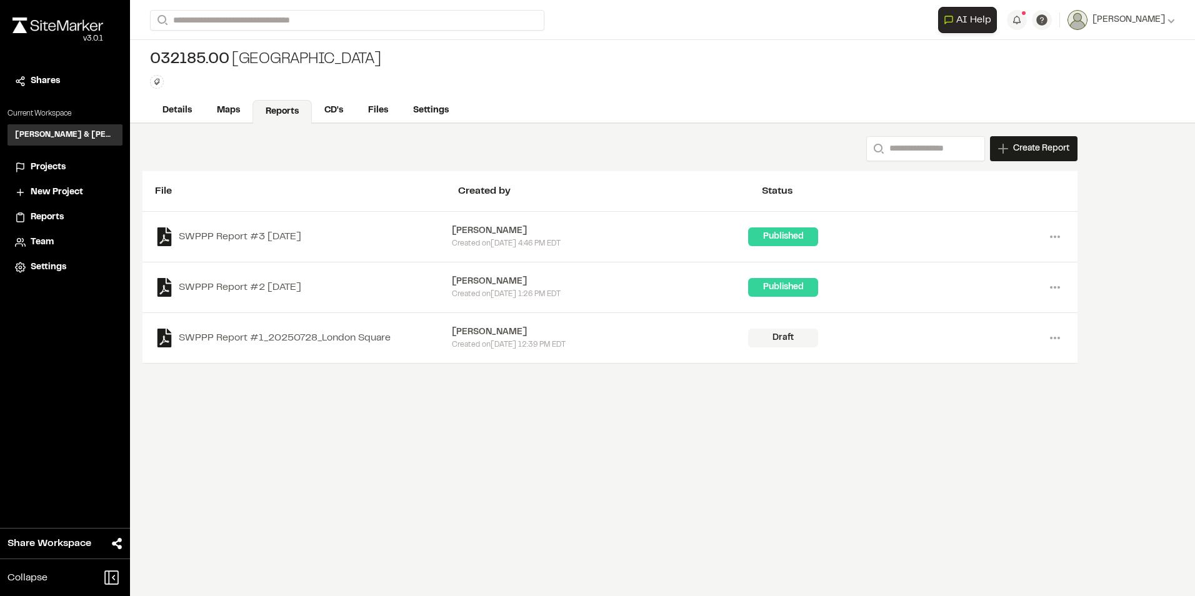
click at [51, 168] on span "Projects" at bounding box center [48, 168] width 35 height 14
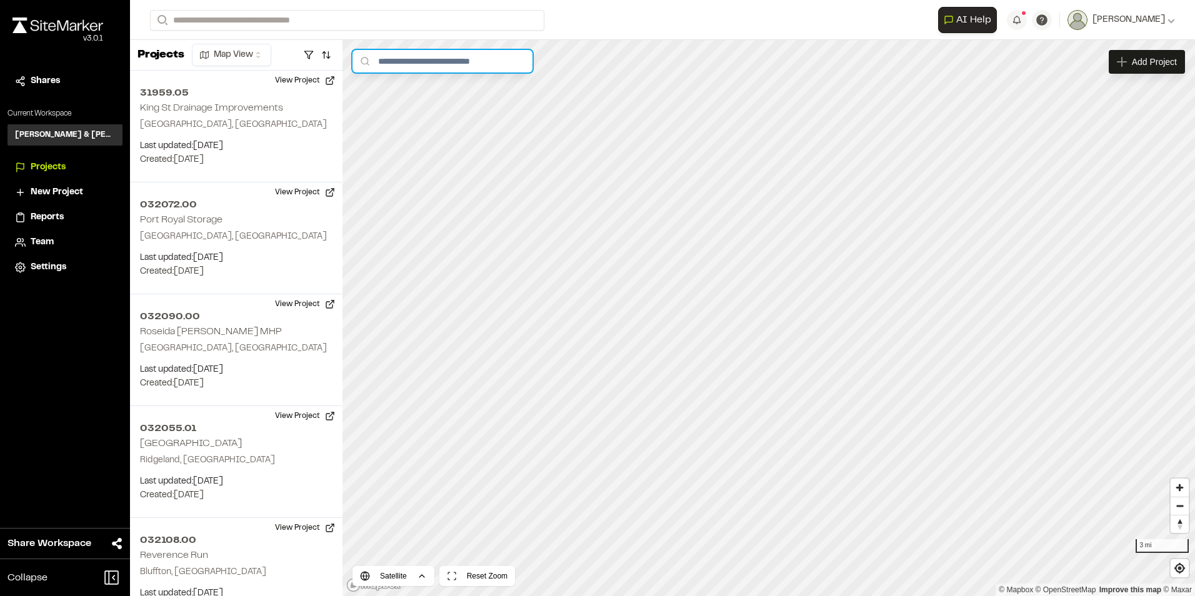
click at [493, 61] on input "text" at bounding box center [443, 61] width 180 height 23
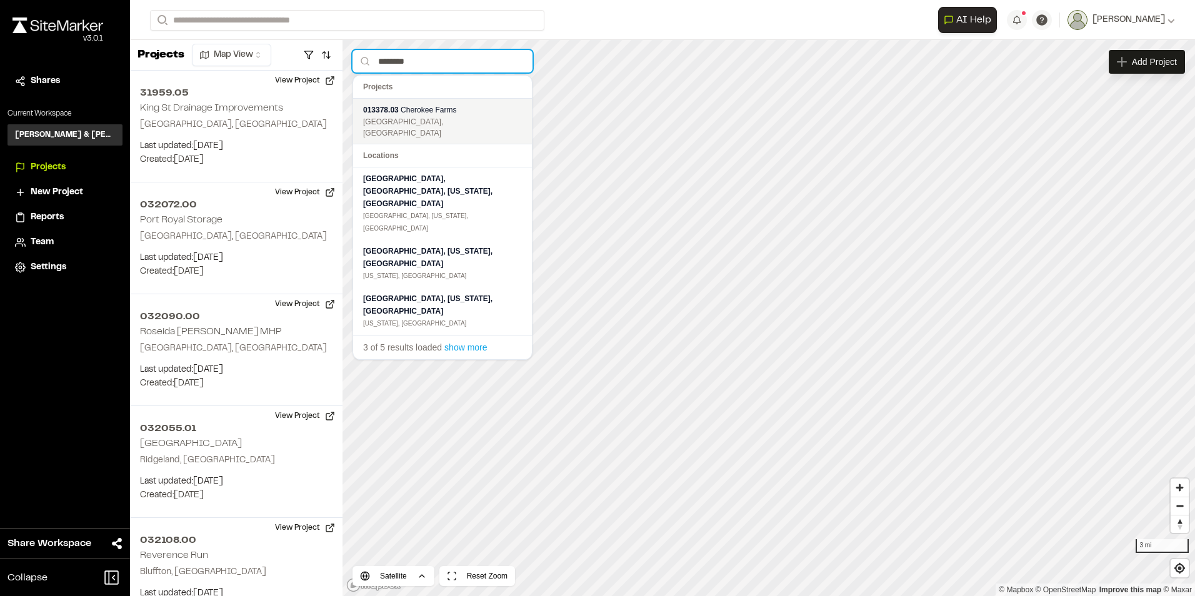
type input "********"
click at [426, 114] on span "Cherokee Farms" at bounding box center [429, 110] width 56 height 9
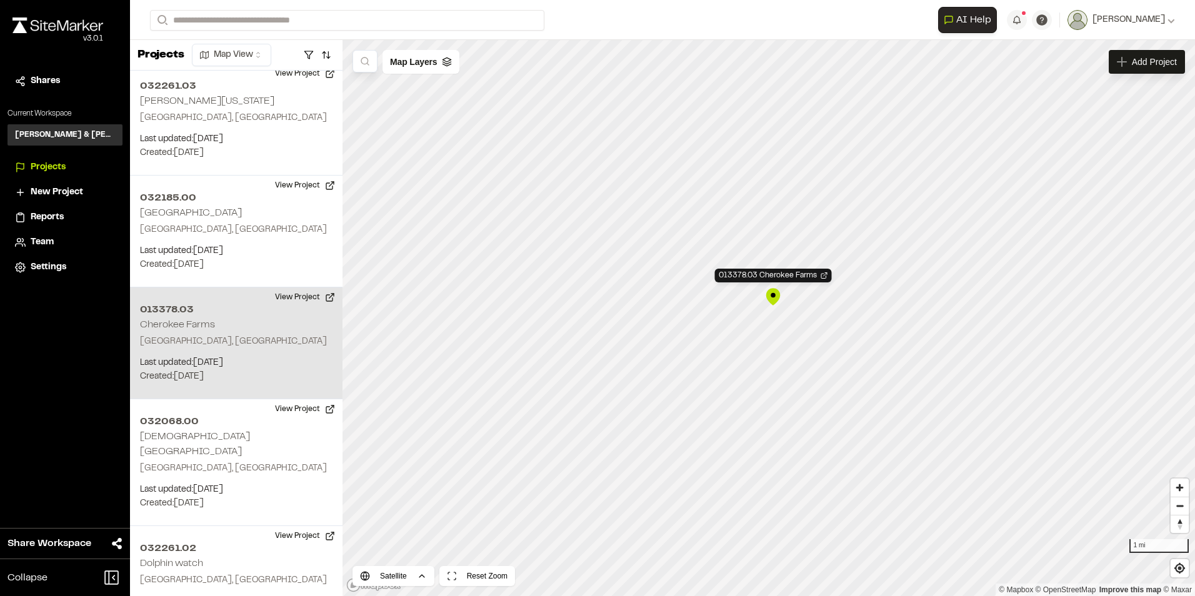
scroll to position [807, 0]
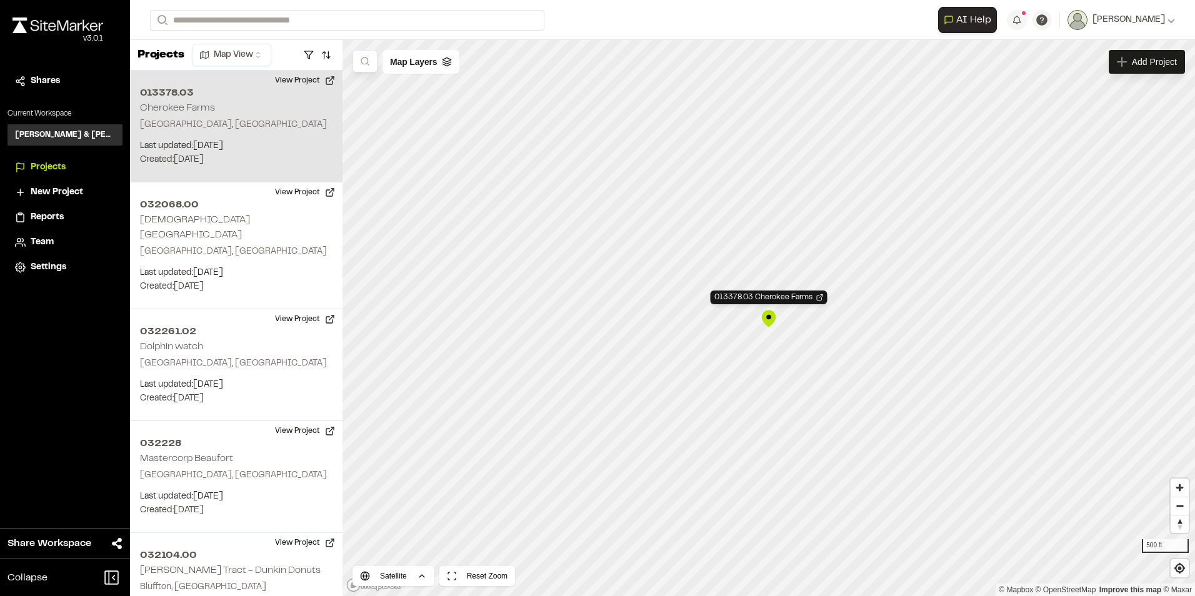
click at [770, 320] on div "013378.03 Cherokee Farms" at bounding box center [769, 318] width 19 height 19
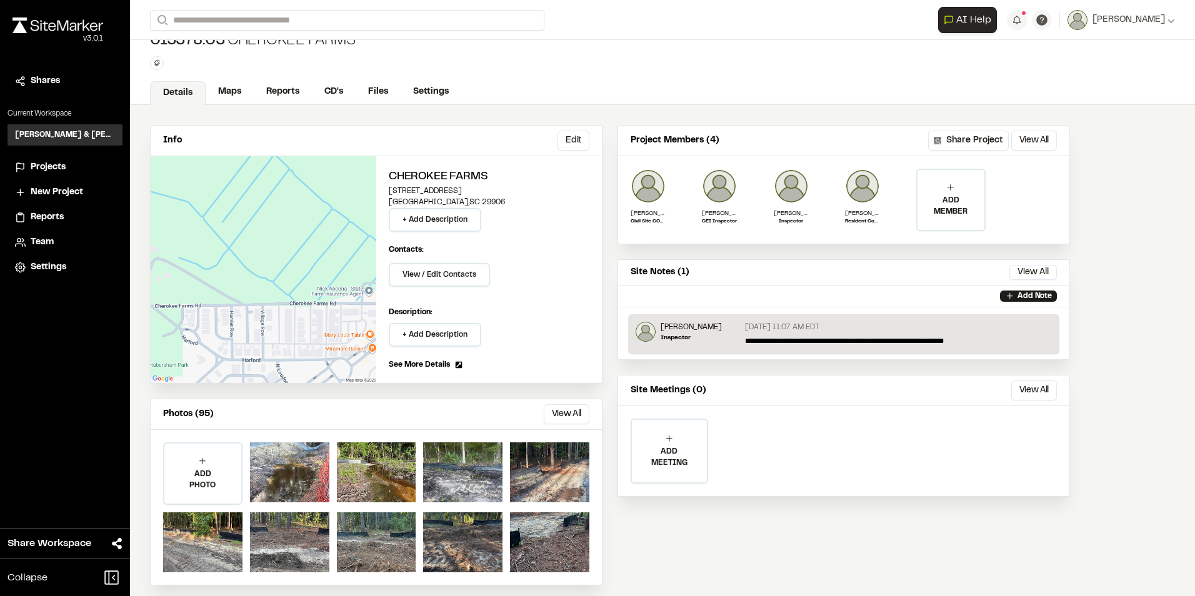
scroll to position [28, 0]
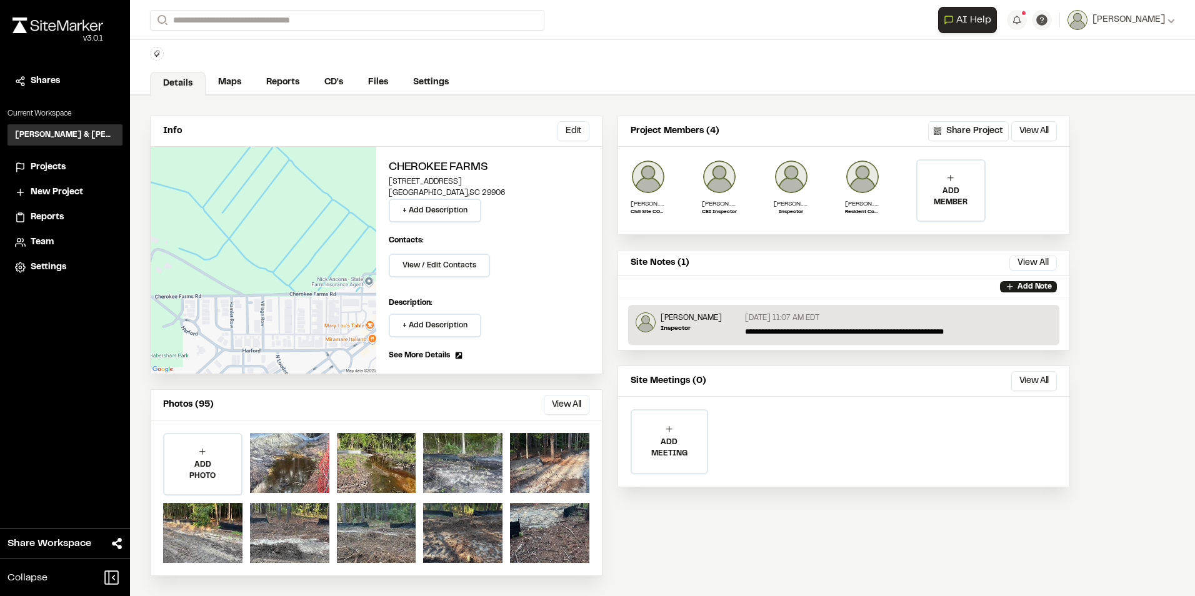
click at [60, 218] on span "Reports" at bounding box center [47, 218] width 33 height 14
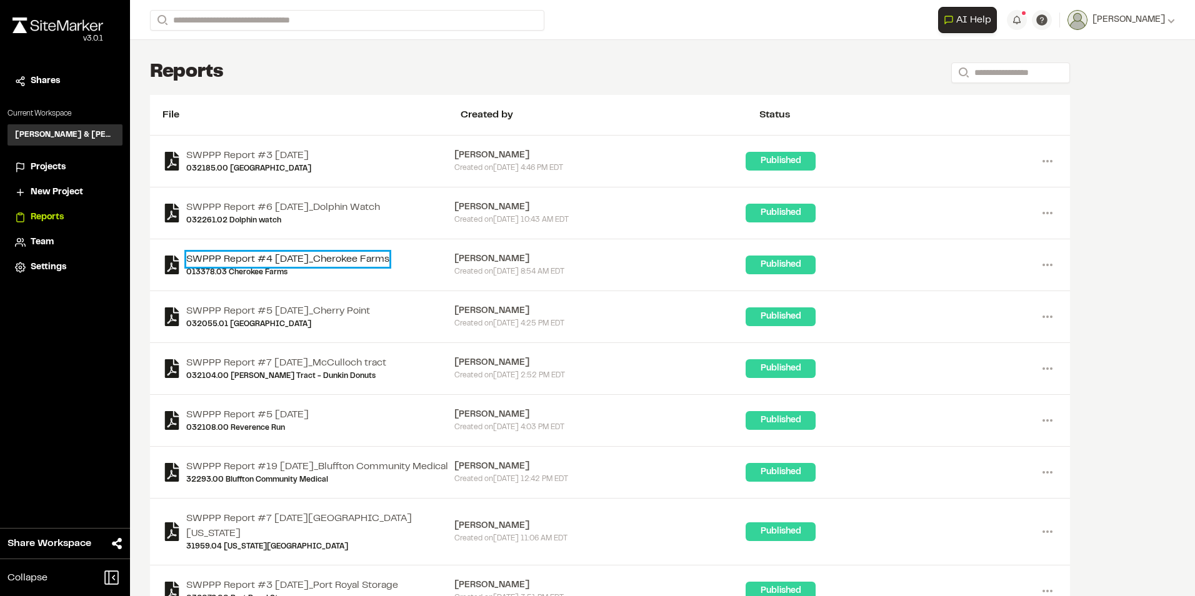
click at [389, 258] on link "SWPPP Report #4 [DATE]_Cherokee Farms" at bounding box center [287, 259] width 203 height 15
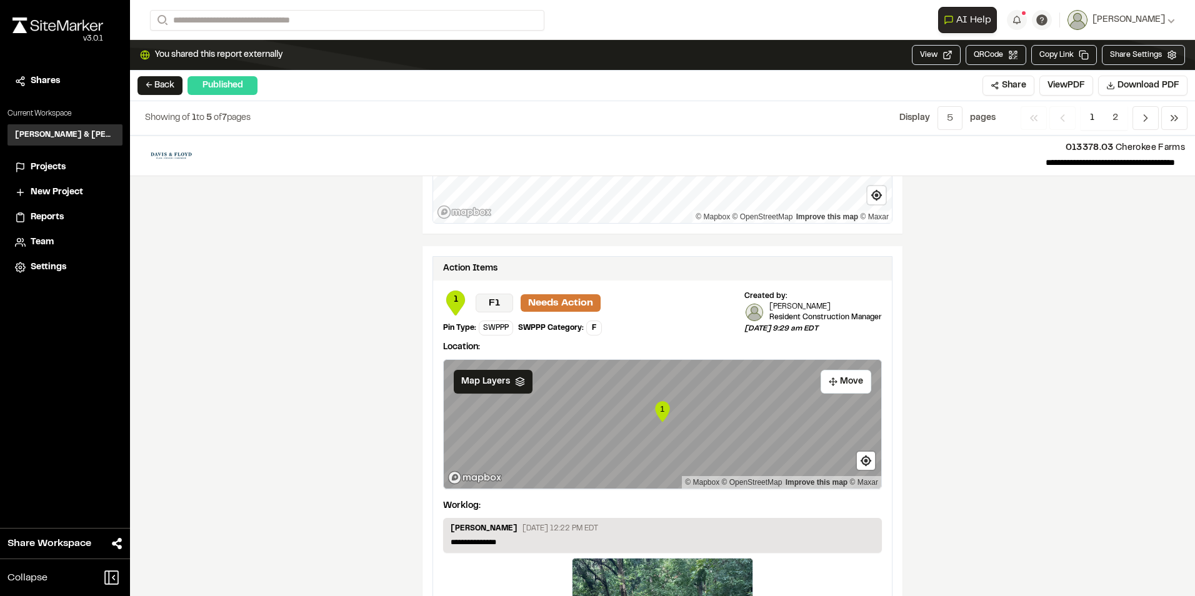
scroll to position [2058, 0]
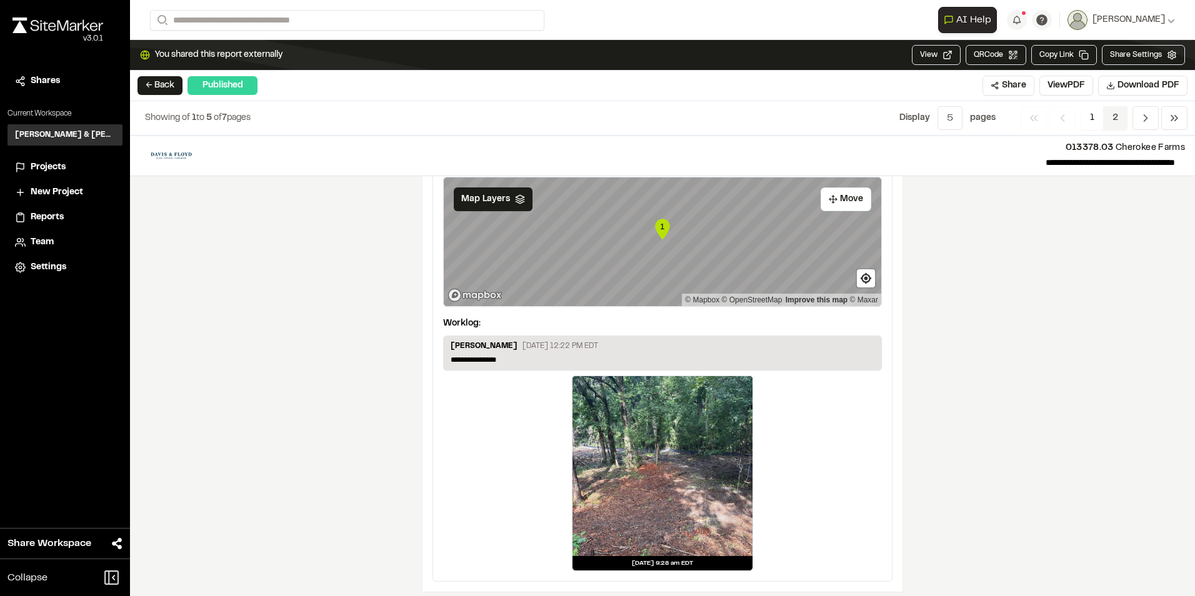
click at [1113, 114] on span "2" at bounding box center [1115, 118] width 24 height 24
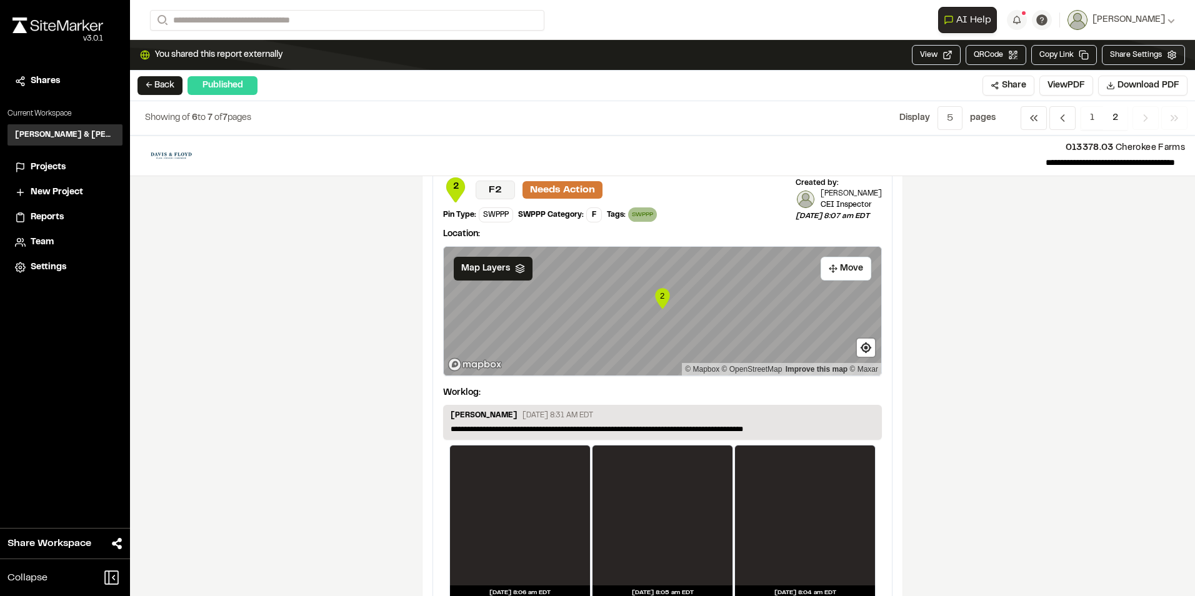
scroll to position [0, 0]
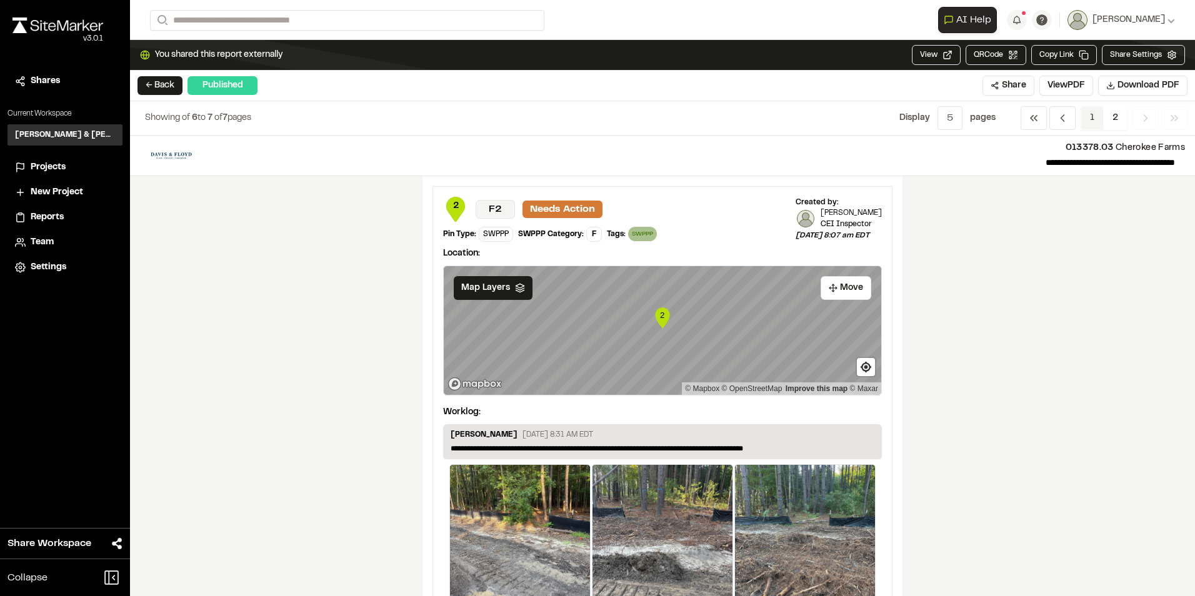
click at [1093, 121] on span "1" at bounding box center [1092, 118] width 23 height 24
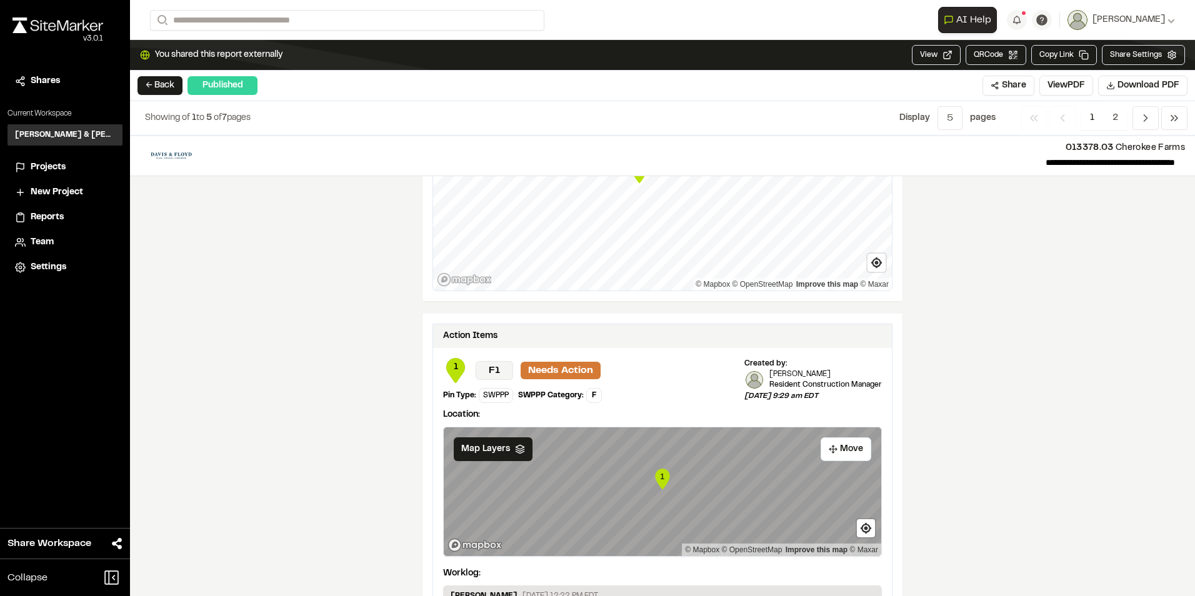
scroll to position [2058, 0]
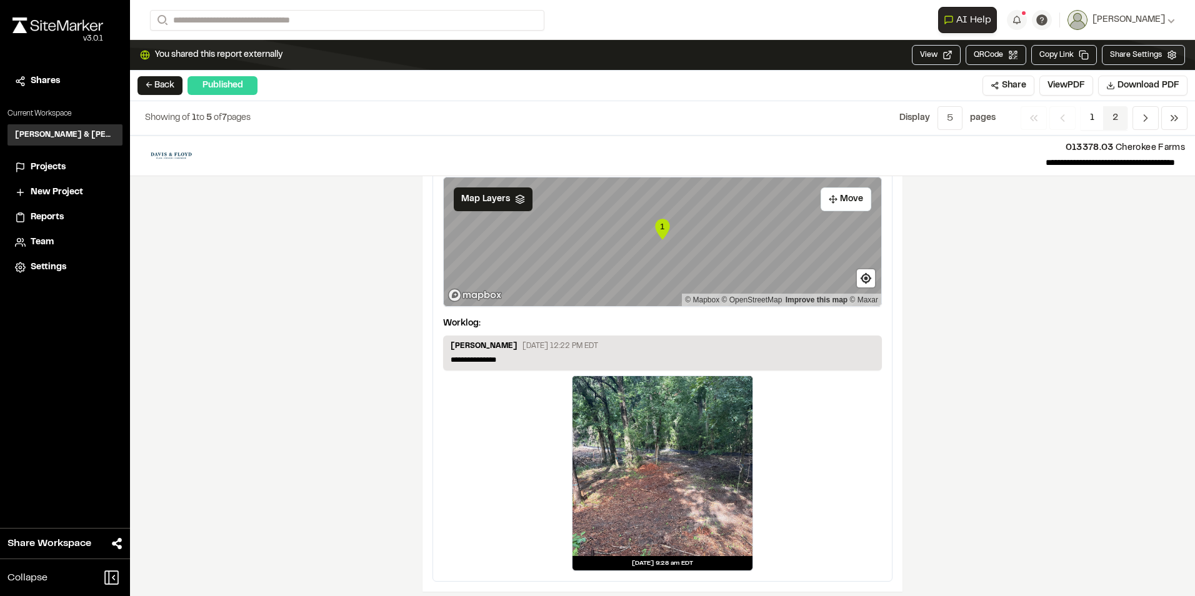
click at [1119, 113] on span "2" at bounding box center [1115, 118] width 24 height 24
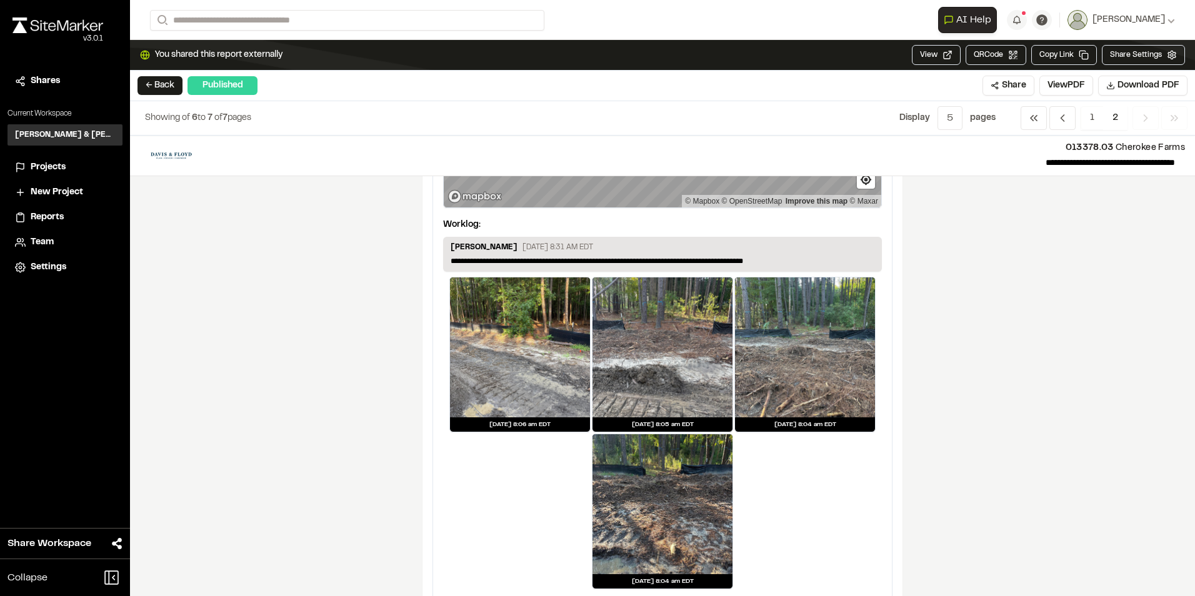
scroll to position [0, 0]
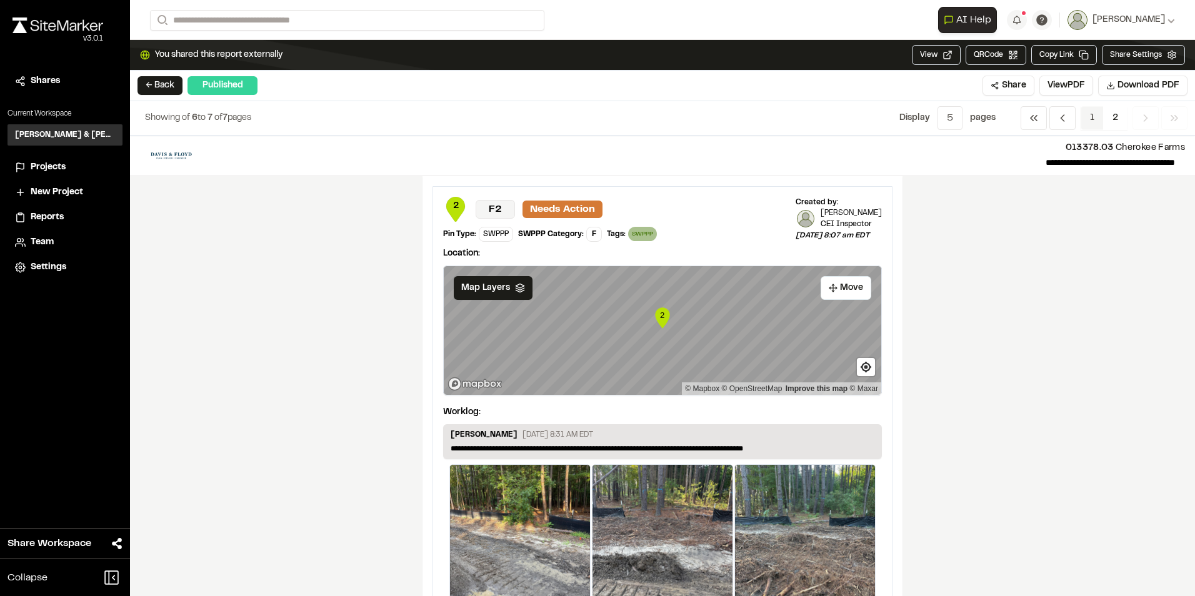
click at [1090, 116] on span "1" at bounding box center [1092, 118] width 23 height 24
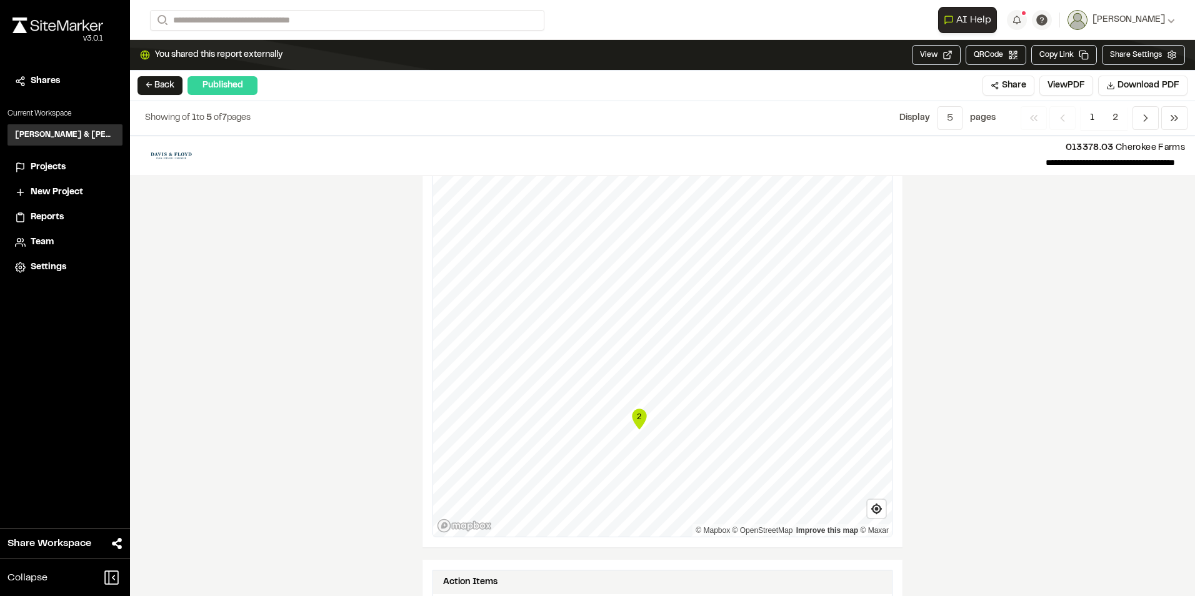
scroll to position [1563, 0]
click at [151, 87] on button "← Back" at bounding box center [160, 85] width 45 height 19
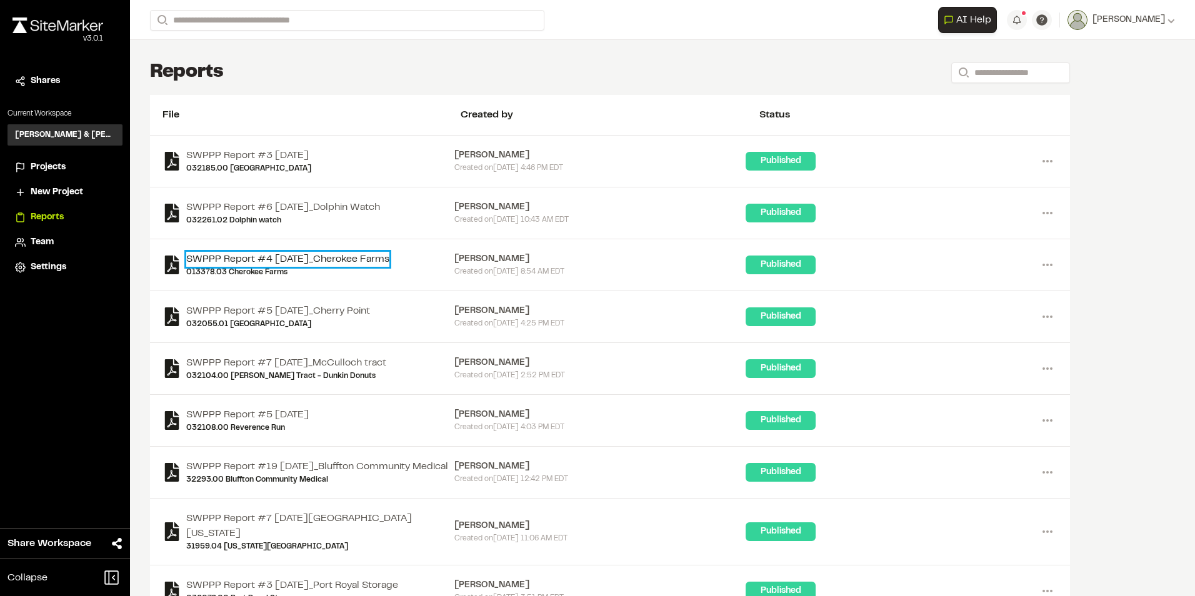
click at [278, 265] on link "SWPPP Report #4 2025-08-13_Cherokee Farms" at bounding box center [287, 259] width 203 height 15
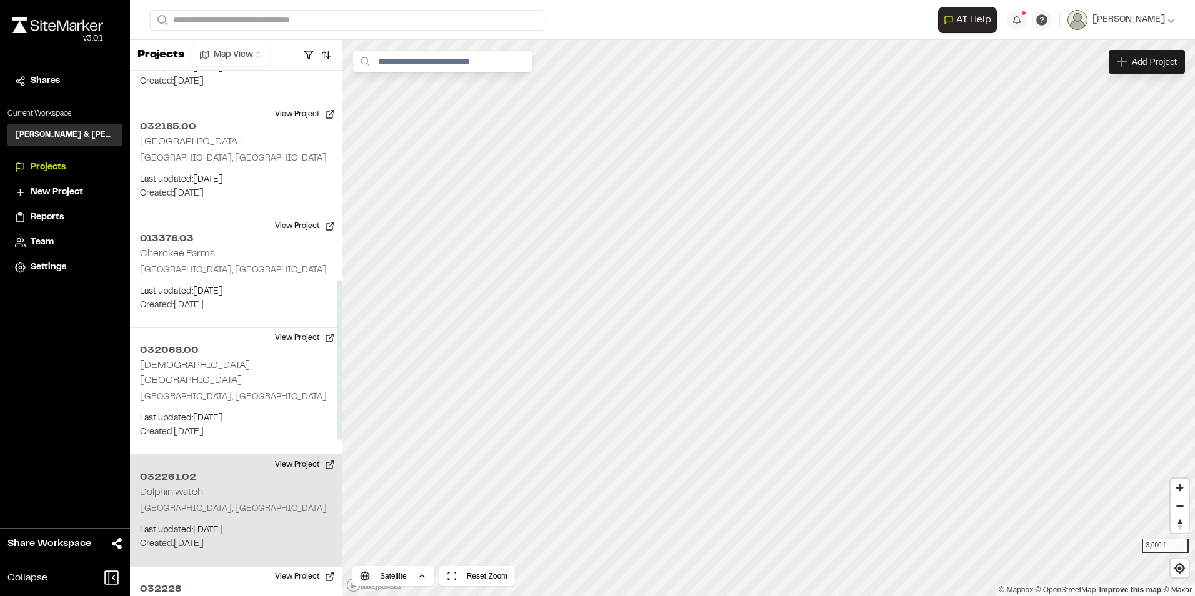
scroll to position [688, 0]
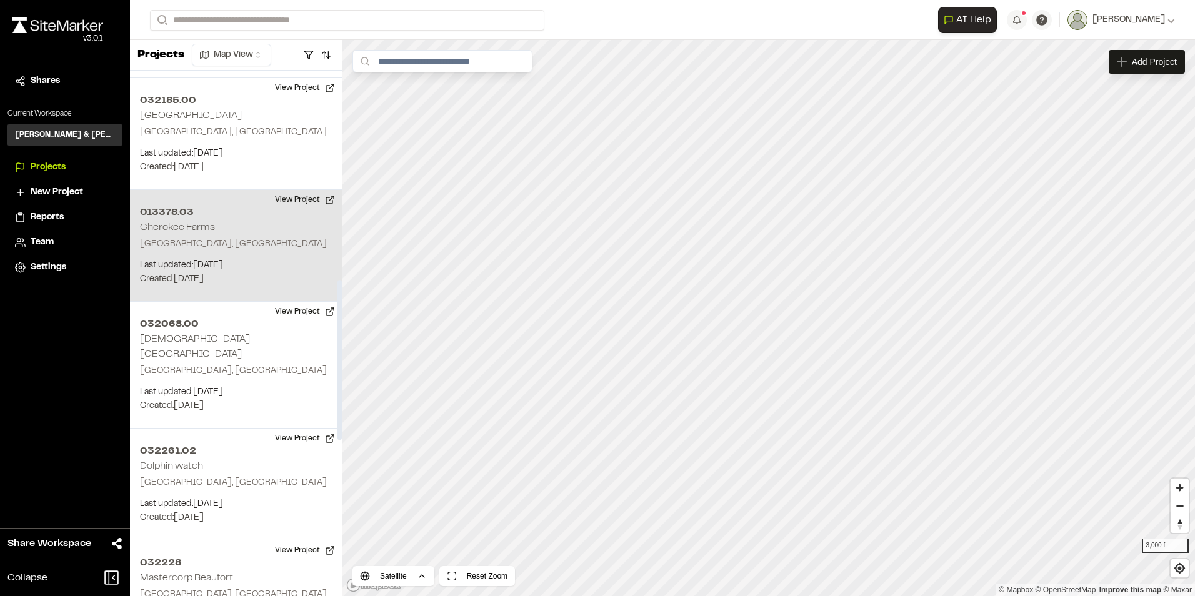
click at [231, 224] on div "013378.03 Cherokee Farms [GEOGRAPHIC_DATA], [GEOGRAPHIC_DATA] Last updated: [DA…" at bounding box center [236, 246] width 213 height 112
click at [765, 323] on div "013378.03 Cherokee Farms" at bounding box center [769, 318] width 19 height 19
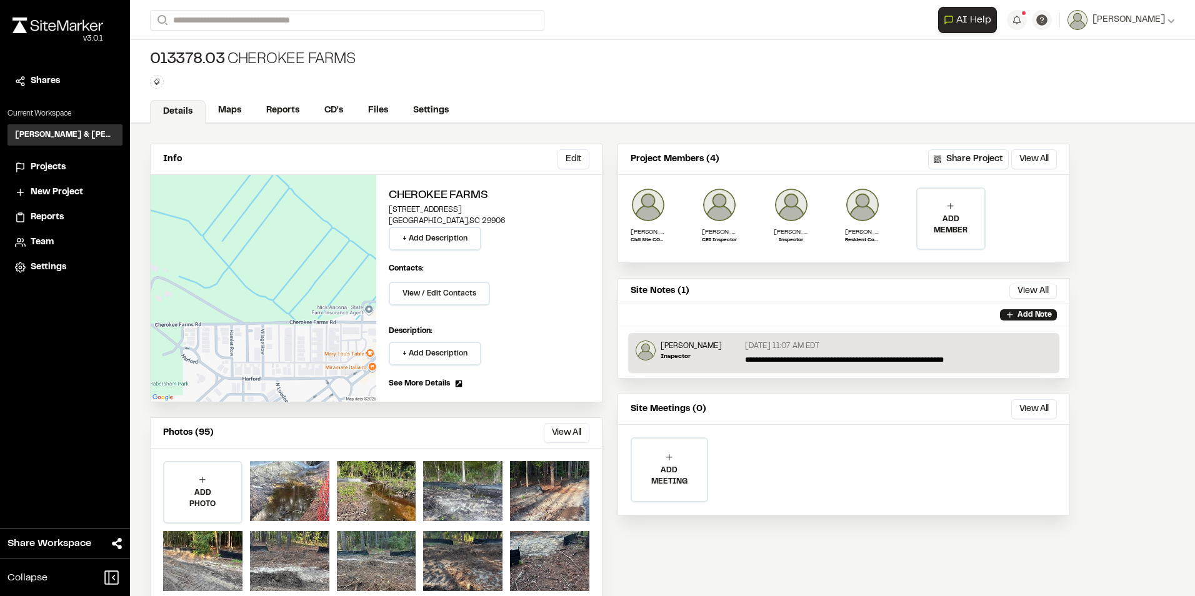
click at [55, 215] on span "Reports" at bounding box center [47, 218] width 33 height 14
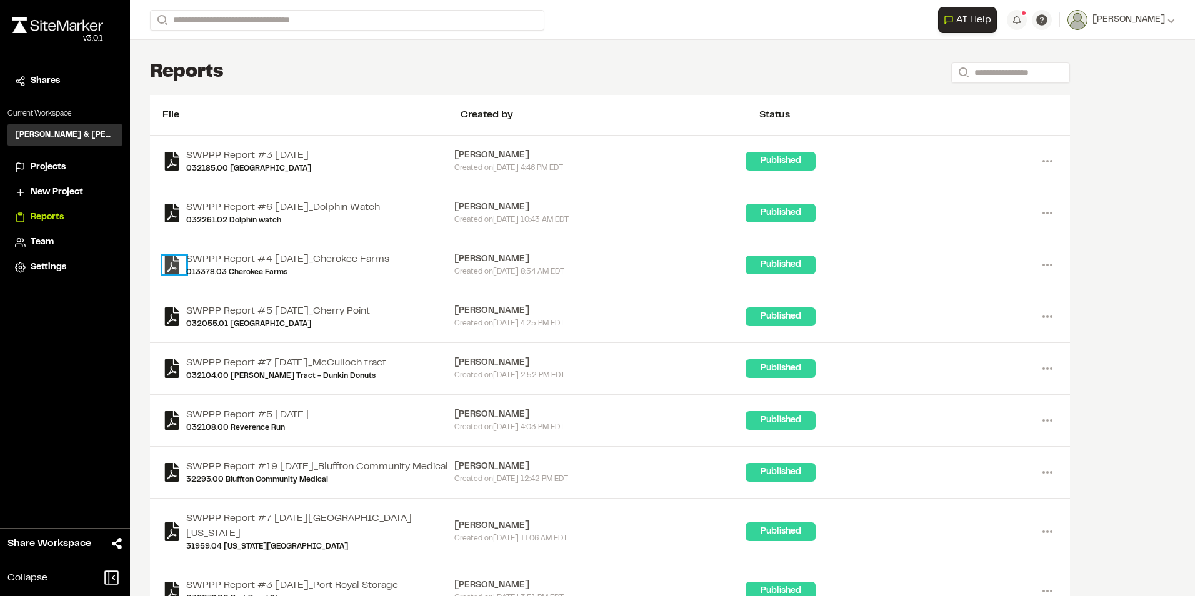
drag, startPoint x: 239, startPoint y: 258, endPoint x: 174, endPoint y: 268, distance: 65.9
drag, startPoint x: 174, startPoint y: 268, endPoint x: 562, endPoint y: 264, distance: 387.6
drag, startPoint x: 562, startPoint y: 264, endPoint x: 805, endPoint y: 263, distance: 242.6
drag, startPoint x: 805, startPoint y: 263, endPoint x: 768, endPoint y: 263, distance: 36.3
click at [768, 263] on div "Published" at bounding box center [781, 265] width 70 height 19
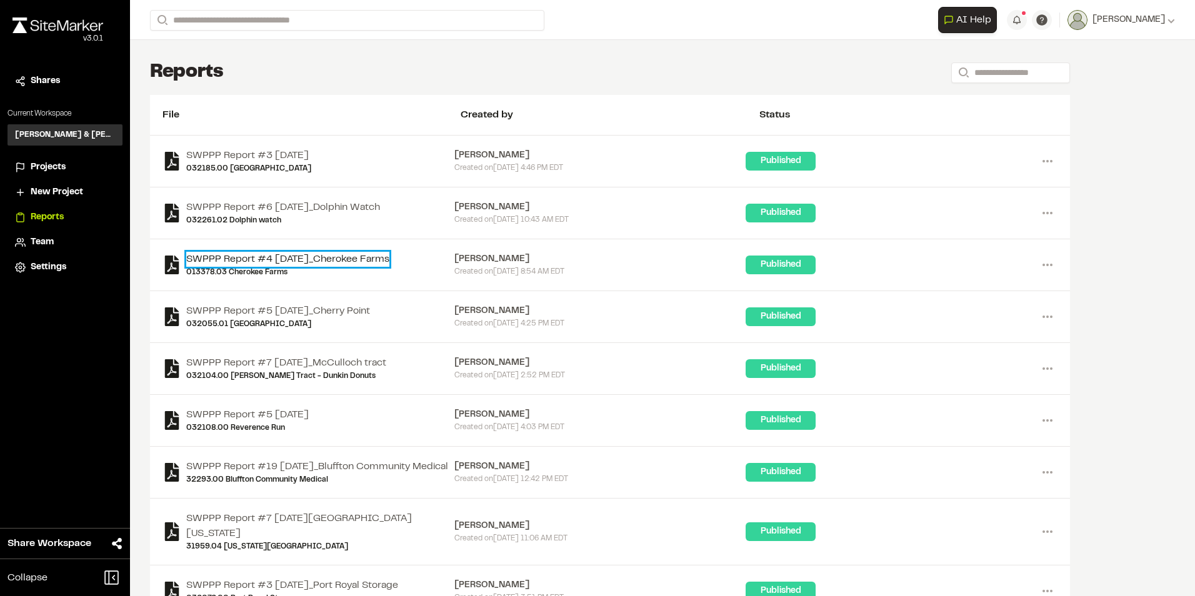
click at [317, 259] on link "SWPPP Report #4 [DATE]_Cherokee Farms" at bounding box center [287, 259] width 203 height 15
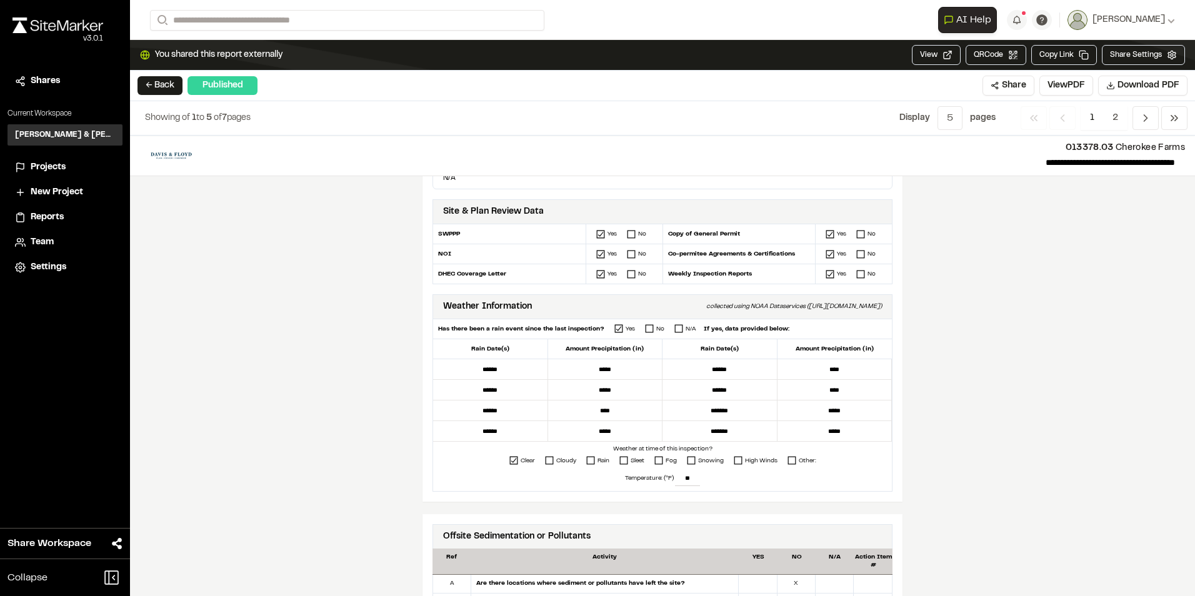
scroll to position [250, 0]
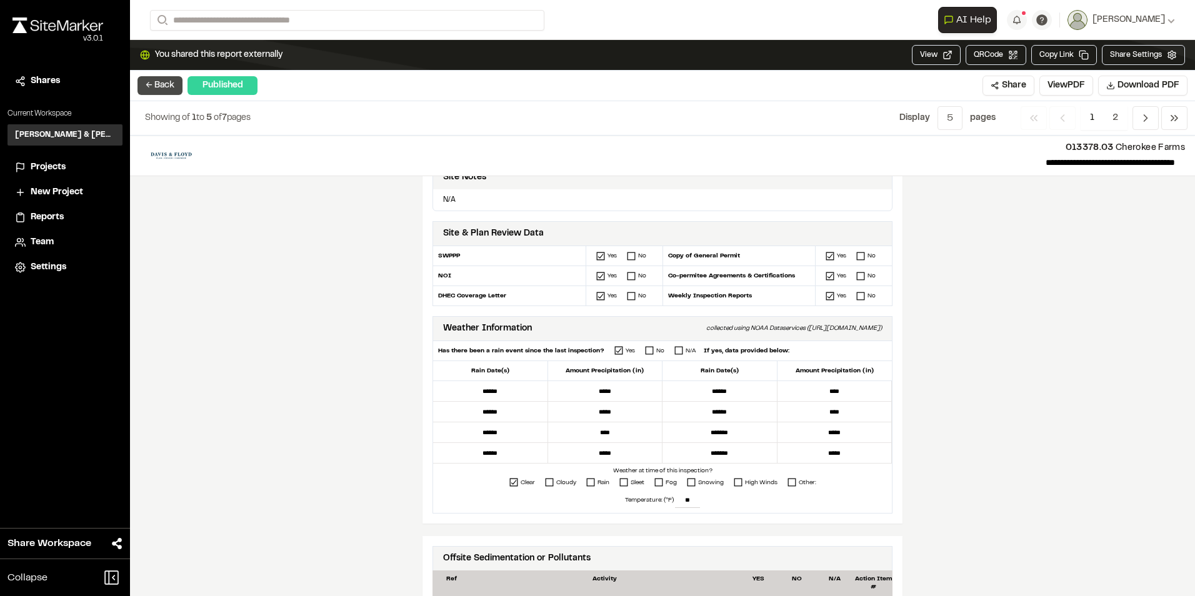
click at [164, 86] on button "← Back" at bounding box center [160, 85] width 45 height 19
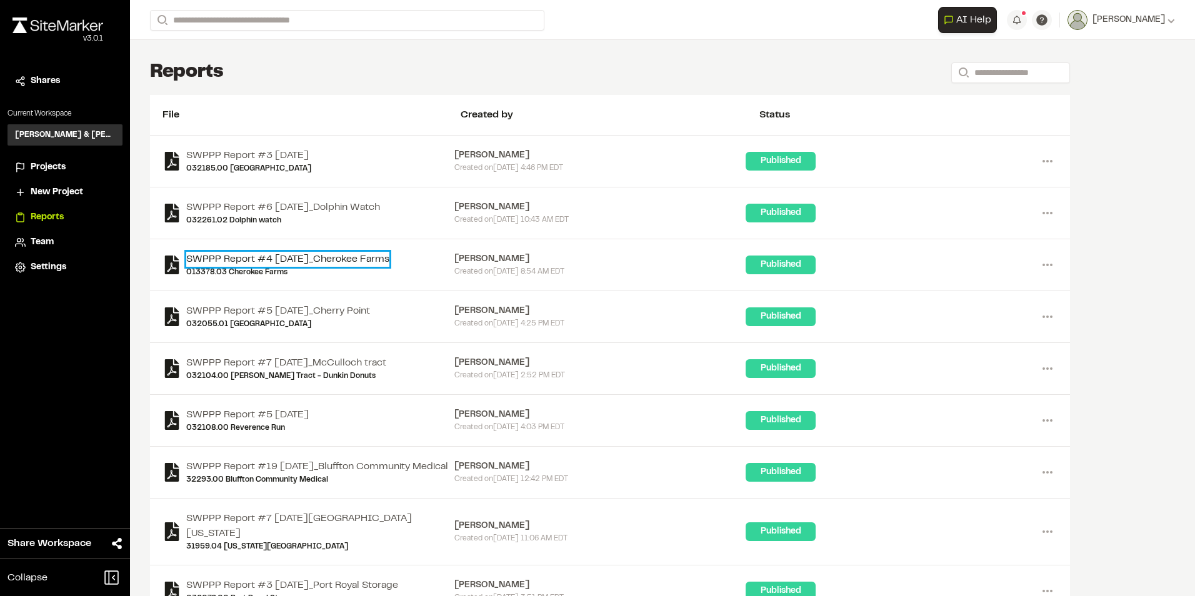
drag, startPoint x: 1047, startPoint y: 265, endPoint x: 274, endPoint y: 256, distance: 772.7
click at [1046, 264] on icon at bounding box center [1048, 265] width 20 height 20
click at [908, 274] on div "Published" at bounding box center [892, 265] width 292 height 19
click at [1046, 266] on icon at bounding box center [1048, 265] width 20 height 20
click at [900, 341] on div "SWPPP Report #5 [DATE]_Cherry Point 032055.01 [GEOGRAPHIC_DATA] [PERSON_NAME] C…" at bounding box center [610, 317] width 920 height 52
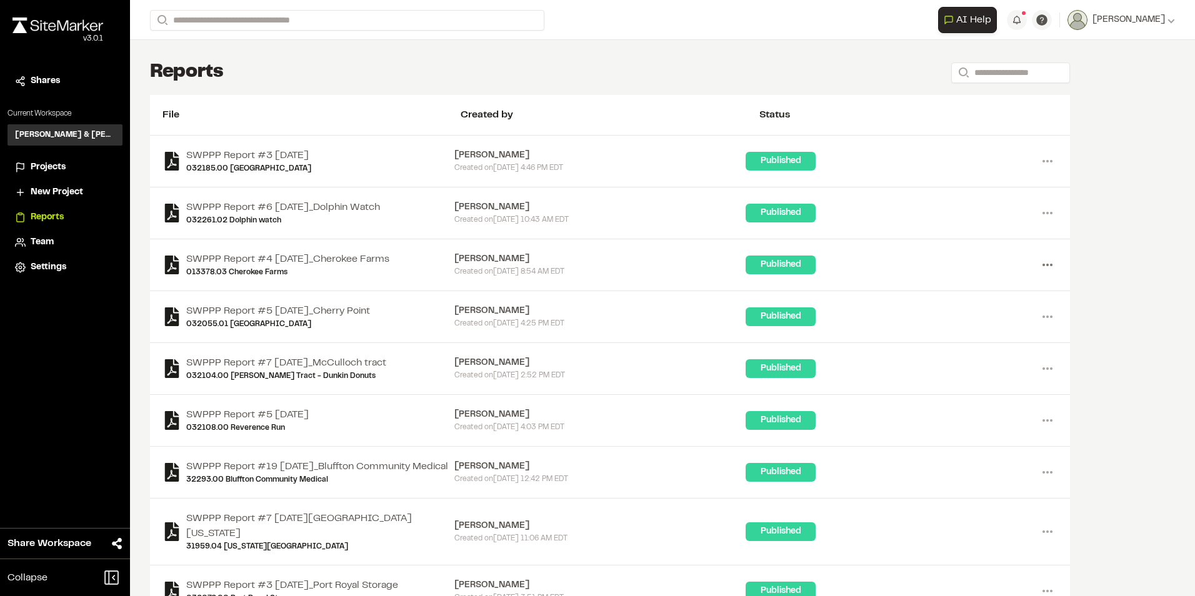
click at [1049, 263] on icon at bounding box center [1048, 265] width 20 height 20
drag, startPoint x: 1050, startPoint y: 263, endPoint x: 916, endPoint y: 262, distance: 134.4
click at [916, 262] on div "Published" at bounding box center [892, 265] width 292 height 19
click at [1048, 263] on icon at bounding box center [1048, 265] width 20 height 20
click at [966, 348] on link "Delete" at bounding box center [1002, 347] width 109 height 19
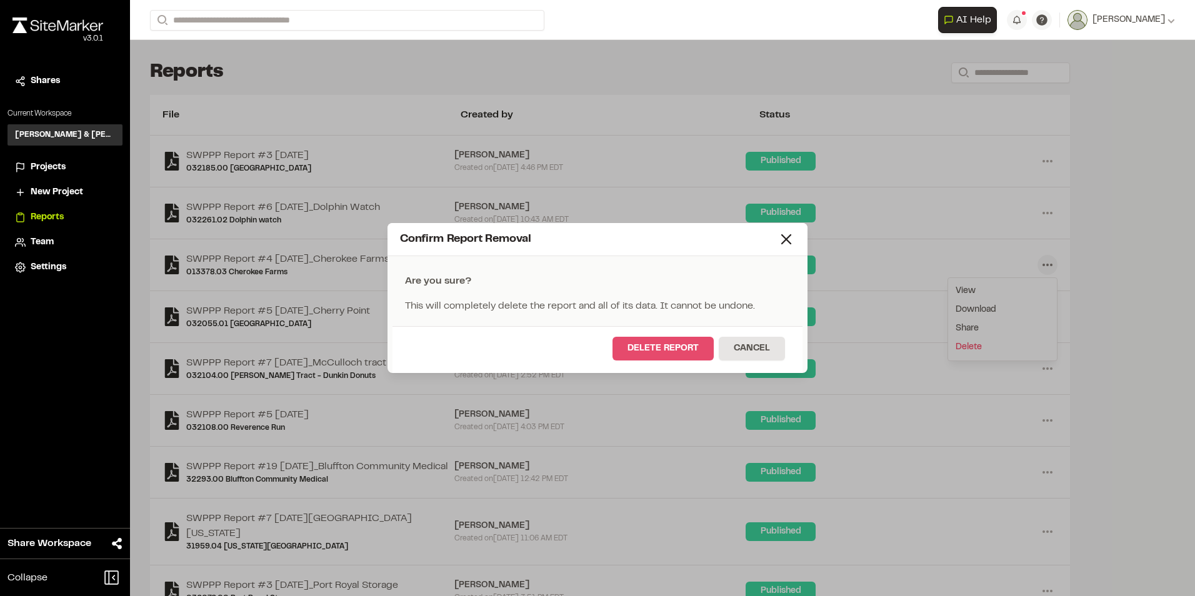
click at [651, 344] on button "Delete Report" at bounding box center [663, 349] width 101 height 24
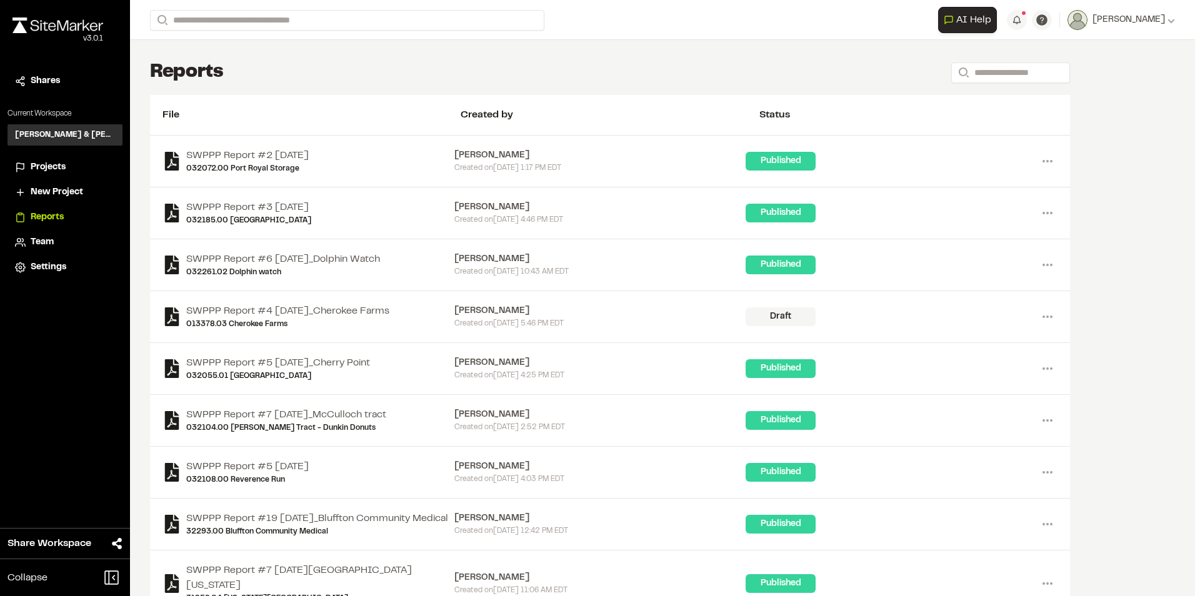
click at [493, 316] on div "[PERSON_NAME]" at bounding box center [600, 311] width 292 height 14
click at [251, 316] on link "SWPPP Report #4 [DATE]_Cherokee Farms" at bounding box center [287, 311] width 203 height 15
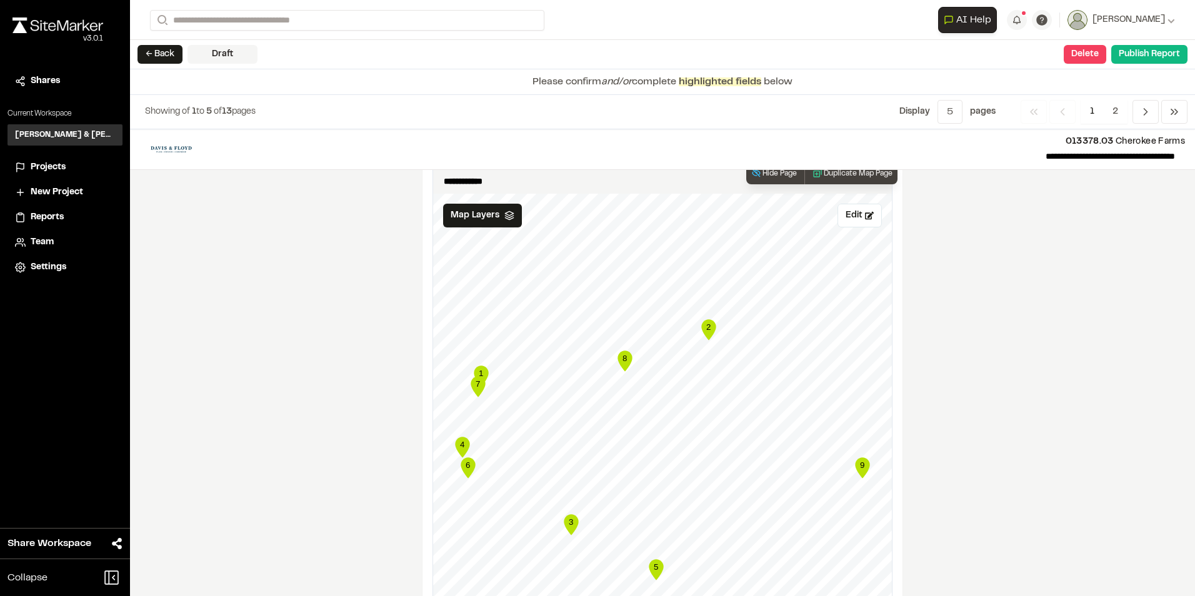
scroll to position [1500, 0]
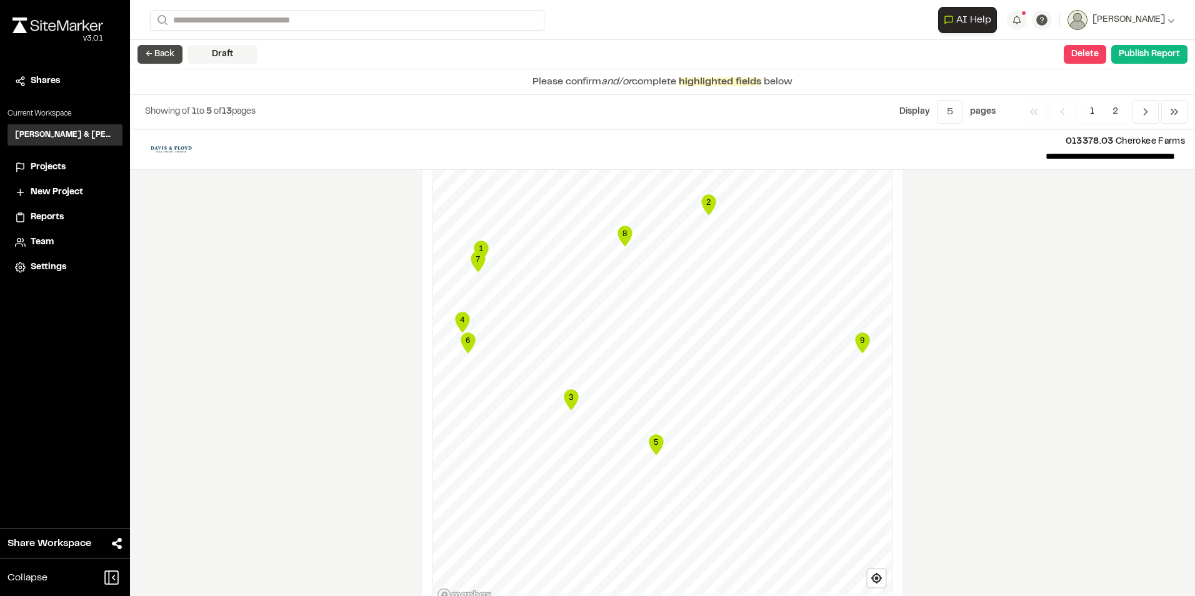
click at [150, 57] on button "← Back" at bounding box center [160, 54] width 45 height 19
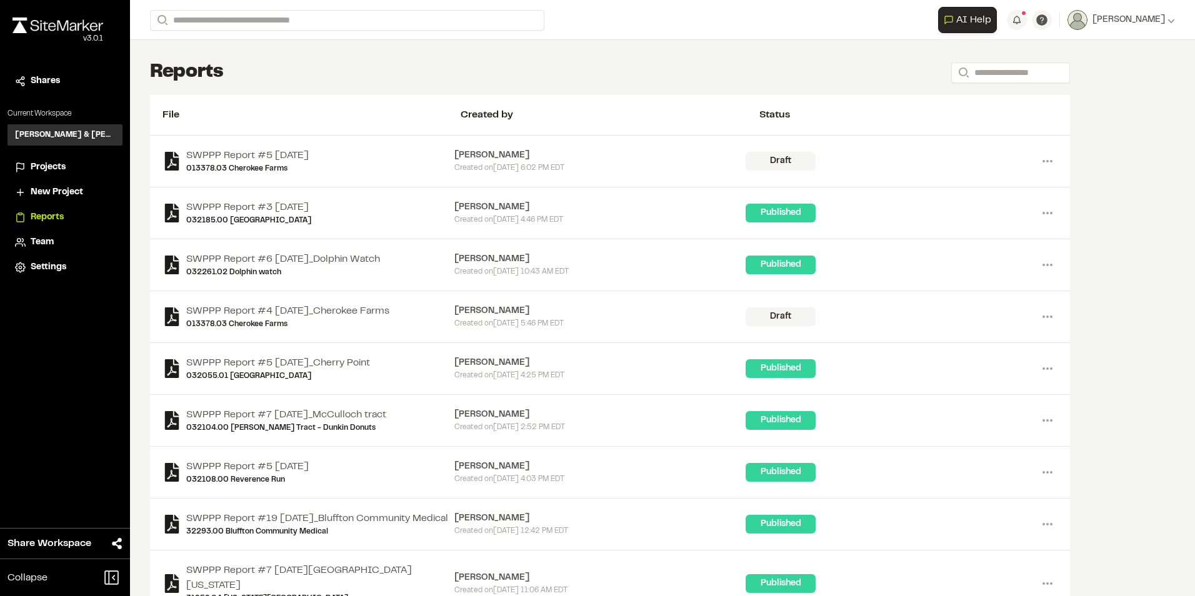
click at [503, 163] on div "Created [DATE][DATE] 6:02 PM EDT" at bounding box center [600, 168] width 292 height 11
click at [272, 153] on link "SWPPP Report #5 [DATE]" at bounding box center [247, 155] width 123 height 15
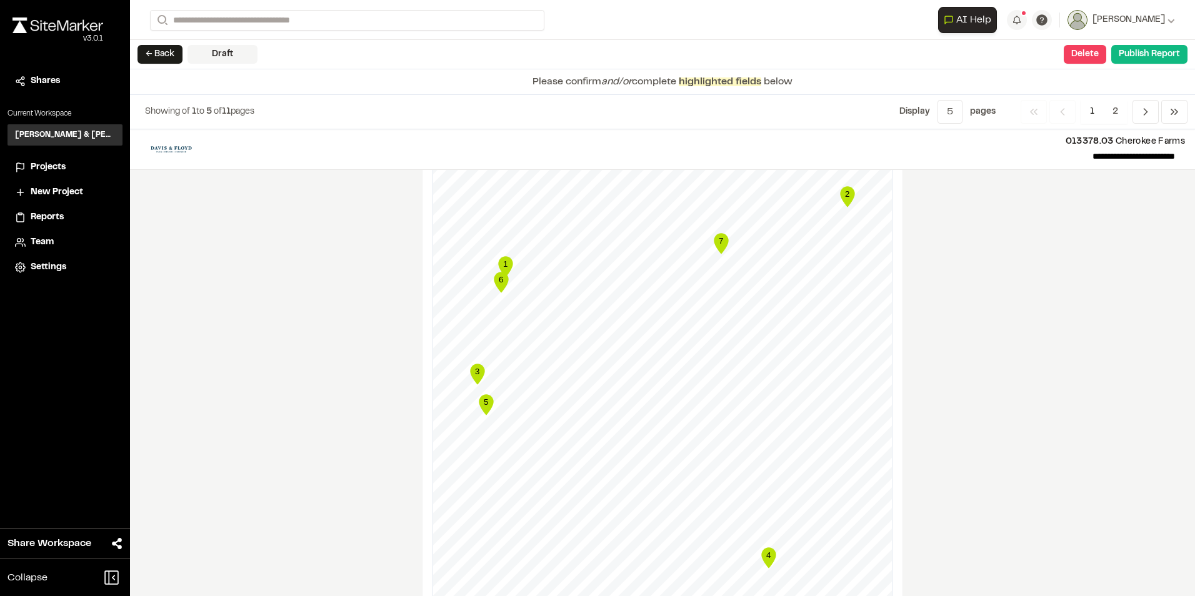
scroll to position [1500, 0]
click at [1137, 139] on p "013378.03 Cherokee Farms" at bounding box center [699, 142] width 973 height 14
click at [1147, 154] on p "**********" at bounding box center [694, 156] width 963 height 15
click at [1178, 155] on header "**********" at bounding box center [662, 149] width 1065 height 41
click at [1160, 154] on p "**********" at bounding box center [694, 156] width 963 height 15
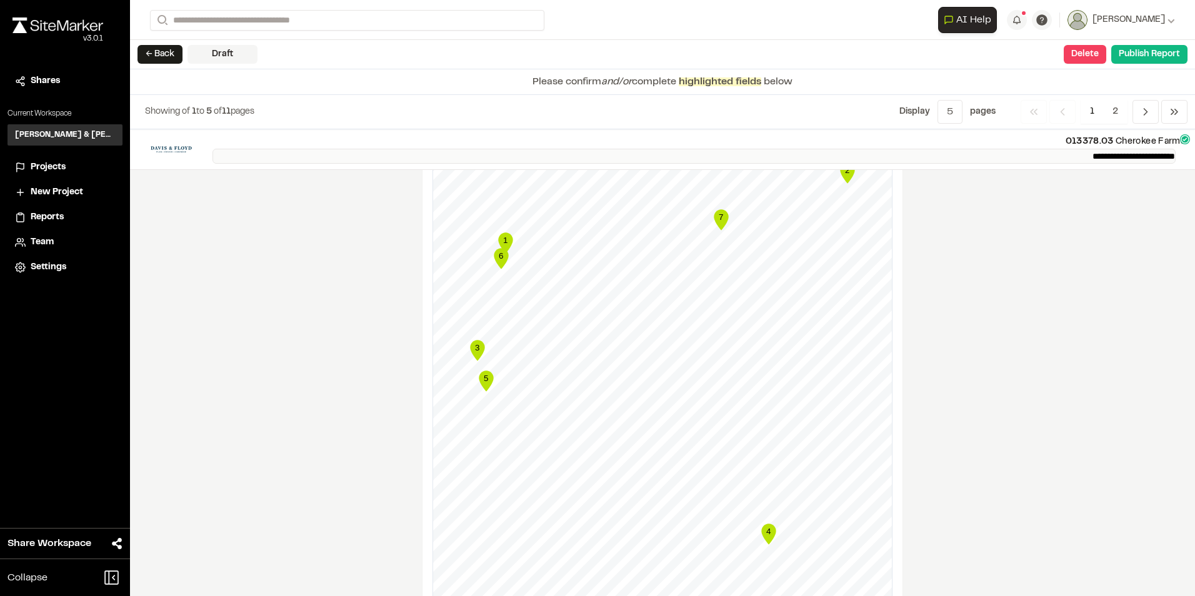
click at [1174, 156] on p "**********" at bounding box center [694, 156] width 963 height 15
